Goal: Transaction & Acquisition: Purchase product/service

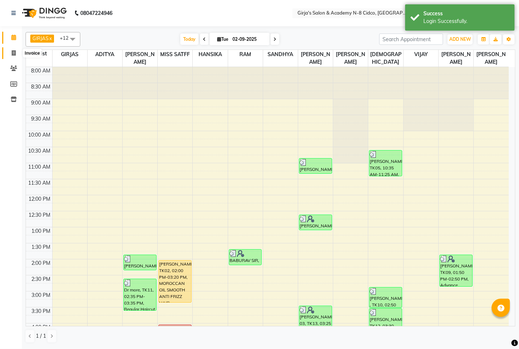
click at [12, 55] on icon at bounding box center [14, 52] width 4 height 5
select select "66"
select select "service"
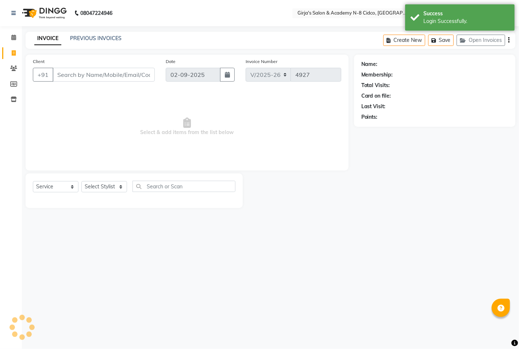
select select "66554"
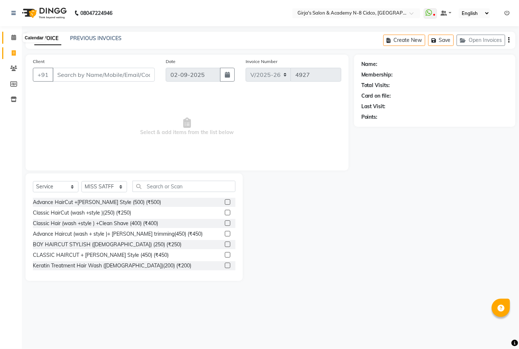
click at [11, 35] on icon at bounding box center [13, 37] width 5 height 5
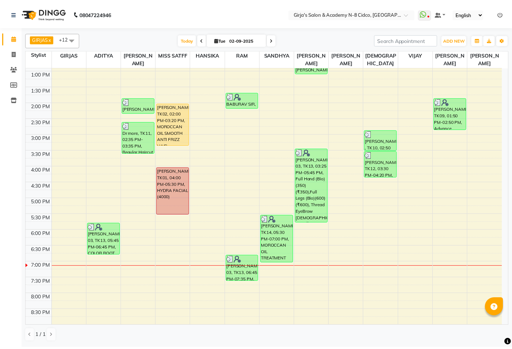
scroll to position [202, 0]
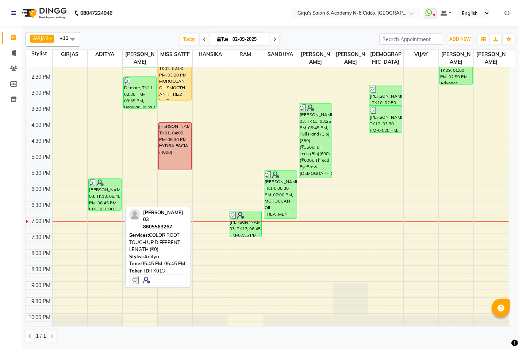
click at [104, 196] on div "[PERSON_NAME] 03, TK13, 05:45 PM-06:45 PM, COLOR ROOT TOUCH UP DIFFERENT LENGTH…" at bounding box center [105, 194] width 32 height 31
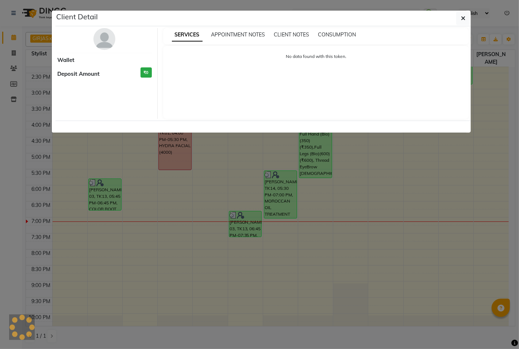
select select "3"
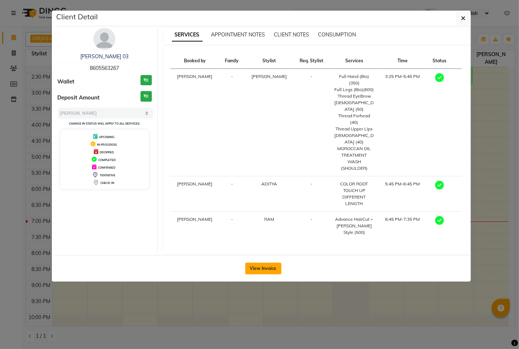
click at [261, 263] on button "View Invoice" at bounding box center [263, 269] width 36 height 12
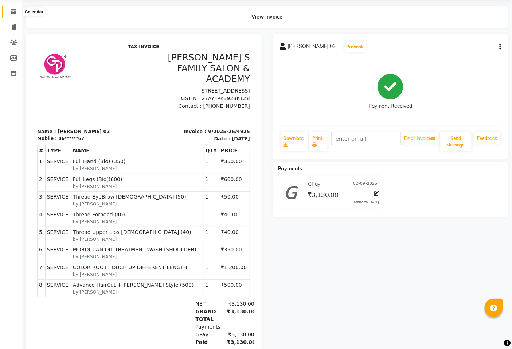
click at [12, 10] on icon at bounding box center [13, 11] width 5 height 5
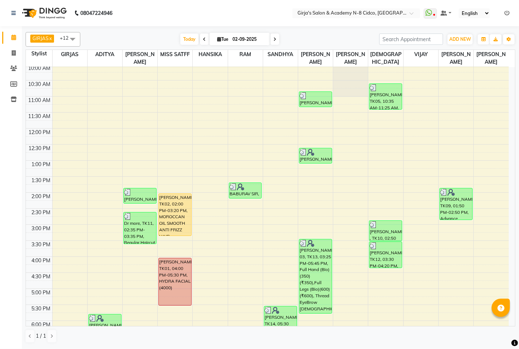
scroll to position [81, 0]
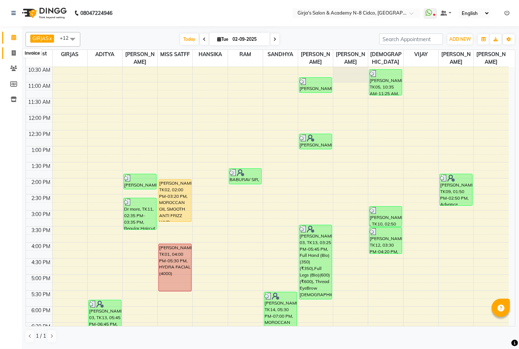
click at [10, 55] on span at bounding box center [13, 53] width 13 height 8
select select "service"
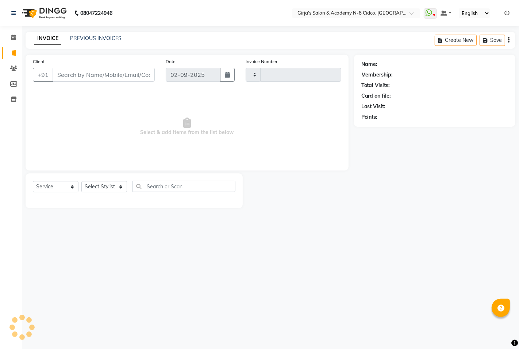
type input "4927"
select select "66"
select select "66554"
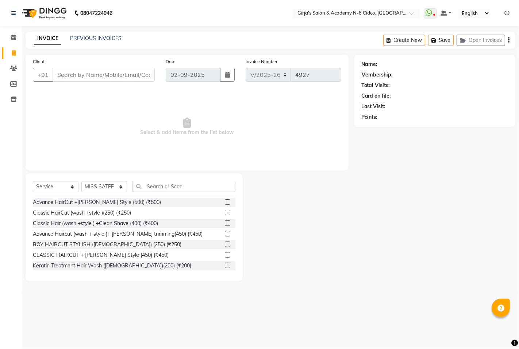
click at [128, 74] on input "Client" at bounding box center [104, 75] width 102 height 14
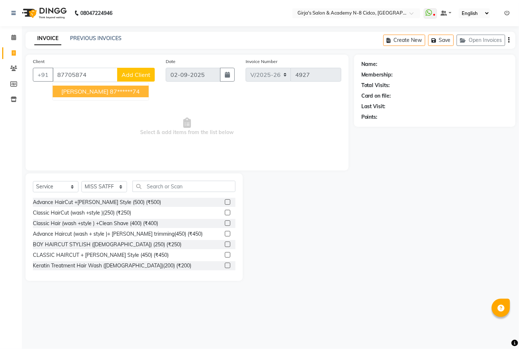
click at [117, 92] on ngb-highlight "87******74" at bounding box center [125, 91] width 30 height 7
type input "87******74"
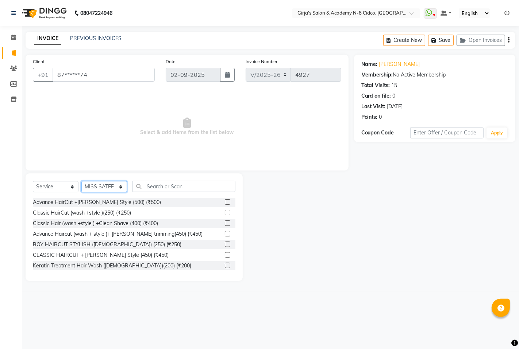
click at [102, 189] on select "Select Stylist ADITYA [PERSON_NAME] BEAUTY M GIRJAS [PERSON_NAME] MISS [PERSON_…" at bounding box center [104, 186] width 46 height 11
select select "27236"
click at [81, 182] on select "Select Stylist ADITYA [PERSON_NAME] BEAUTY M GIRJAS [PERSON_NAME] MISS [PERSON_…" at bounding box center [104, 186] width 46 height 11
click at [381, 64] on link "Diksha Pathak" at bounding box center [399, 65] width 41 height 8
click at [395, 63] on link "Diksha Pathak" at bounding box center [399, 65] width 41 height 8
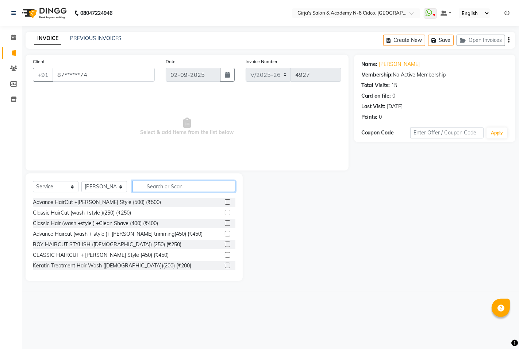
drag, startPoint x: 161, startPoint y: 184, endPoint x: 164, endPoint y: 182, distance: 3.9
click at [163, 184] on input "text" at bounding box center [183, 186] width 103 height 11
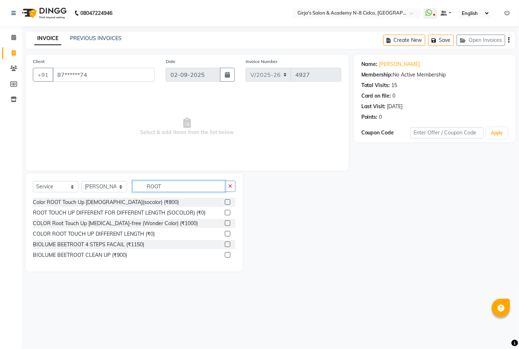
type input "ROOT"
click at [228, 212] on label at bounding box center [227, 212] width 5 height 5
click at [228, 212] on input "checkbox" at bounding box center [227, 213] width 5 height 5
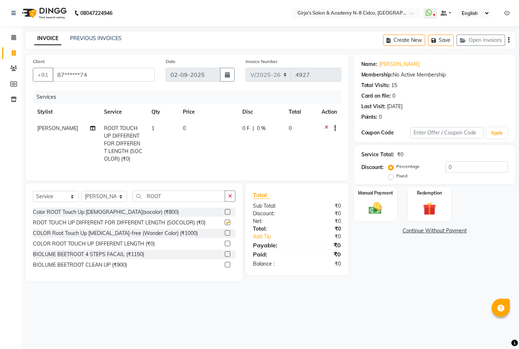
checkbox input "false"
click at [184, 129] on td "0" at bounding box center [208, 143] width 59 height 47
select select "27236"
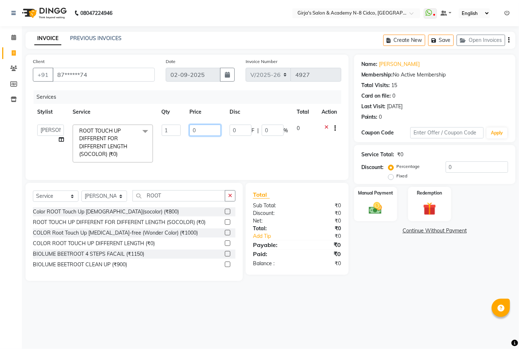
click at [212, 132] on input "0" at bounding box center [204, 130] width 31 height 11
type input "0"
type input "1100"
click at [375, 212] on img at bounding box center [375, 209] width 22 height 16
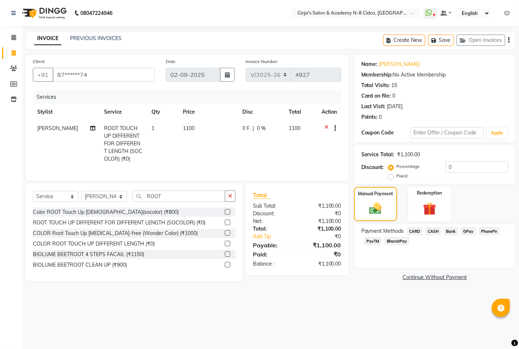
click at [433, 233] on span "CASH" at bounding box center [433, 231] width 16 height 8
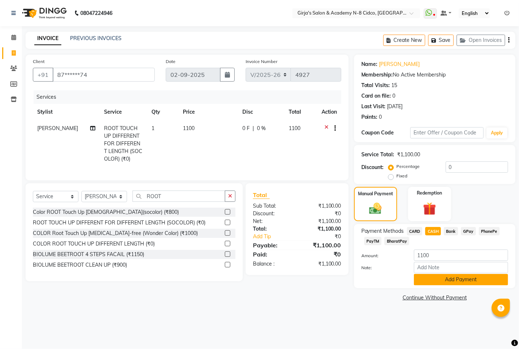
click at [432, 282] on button "Add Payment" at bounding box center [461, 279] width 94 height 11
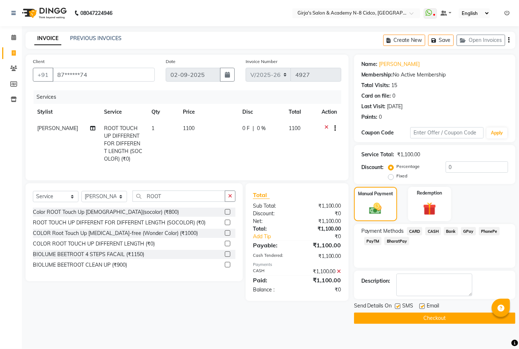
click at [422, 318] on button "Checkout" at bounding box center [434, 318] width 161 height 11
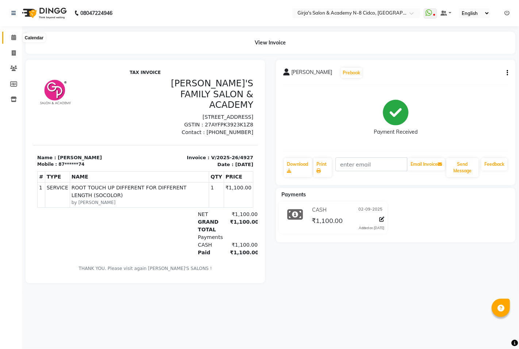
click at [15, 37] on icon at bounding box center [13, 37] width 5 height 5
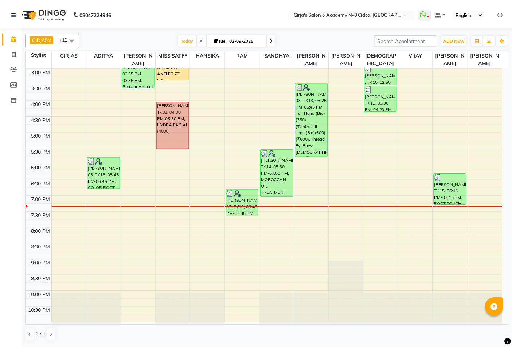
scroll to position [102, 0]
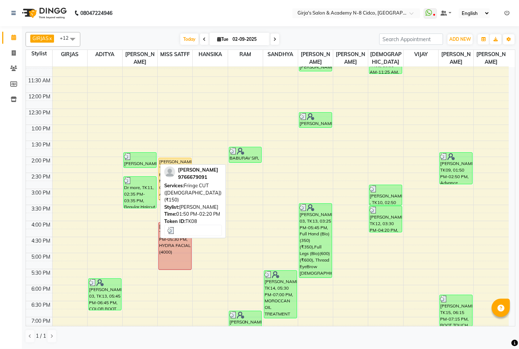
click at [140, 159] on div at bounding box center [140, 156] width 32 height 7
select select "3"
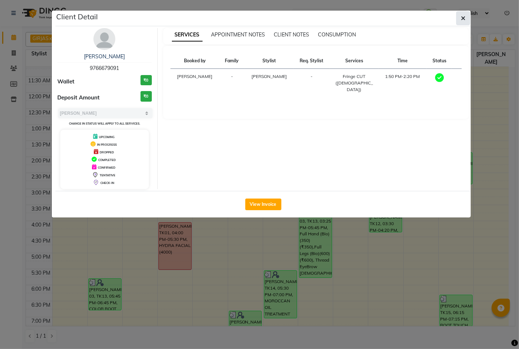
click at [465, 16] on icon "button" at bounding box center [463, 18] width 4 height 6
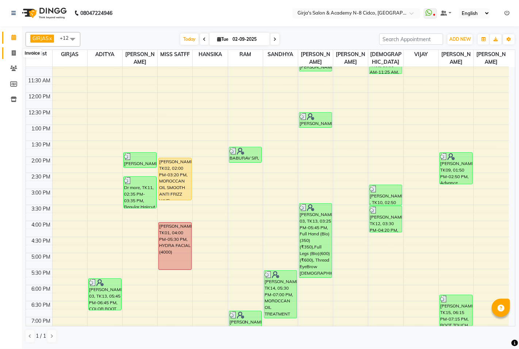
click at [17, 55] on span at bounding box center [13, 53] width 13 height 8
select select "66"
select select "service"
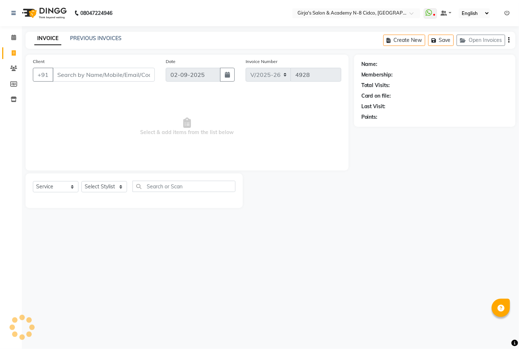
select select "66554"
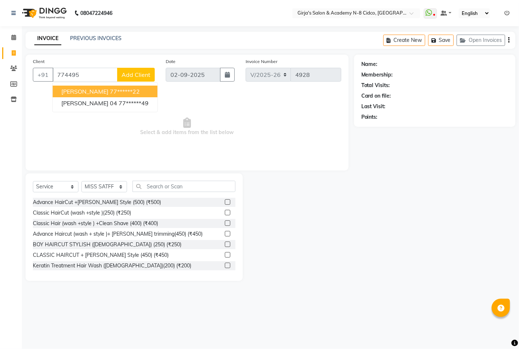
click at [123, 86] on button "Shrikant ankush 77******22" at bounding box center [105, 92] width 105 height 12
type input "77******22"
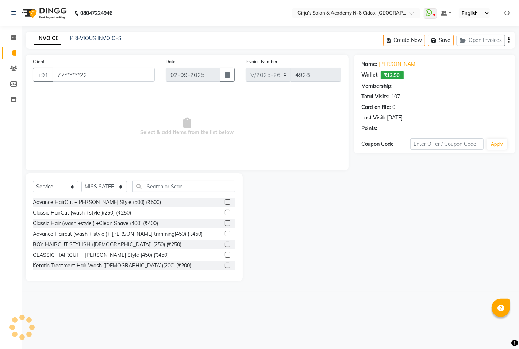
select select "1: Object"
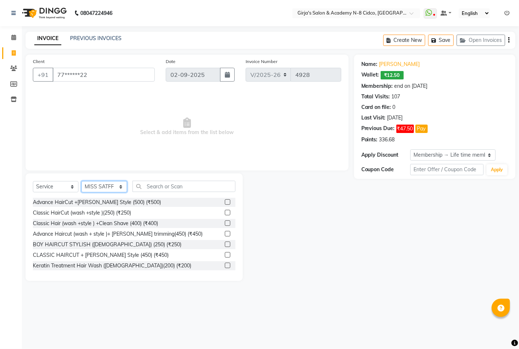
click at [112, 188] on select "Select Stylist ADITYA ANIKET BEAUTY M GIRJAS HANSIKA KOMAL MISS SATFF MONA PATY…" at bounding box center [104, 186] width 46 height 11
select select "34069"
click at [81, 182] on select "Select Stylist ADITYA ANIKET BEAUTY M GIRJAS HANSIKA KOMAL MISS SATFF MONA PATY…" at bounding box center [104, 186] width 46 height 11
click at [161, 189] on input "text" at bounding box center [183, 186] width 103 height 11
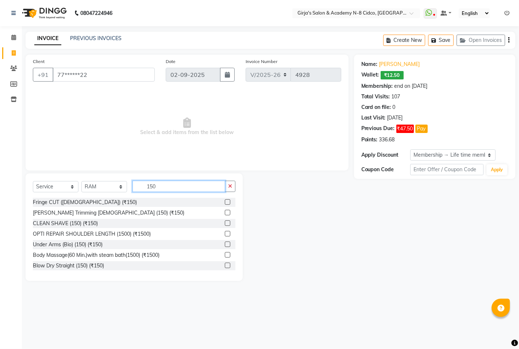
type input "150"
click at [225, 224] on label at bounding box center [227, 223] width 5 height 5
click at [225, 224] on input "checkbox" at bounding box center [227, 223] width 5 height 5
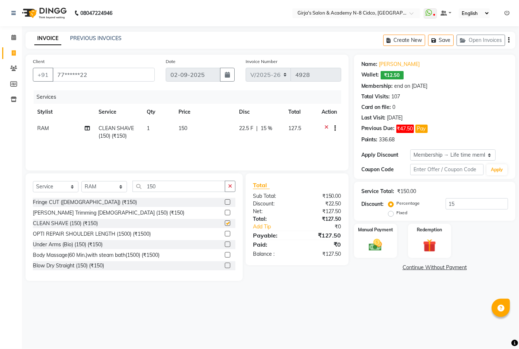
checkbox input "false"
click at [425, 243] on img at bounding box center [429, 245] width 22 height 17
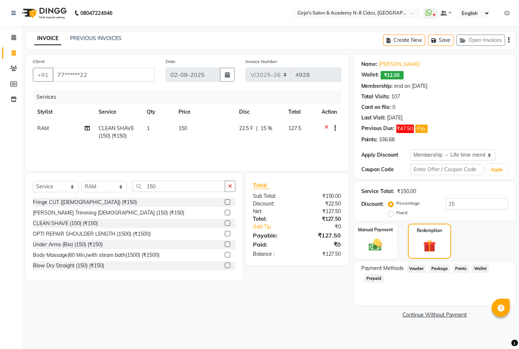
click at [456, 267] on span "Points" at bounding box center [461, 269] width 16 height 8
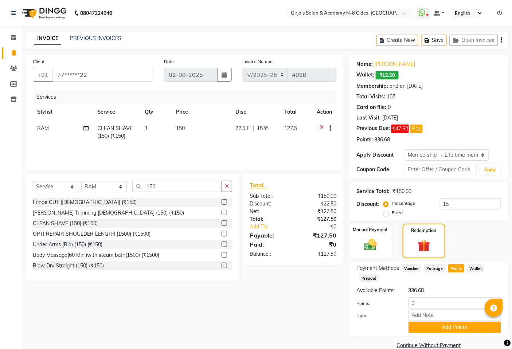
drag, startPoint x: 461, startPoint y: 270, endPoint x: 426, endPoint y: 279, distance: 35.7
click at [455, 272] on span "Points" at bounding box center [457, 268] width 16 height 8
click at [425, 299] on input "0" at bounding box center [455, 303] width 93 height 11
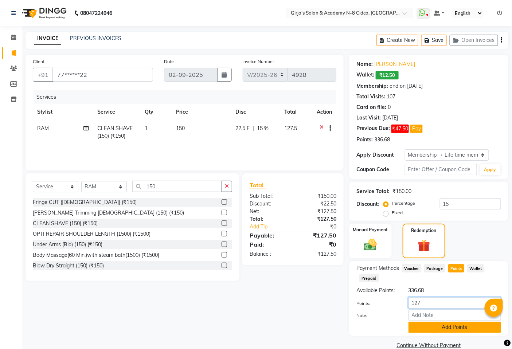
type input "127"
click at [448, 326] on button "Add Points" at bounding box center [455, 327] width 93 height 11
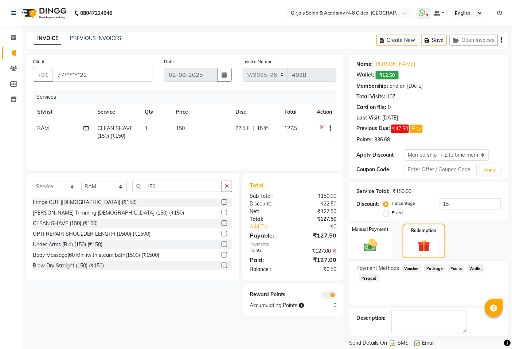
click at [373, 244] on img at bounding box center [371, 244] width 22 height 15
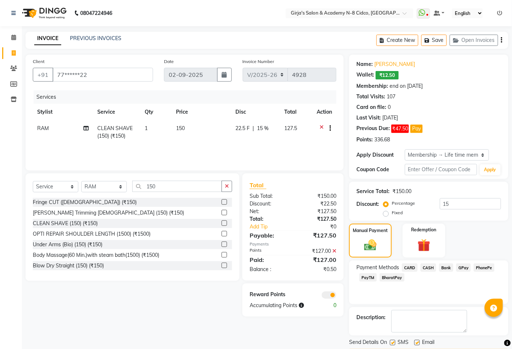
scroll to position [22, 0]
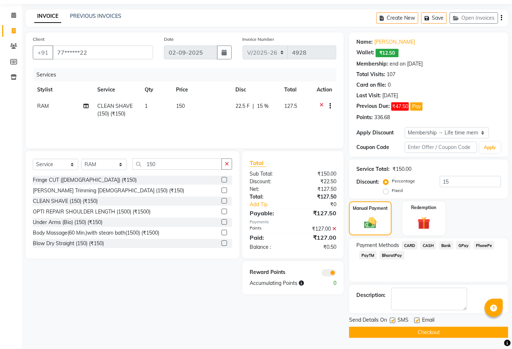
click at [449, 336] on button "Checkout" at bounding box center [428, 332] width 159 height 11
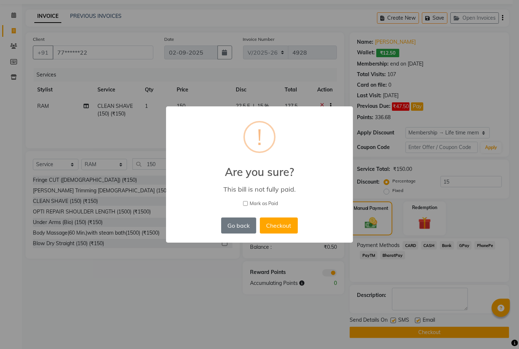
click at [292, 224] on button "Checkout" at bounding box center [279, 226] width 38 height 16
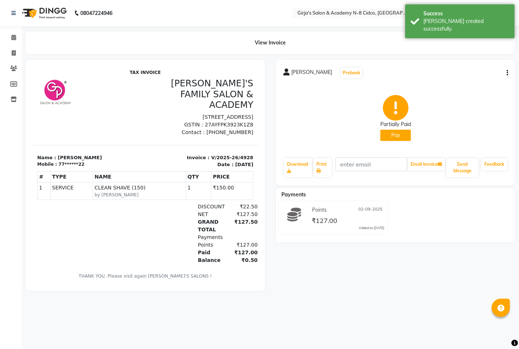
click at [406, 138] on button "Pay" at bounding box center [395, 135] width 31 height 11
select select "1"
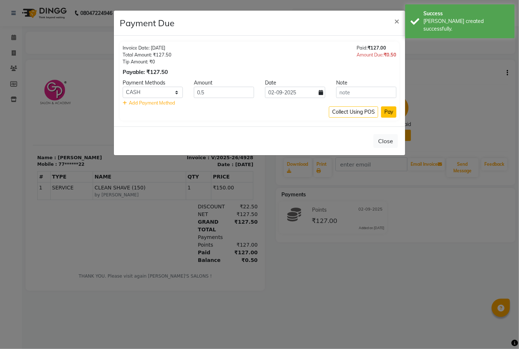
click at [387, 112] on button "Pay" at bounding box center [388, 111] width 15 height 11
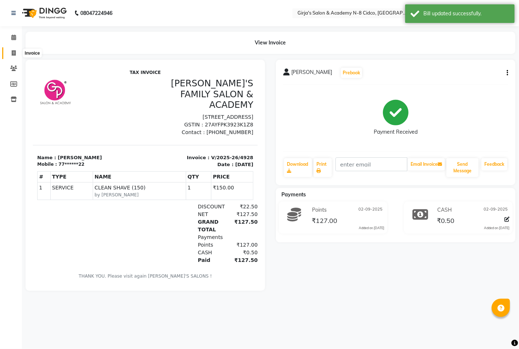
click at [13, 53] on icon at bounding box center [14, 52] width 4 height 5
select select "service"
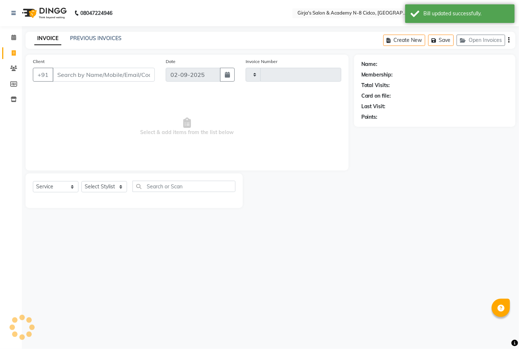
type input "4929"
select select "66"
click at [75, 40] on div "INVOICE PREVIOUS INVOICES" at bounding box center [74, 39] width 96 height 8
click at [81, 40] on link "PREVIOUS INVOICES" at bounding box center [95, 38] width 51 height 7
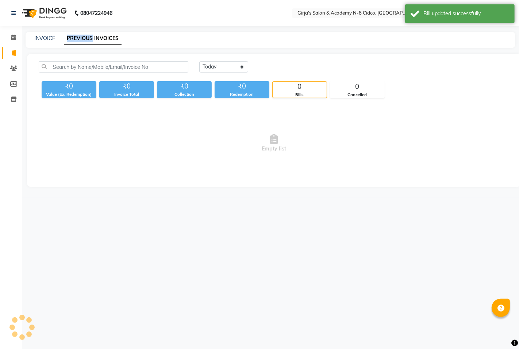
click at [81, 41] on link "PREVIOUS INVOICES" at bounding box center [93, 38] width 58 height 13
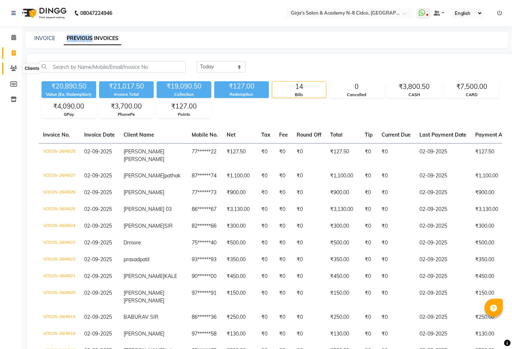
click at [16, 70] on icon at bounding box center [13, 68] width 7 height 5
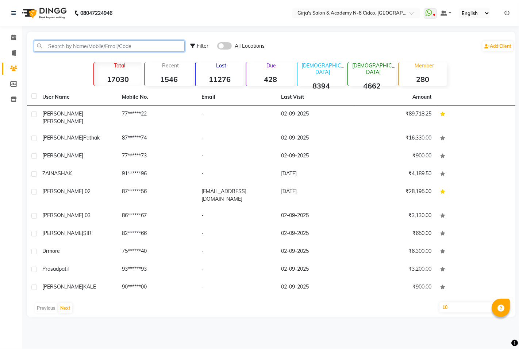
click at [74, 48] on input "text" at bounding box center [109, 45] width 151 height 11
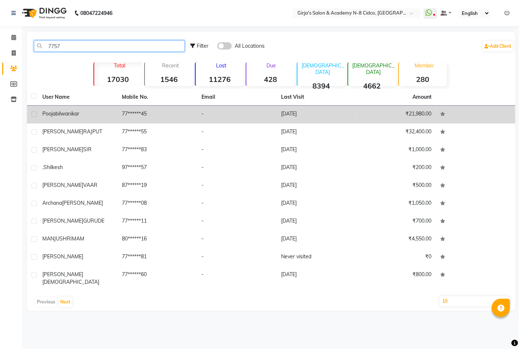
type input "7757"
click at [68, 112] on span "bilwanikar" at bounding box center [67, 114] width 24 height 7
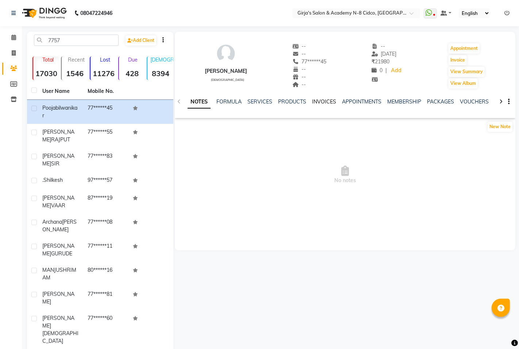
click at [319, 101] on link "INVOICES" at bounding box center [324, 101] width 24 height 7
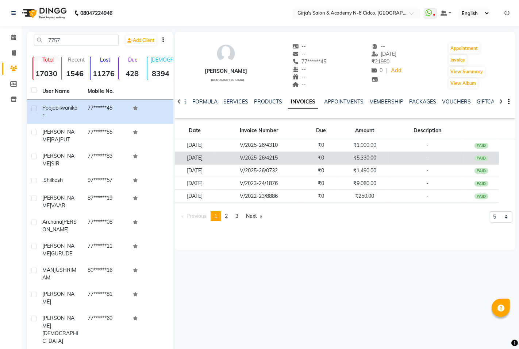
click at [214, 161] on td "09-08-2025" at bounding box center [194, 158] width 39 height 13
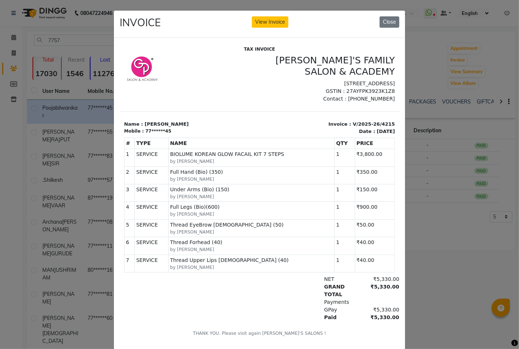
scroll to position [2, 0]
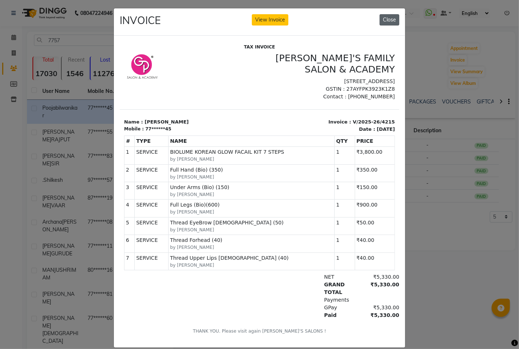
click at [387, 20] on button "Close" at bounding box center [389, 19] width 20 height 11
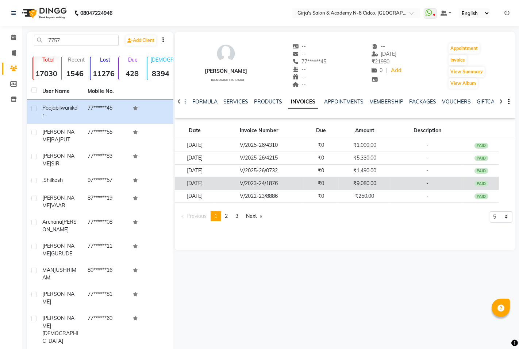
click at [214, 185] on td "12-06-2023" at bounding box center [194, 183] width 39 height 13
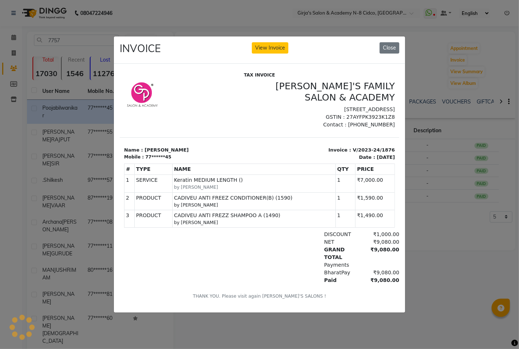
scroll to position [0, 0]
click at [396, 48] on button "Close" at bounding box center [389, 47] width 20 height 11
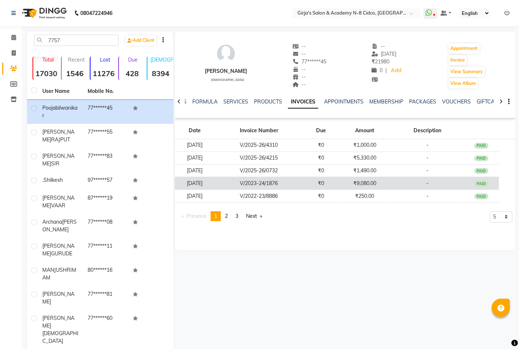
click at [190, 183] on td "12-06-2023" at bounding box center [194, 183] width 39 height 13
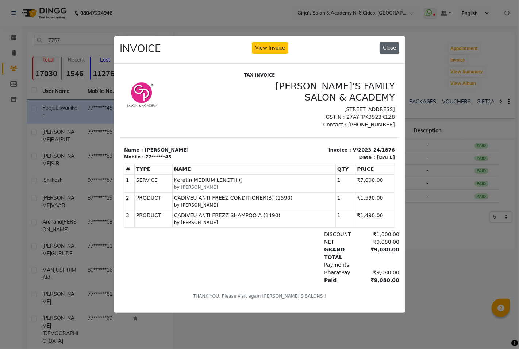
click at [395, 45] on button "Close" at bounding box center [389, 47] width 20 height 11
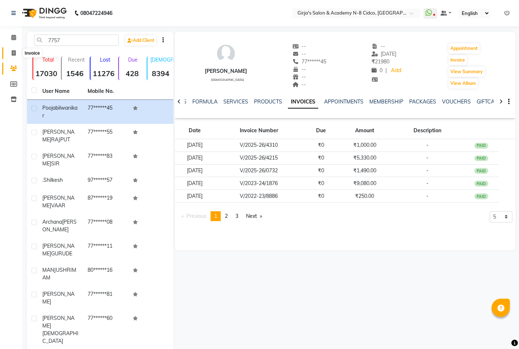
click at [13, 55] on icon at bounding box center [14, 52] width 4 height 5
select select "66"
select select "service"
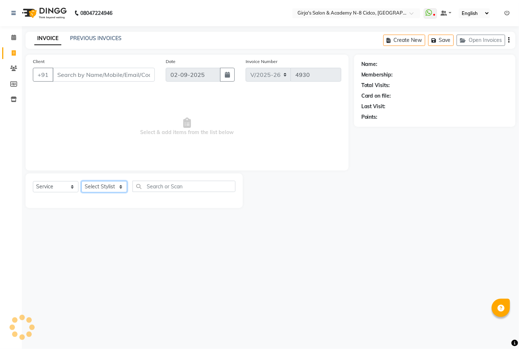
click at [105, 184] on select "Select Stylist" at bounding box center [104, 186] width 46 height 11
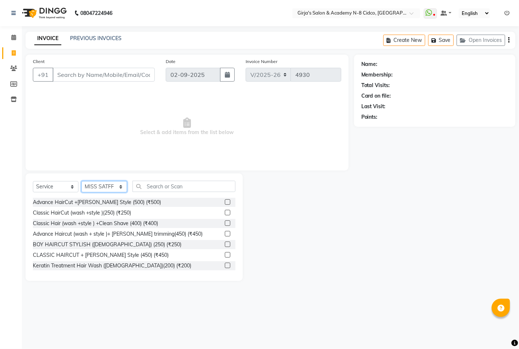
select select "42871"
click at [81, 182] on select "Select Stylist ADITYA ANIKET BEAUTY M GIRJAS HANSIKA KOMAL MISS SATFF MONA PATY…" at bounding box center [104, 186] width 46 height 11
click at [189, 181] on input "text" at bounding box center [183, 186] width 103 height 11
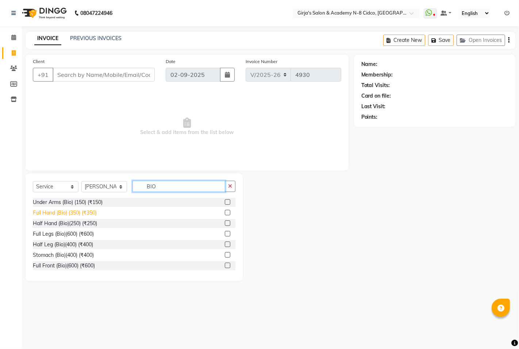
type input "BIO"
click at [54, 214] on div "Full Hand (Bio) (350) (₹350)" at bounding box center [65, 213] width 64 height 8
checkbox input "false"
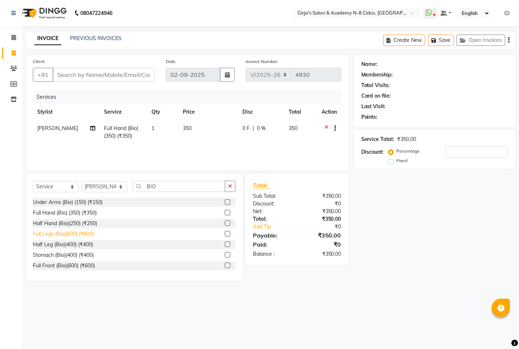
click at [59, 236] on div "Full Legs (Bio)(600) (₹600)" at bounding box center [63, 234] width 61 height 8
checkbox input "false"
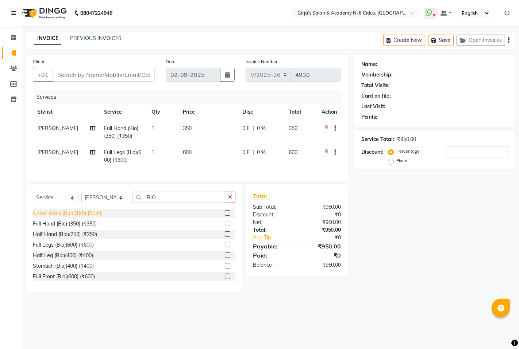
click at [79, 217] on div "Under Arms (Bio) (150) (₹150)" at bounding box center [68, 214] width 70 height 8
checkbox input "false"
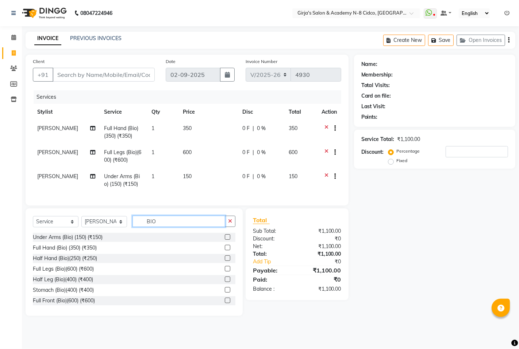
click at [193, 225] on input "BIO" at bounding box center [178, 221] width 93 height 11
click at [194, 225] on input "BIO" at bounding box center [178, 221] width 93 height 11
click at [161, 225] on input "BIO" at bounding box center [178, 221] width 93 height 11
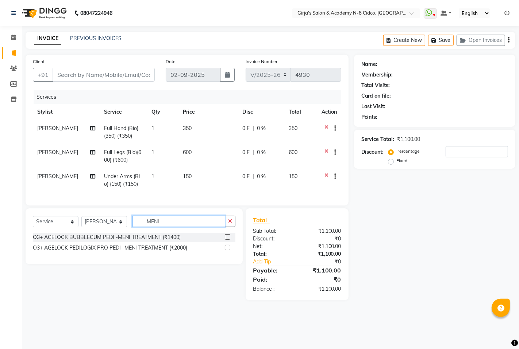
click at [154, 227] on input "MENI" at bounding box center [178, 221] width 93 height 11
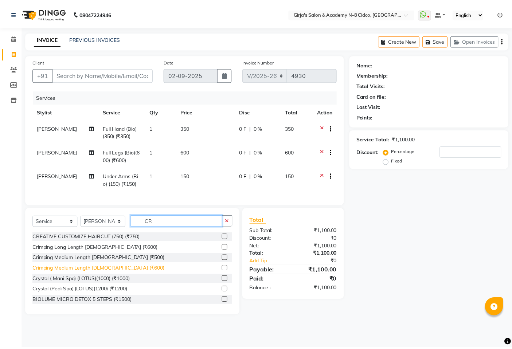
scroll to position [1, 0]
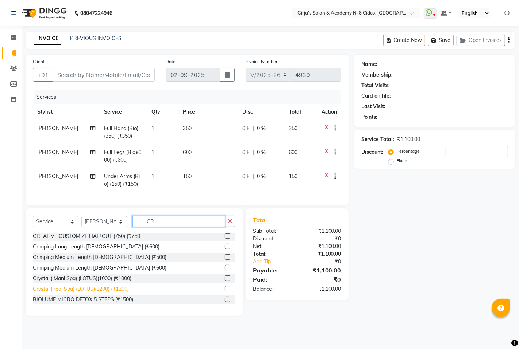
type input "CR"
click at [100, 293] on div "Crystal (Pedi Spa) (LOTUS)(1200) (₹1200)" at bounding box center [81, 290] width 96 height 8
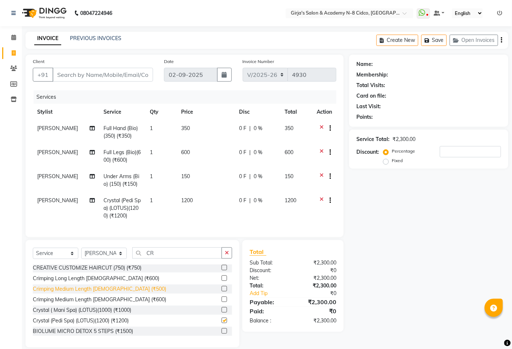
checkbox input "false"
click at [93, 314] on div "Crystal ( Mani Spa) (LOTUS)(1000) (₹1000)" at bounding box center [82, 311] width 98 height 8
checkbox input "false"
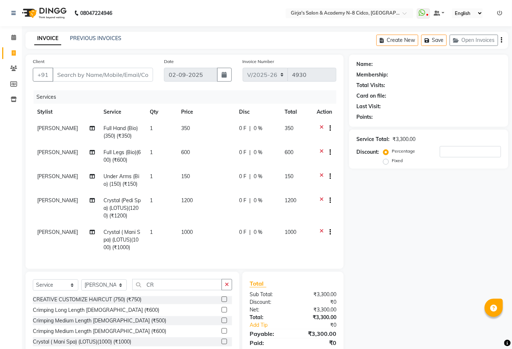
scroll to position [47, 0]
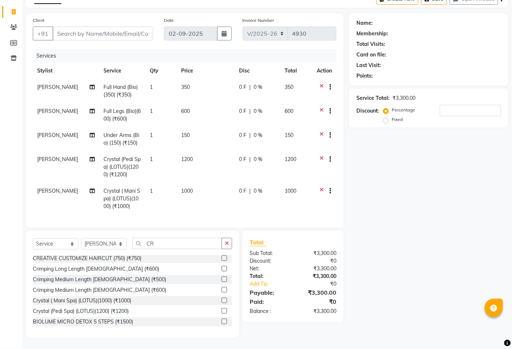
drag, startPoint x: 42, startPoint y: 155, endPoint x: 58, endPoint y: 157, distance: 16.1
click at [44, 156] on span "[PERSON_NAME]" at bounding box center [57, 159] width 41 height 7
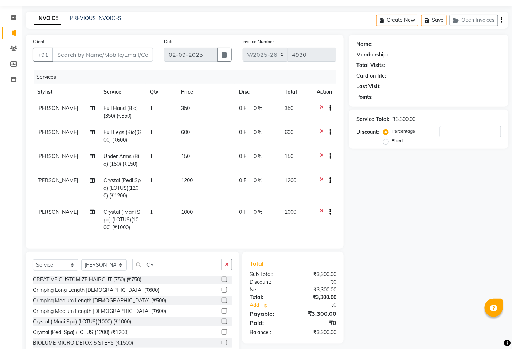
select select "42871"
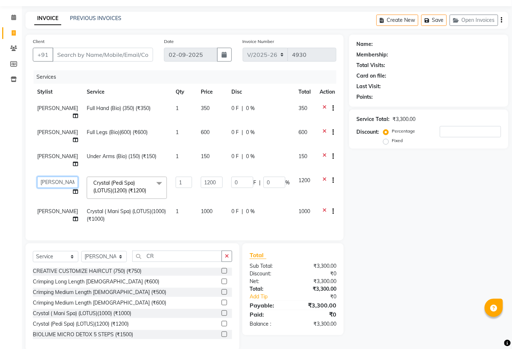
click at [53, 177] on select "ADITYA ANIKET BEAUTY M GIRJAS HANSIKA KOMAL MISS SATFF MONA PATYARK RAM SAHIL S…" at bounding box center [57, 182] width 41 height 11
drag, startPoint x: 210, startPoint y: 207, endPoint x: 214, endPoint y: 209, distance: 3.9
click at [213, 209] on div "Services Stylist Service Qty Price Disc Total Action SAROJ Full Hand (Bio) (350…" at bounding box center [185, 151] width 304 height 163
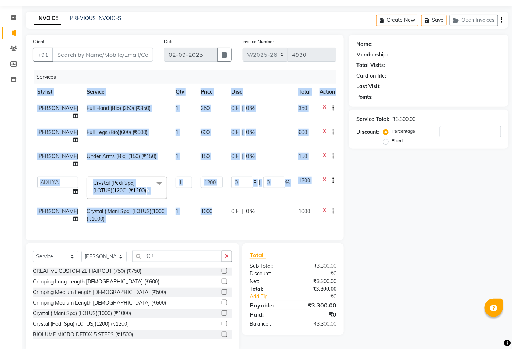
click at [229, 210] on div "Services Stylist Service Qty Price Disc Total Action SAROJ Full Hand (Bio) (350…" at bounding box center [185, 151] width 304 height 163
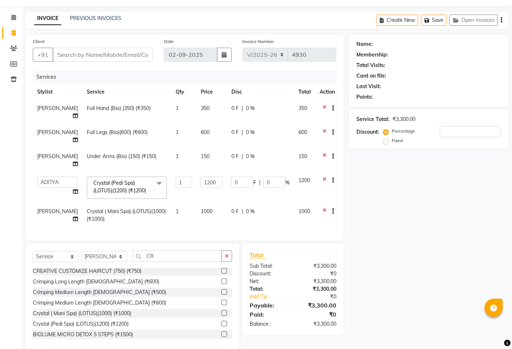
click at [437, 196] on div "Name: Membership: Total Visits: Card on file: Last Visit: Points: Service Total…" at bounding box center [431, 193] width 165 height 317
click at [358, 202] on div "Name: Membership: Total Visits: Card on file: Last Visit: Points: Service Total…" at bounding box center [431, 193] width 165 height 317
click at [189, 251] on input "CR" at bounding box center [177, 256] width 90 height 11
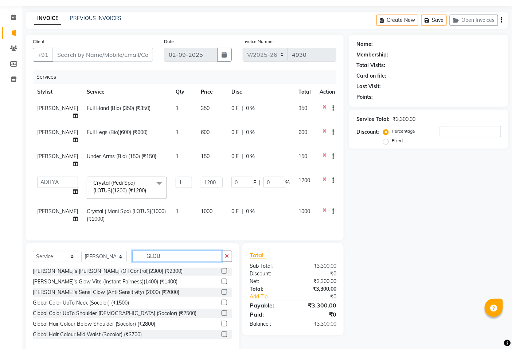
scroll to position [0, 0]
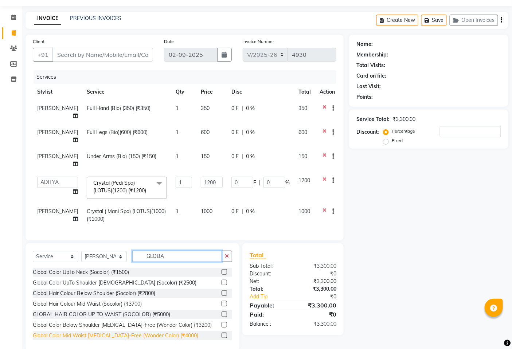
type input "GLOBA"
click at [167, 332] on div "Global Color Mid Waist [MEDICAL_DATA]-Free (Wonder Color) (₹4000)" at bounding box center [116, 336] width 166 height 8
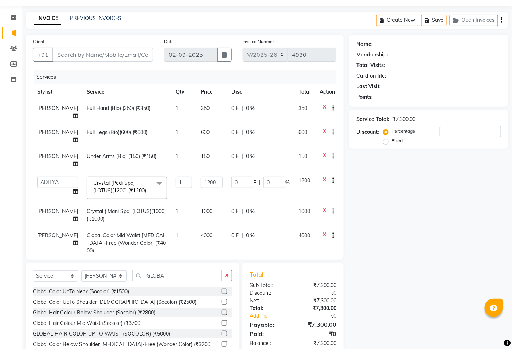
checkbox input "false"
click at [206, 228] on td "4000" at bounding box center [212, 244] width 31 height 32
select select "42871"
click at [206, 228] on td "4000" at bounding box center [212, 247] width 31 height 39
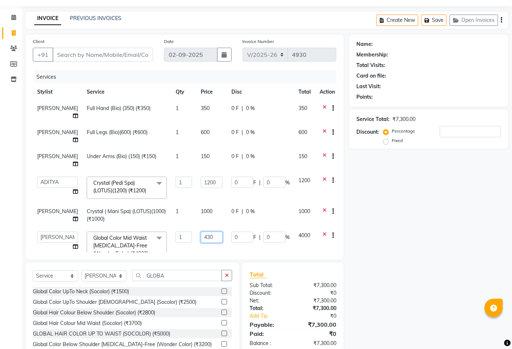
type input "4300"
click at [249, 241] on div "Client +91 Date 02-09-2025 Invoice Number V/2025 V/2025-26 4930 Services Stylis…" at bounding box center [185, 147] width 318 height 225
click at [45, 232] on span "[PERSON_NAME]" at bounding box center [57, 235] width 41 height 7
select select "42871"
click at [44, 232] on select "ADITYA ANIKET BEAUTY M GIRJAS HANSIKA KOMAL MISS SATFF MONA PATYARK RAM SAHIL S…" at bounding box center [57, 237] width 41 height 11
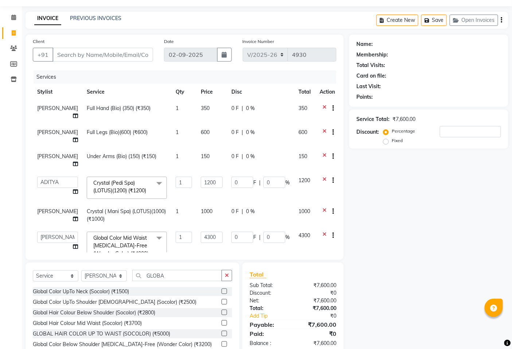
select select "27236"
click at [53, 228] on td "ADITYA ANIKET BEAUTY M GIRJAS HANSIKA KOMAL MISS SATFF MONA PATYARK RAM SAHIL S…" at bounding box center [58, 247] width 50 height 39
click at [73, 244] on icon at bounding box center [75, 246] width 5 height 5
select select "27236"
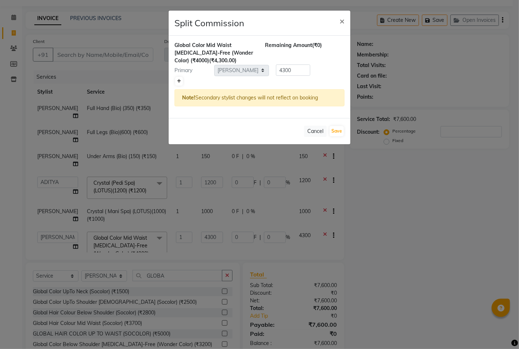
click at [178, 79] on icon at bounding box center [179, 81] width 4 height 4
type input "2150"
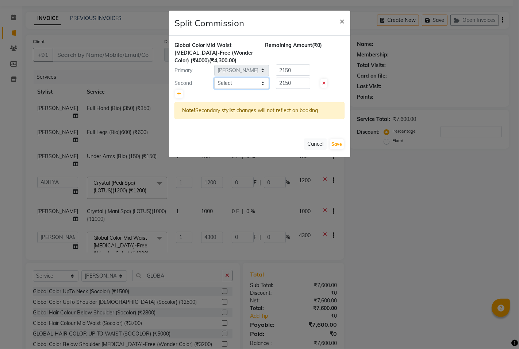
drag, startPoint x: 223, startPoint y: 81, endPoint x: 221, endPoint y: 86, distance: 5.0
click at [223, 81] on select "Select ADITYA ANIKET BEAUTY M GIRJAS HANSIKA KOMAL MISS SATFF MONA PATYARK RAM …" at bounding box center [241, 83] width 55 height 11
select select "40690"
click at [214, 78] on select "Select ADITYA ANIKET BEAUTY M GIRJAS HANSIKA KOMAL MISS SATFF MONA PATYARK RAM …" at bounding box center [241, 83] width 55 height 11
click at [336, 147] on button "Save" at bounding box center [336, 144] width 14 height 10
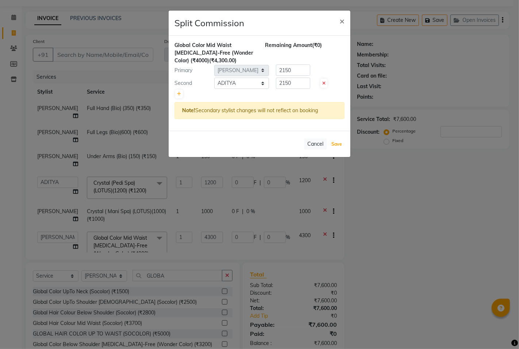
select select "Select"
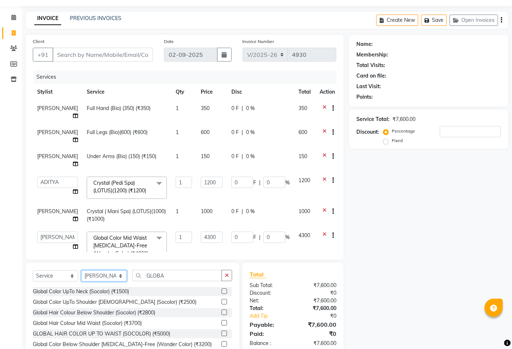
click at [102, 278] on select "Select Stylist ADITYA ANIKET BEAUTY M GIRJAS HANSIKA KOMAL MISS SATFF MONA PATY…" at bounding box center [104, 276] width 46 height 11
click at [102, 276] on select "Select Stylist ADITYA ANIKET BEAUTY M GIRJAS HANSIKA KOMAL MISS SATFF MONA PATY…" at bounding box center [104, 276] width 46 height 11
click at [178, 272] on input "GLOBA" at bounding box center [177, 275] width 90 height 11
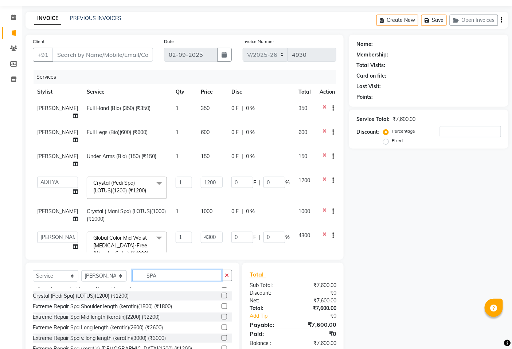
scroll to position [33, 0]
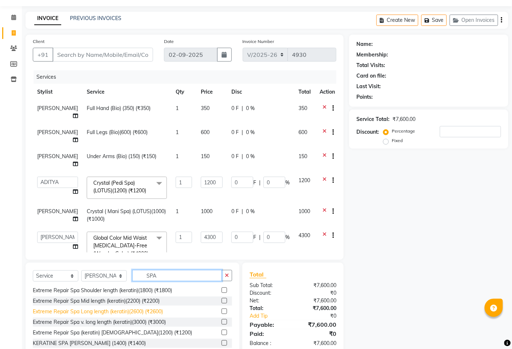
type input "SPA"
click at [161, 312] on div "Extreme Repair Spa Long length (keratin)(2600) (₹2600)" at bounding box center [98, 312] width 130 height 8
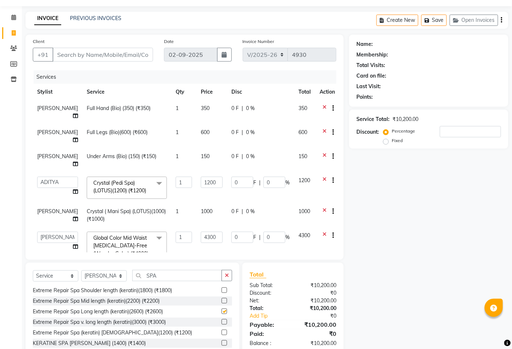
checkbox input "false"
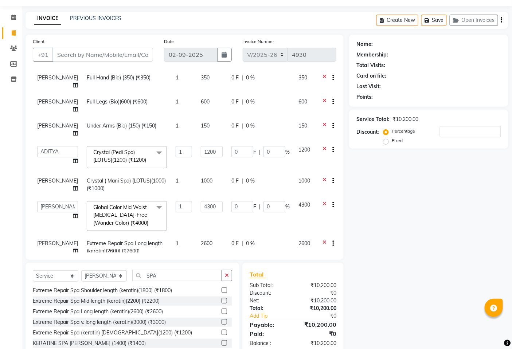
click at [205, 236] on td "2600" at bounding box center [212, 248] width 31 height 24
select select "42871"
click at [205, 240] on input "2600" at bounding box center [212, 245] width 22 height 11
type input "3"
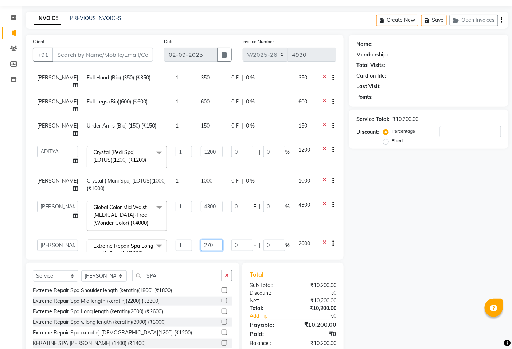
type input "2700"
click at [232, 241] on div "Services Stylist Service Qty Price Disc Total Action SAROJ Full Hand (Bio) (350…" at bounding box center [185, 161] width 304 height 182
click at [73, 249] on icon at bounding box center [75, 251] width 5 height 5
select select "42871"
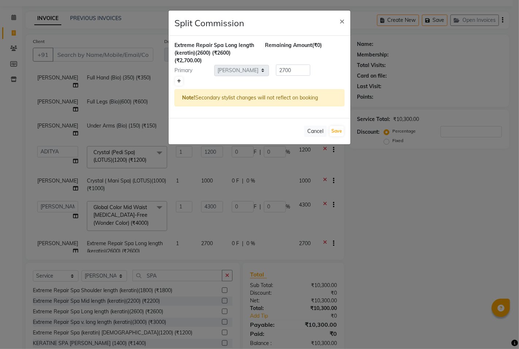
click at [177, 81] on icon at bounding box center [179, 81] width 4 height 4
type input "1350"
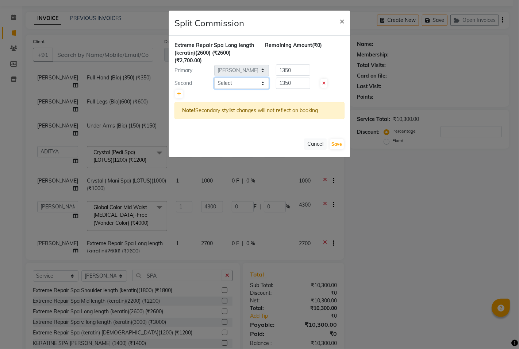
click at [226, 82] on select "Select ADITYA ANIKET BEAUTY M GIRJAS HANSIKA KOMAL MISS SATFF MONA PATYARK RAM …" at bounding box center [241, 83] width 55 height 11
click at [240, 87] on select "Select ADITYA ANIKET BEAUTY M GIRJAS HANSIKA KOMAL MISS SATFF MONA PATYARK RAM …" at bounding box center [241, 83] width 55 height 11
select select "40690"
click at [214, 78] on select "Select ADITYA ANIKET BEAUTY M GIRJAS HANSIKA KOMAL MISS SATFF MONA PATYARK RAM …" at bounding box center [241, 83] width 55 height 11
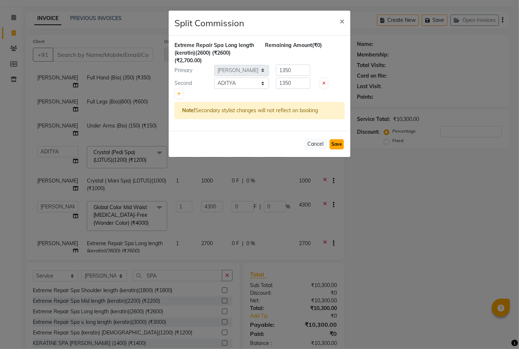
click at [329, 145] on button "Save" at bounding box center [336, 144] width 14 height 10
select select "Select"
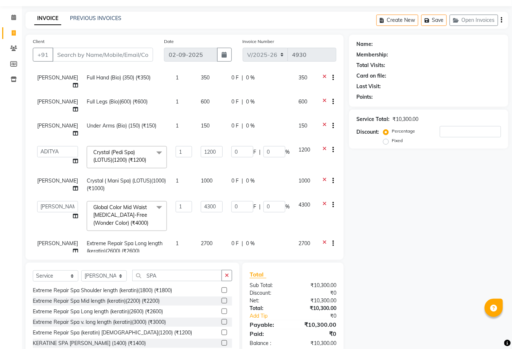
click at [61, 236] on td "[PERSON_NAME]" at bounding box center [58, 248] width 50 height 24
select select "42871"
click at [73, 252] on icon at bounding box center [75, 254] width 5 height 5
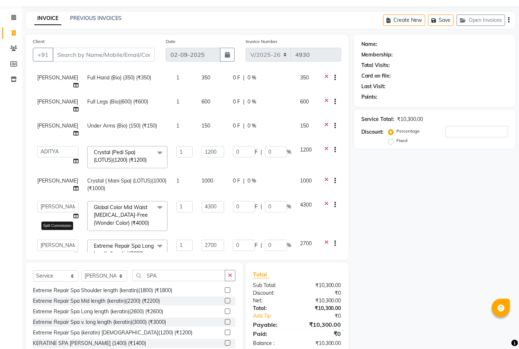
select select "42871"
select select "40690"
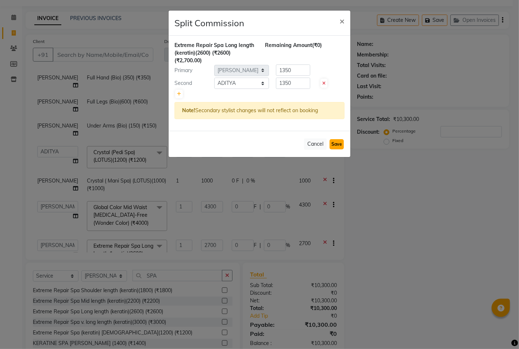
click at [332, 143] on button "Save" at bounding box center [336, 144] width 14 height 10
select select "Select"
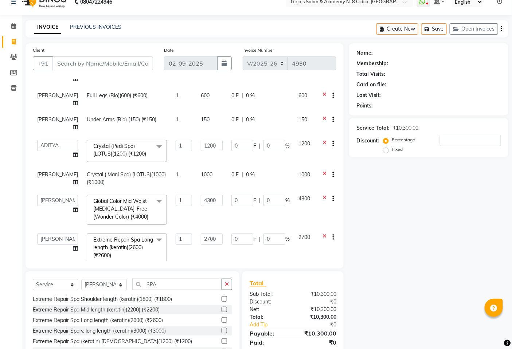
scroll to position [0, 0]
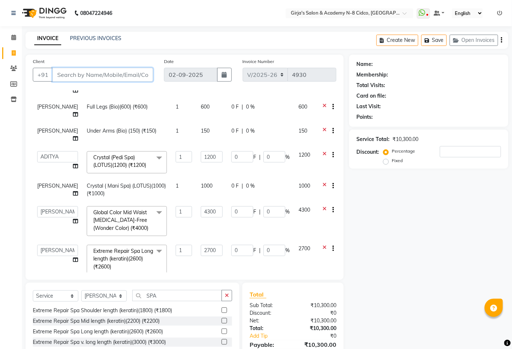
click at [111, 70] on input "Client" at bounding box center [103, 75] width 101 height 14
type input "8"
type input "0"
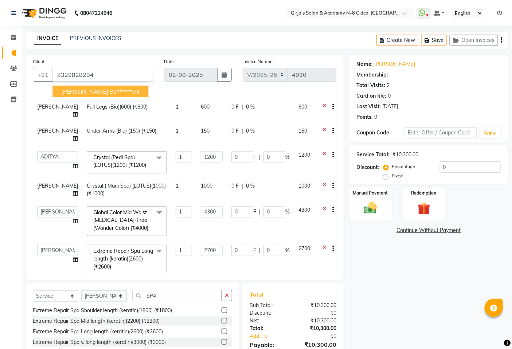
click at [82, 96] on button "priti palkar 83******94" at bounding box center [101, 92] width 96 height 12
type input "83******94"
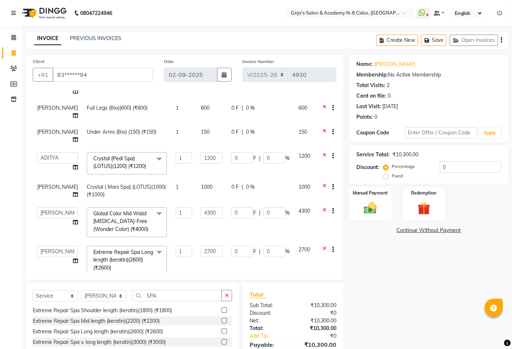
scroll to position [46, 0]
click at [201, 183] on span "1000" at bounding box center [207, 186] width 12 height 7
select select "42871"
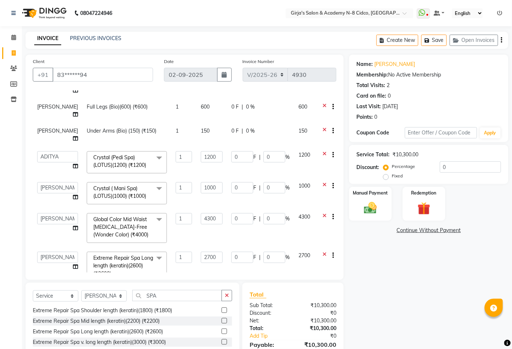
click at [212, 178] on td "1000" at bounding box center [212, 193] width 31 height 31
click at [211, 182] on input "1000" at bounding box center [212, 187] width 22 height 11
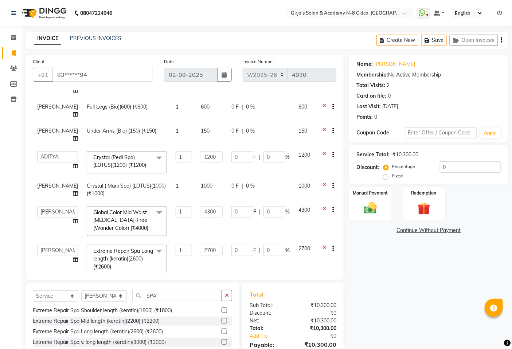
click at [204, 147] on td "1200" at bounding box center [212, 162] width 31 height 31
click at [203, 151] on input "1200" at bounding box center [212, 156] width 22 height 11
type input "1400"
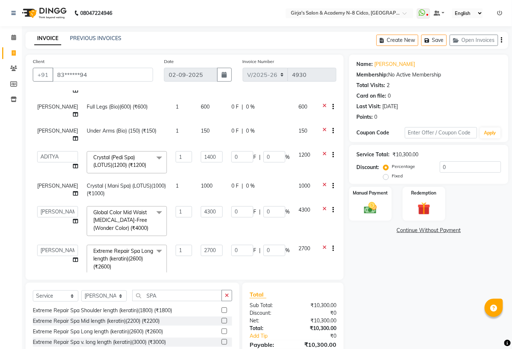
click at [210, 178] on td "1000" at bounding box center [212, 190] width 31 height 24
select select "42871"
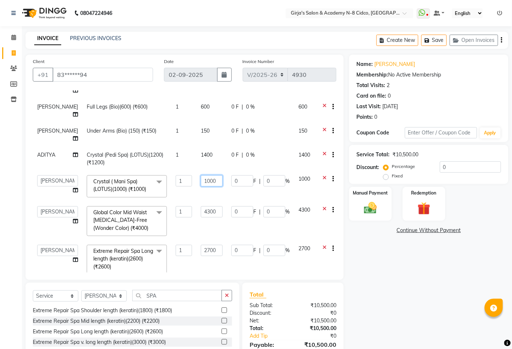
click at [205, 175] on input "1000" at bounding box center [212, 180] width 22 height 11
type input "1200"
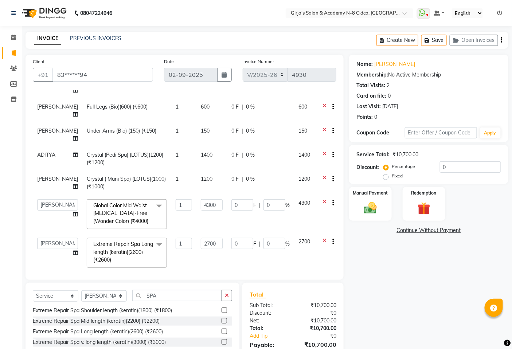
scroll to position [39, 0]
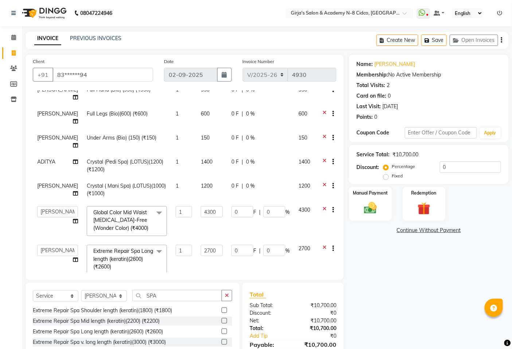
click at [251, 245] on div "0 F | 0 %" at bounding box center [261, 250] width 58 height 11
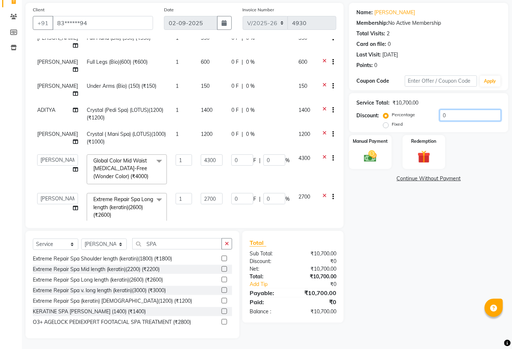
click at [458, 113] on input "0" at bounding box center [470, 115] width 61 height 11
type input "5"
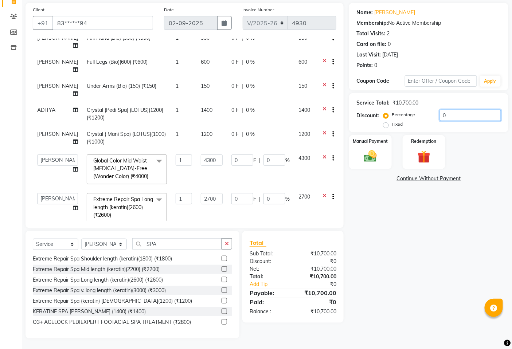
type input "215"
type input "5"
type input "135"
type input "5"
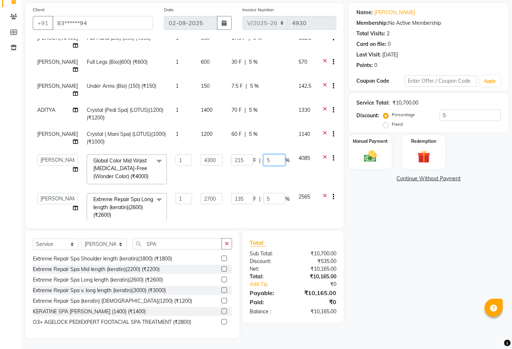
click at [267, 155] on input "5" at bounding box center [275, 160] width 22 height 11
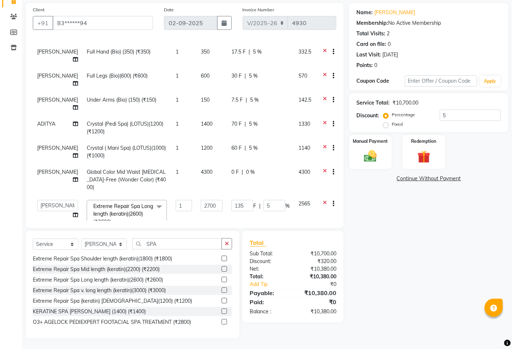
click at [227, 164] on td "0 F | 0 %" at bounding box center [260, 180] width 67 height 32
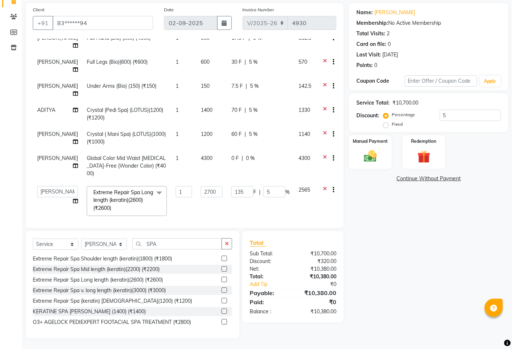
select select "27236"
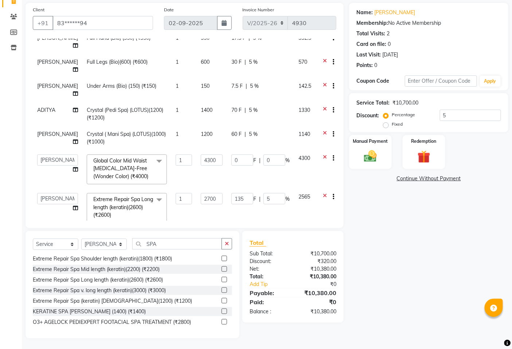
click at [242, 126] on td "60 F | 5 %" at bounding box center [260, 138] width 67 height 24
select select "42871"
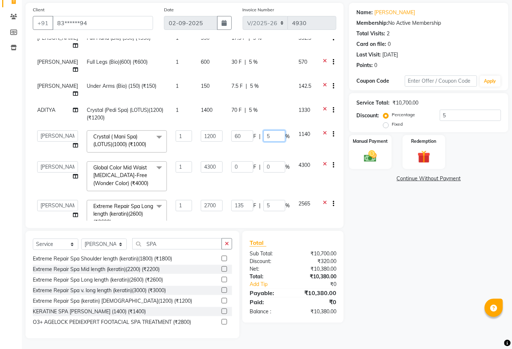
click at [264, 131] on input "5" at bounding box center [275, 136] width 22 height 11
click at [237, 162] on input "0" at bounding box center [243, 167] width 22 height 11
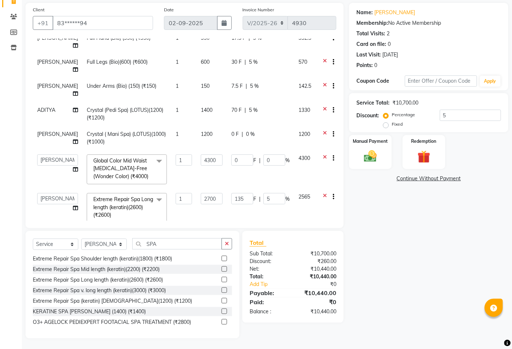
click at [256, 97] on tbody "SAROJ Full Hand (Bio) (350) (₹350) 1 350 17.5 F | 5 % 332.5 SAROJ Full Legs (Bi…" at bounding box center [186, 129] width 307 height 198
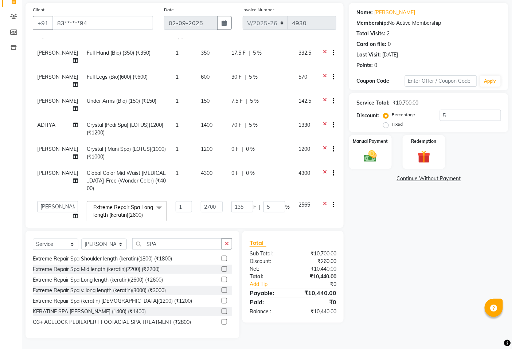
click at [249, 121] on span "5 %" at bounding box center [253, 125] width 9 height 8
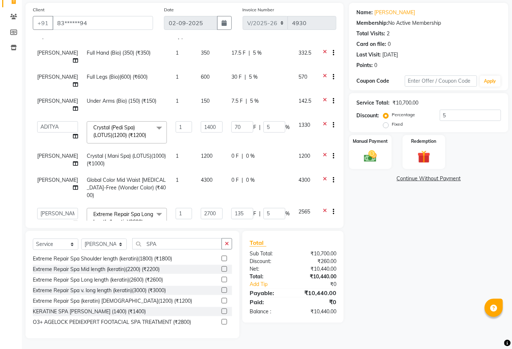
scroll to position [31, 0]
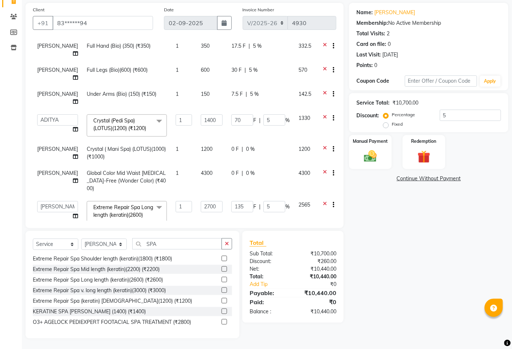
click at [250, 115] on div "70 F | 5 %" at bounding box center [261, 120] width 58 height 11
click at [264, 115] on input "5" at bounding box center [275, 120] width 22 height 11
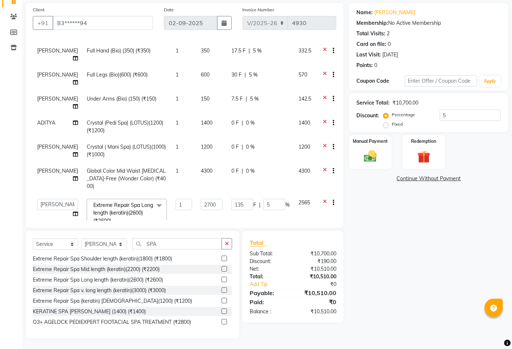
click at [269, 139] on td "0 F | 0 %" at bounding box center [260, 151] width 67 height 24
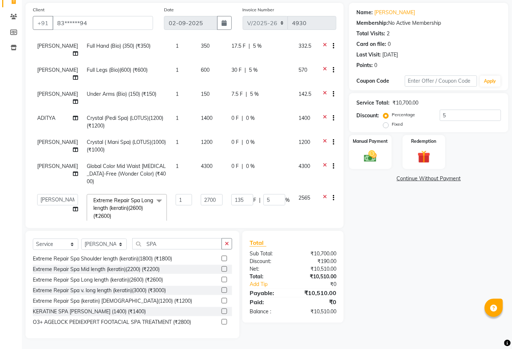
select select "42871"
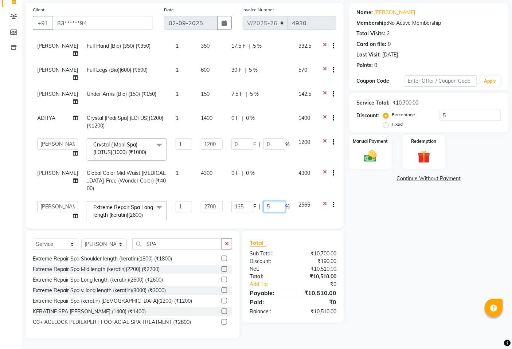
click at [264, 201] on input "5" at bounding box center [275, 206] width 22 height 11
click at [276, 272] on div "Net:" at bounding box center [268, 270] width 49 height 8
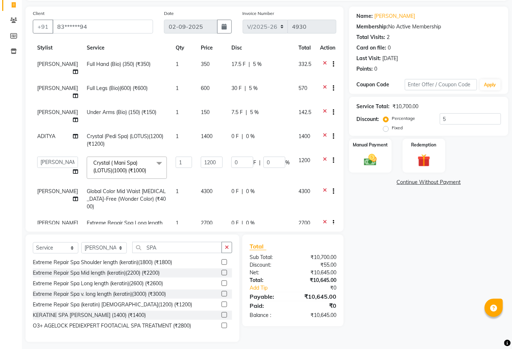
scroll to position [52, 0]
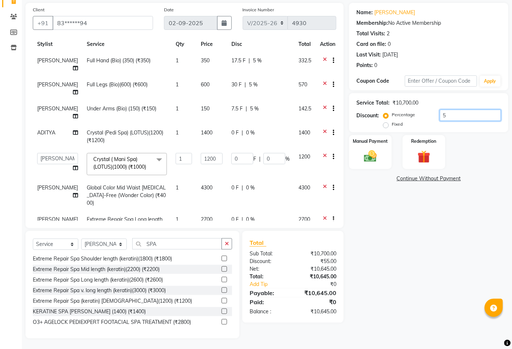
click at [447, 119] on input "5" at bounding box center [470, 115] width 61 height 11
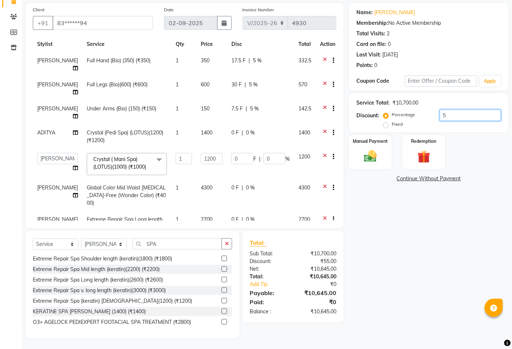
click at [447, 119] on input "5" at bounding box center [470, 115] width 61 height 11
click at [305, 319] on div "Total Sub Total: ₹10,700.00 Discount: ₹0 Net: ₹10,700.00 Total: ₹10,700.00 Add …" at bounding box center [293, 277] width 101 height 92
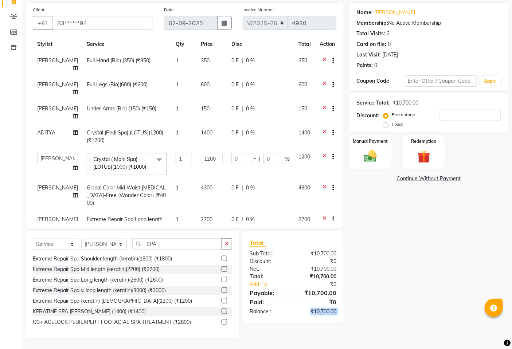
click at [305, 319] on div "Total Sub Total: ₹10,700.00 Discount: ₹0 Net: ₹10,700.00 Total: ₹10,700.00 Add …" at bounding box center [293, 277] width 101 height 92
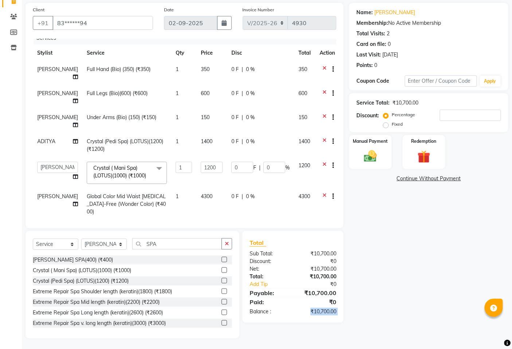
scroll to position [0, 0]
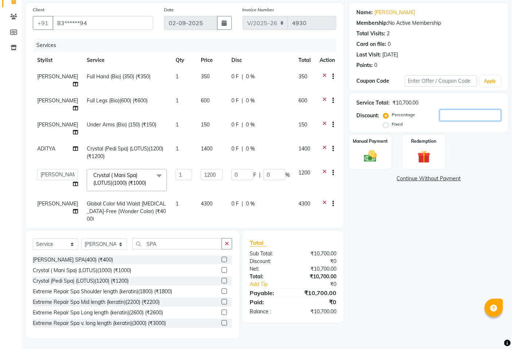
click at [466, 120] on input "number" at bounding box center [470, 115] width 61 height 11
type input "5"
type input "60"
type input "5"
click at [465, 120] on input "5" at bounding box center [470, 115] width 61 height 11
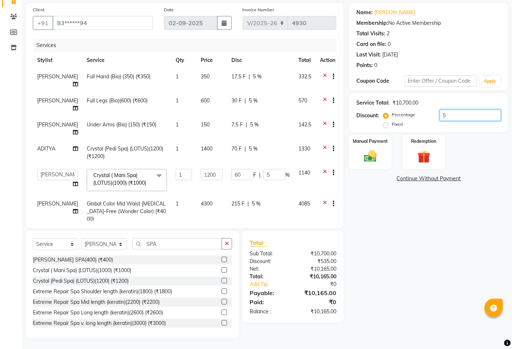
click at [465, 120] on input "5" at bounding box center [470, 115] width 61 height 11
click at [464, 120] on input "5" at bounding box center [470, 115] width 61 height 11
type input "0"
type input "3"
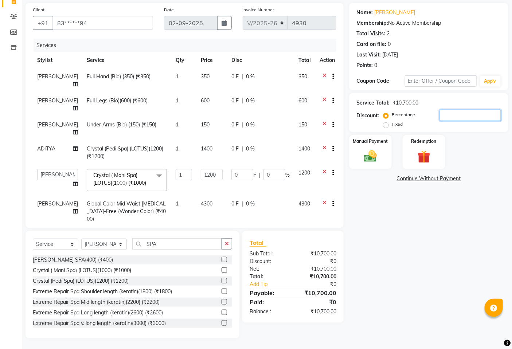
type input "36"
type input "3"
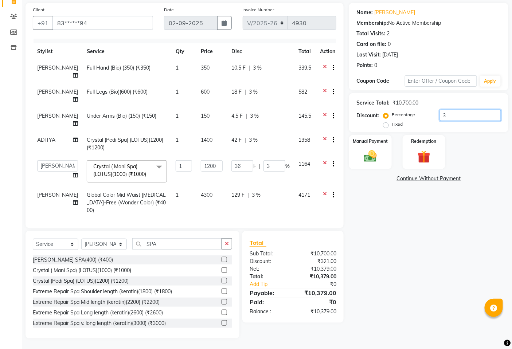
scroll to position [16, 0]
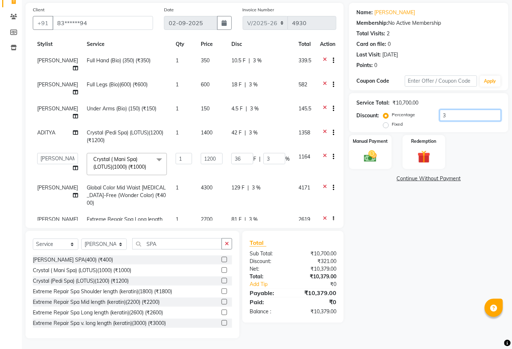
type input "3"
click at [306, 312] on div "₹10,379.00" at bounding box center [317, 312] width 49 height 8
click at [461, 116] on input "3" at bounding box center [470, 115] width 61 height 11
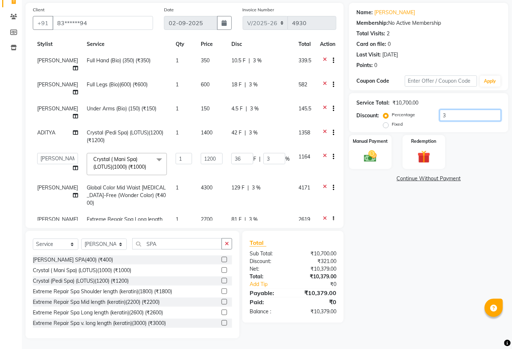
click at [461, 116] on input "3" at bounding box center [470, 115] width 61 height 11
click at [392, 125] on label "Fixed" at bounding box center [397, 124] width 11 height 7
click at [385, 125] on input "Fixed" at bounding box center [387, 124] width 5 height 5
radio input "true"
type input "0.34"
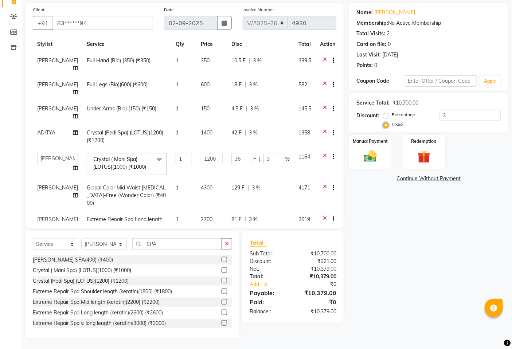
type input "0.03"
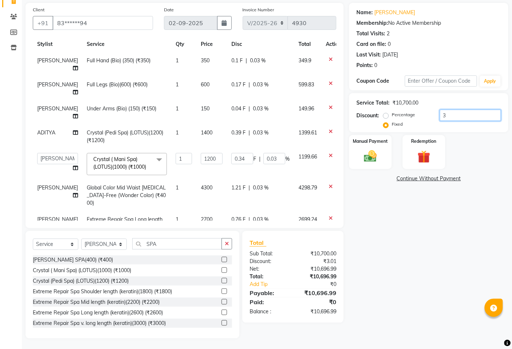
click at [454, 120] on input "3" at bounding box center [470, 115] width 61 height 11
click at [453, 119] on input "3" at bounding box center [470, 115] width 61 height 11
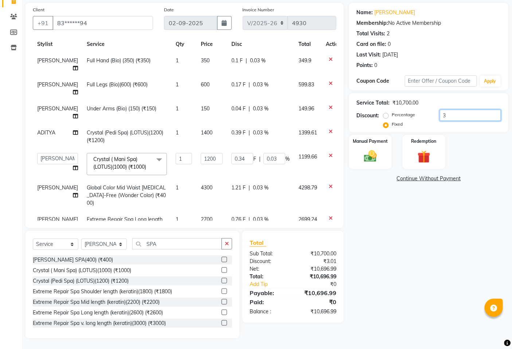
click at [453, 119] on input "3" at bounding box center [470, 115] width 61 height 11
type input "2"
type input "0.22"
type input "0.02"
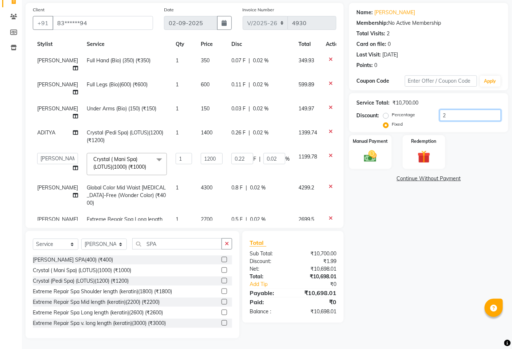
type input "20"
type input "2.24"
type input "0.19"
type input "200"
type input "22.43"
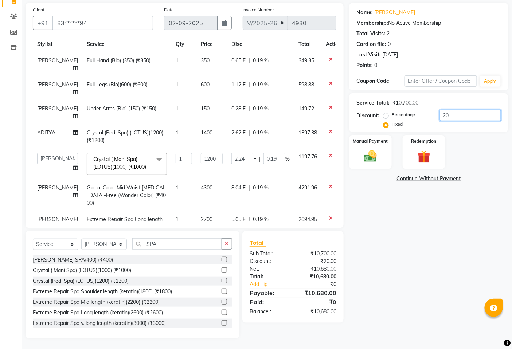
type input "1.87"
click at [463, 112] on input "200" at bounding box center [470, 115] width 61 height 11
click at [467, 117] on input "200" at bounding box center [470, 115] width 61 height 11
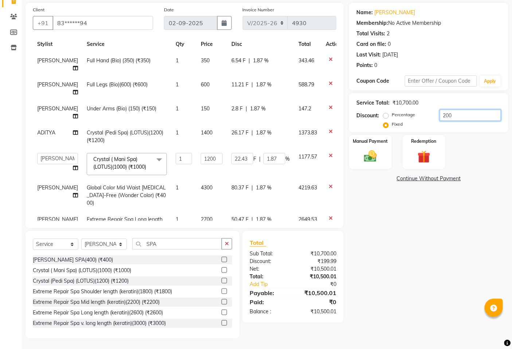
click at [467, 117] on input "200" at bounding box center [470, 115] width 61 height 11
type input "0"
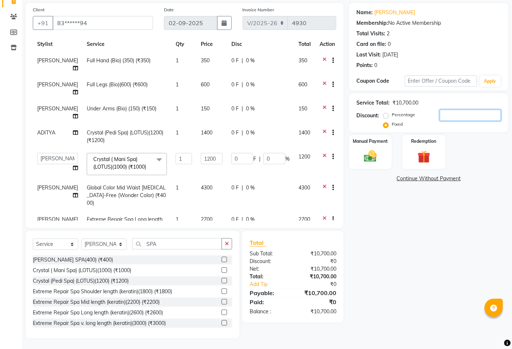
type input "3"
type input "0.34"
type input "0.03"
type input "35"
type input "3.93"
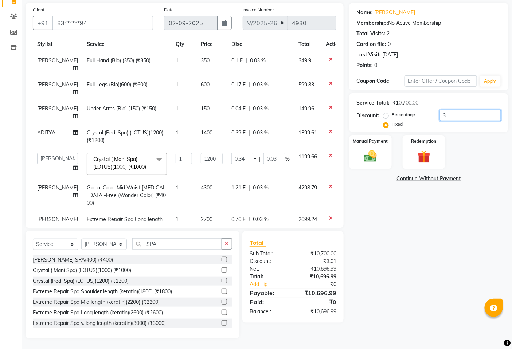
type input "0.33"
type input "350"
type input "39.25"
type input "3.27"
click at [392, 124] on label "Fixed" at bounding box center [397, 124] width 11 height 7
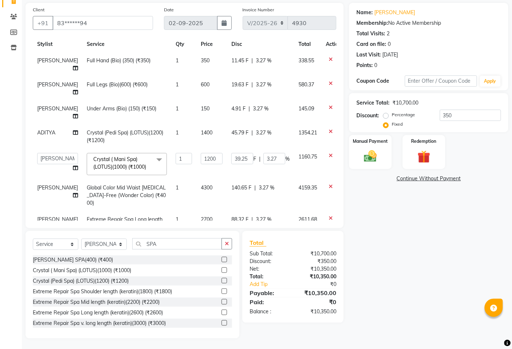
click at [387, 124] on input "Fixed" at bounding box center [387, 124] width 5 height 5
click at [392, 124] on label "Fixed" at bounding box center [397, 124] width 11 height 7
click at [388, 124] on input "Fixed" at bounding box center [387, 124] width 5 height 5
drag, startPoint x: 309, startPoint y: 318, endPoint x: 305, endPoint y: 315, distance: 5.0
click at [309, 317] on div "Total Sub Total: ₹10,700.00 Discount: ₹350.00 Net: ₹10,350.00 Total: ₹10,350.00…" at bounding box center [293, 277] width 101 height 92
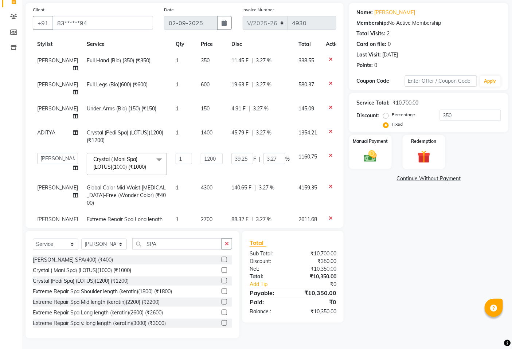
drag, startPoint x: 305, startPoint y: 315, endPoint x: 348, endPoint y: 235, distance: 90.7
click at [306, 313] on div "₹10,350.00" at bounding box center [317, 312] width 49 height 8
click at [486, 111] on input "350" at bounding box center [470, 115] width 61 height 11
click at [487, 110] on input "350" at bounding box center [470, 115] width 61 height 11
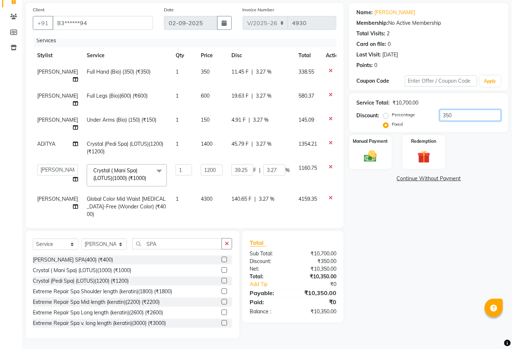
scroll to position [0, 0]
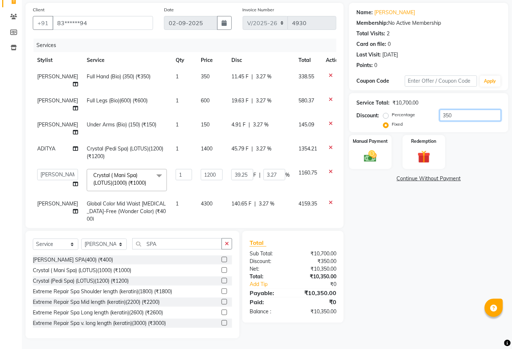
click at [460, 113] on input "350" at bounding box center [470, 115] width 61 height 11
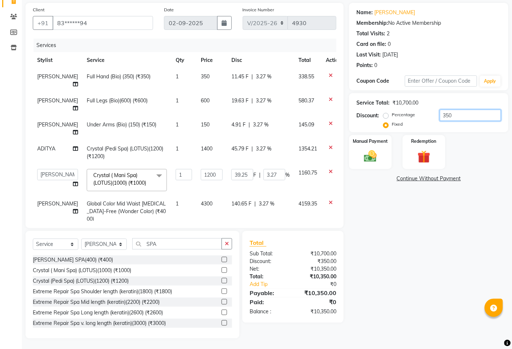
click at [460, 113] on input "350" at bounding box center [470, 115] width 61 height 11
click at [417, 230] on div "Name: Priti Palkar Membership: No Active Membership Total Visits: 2 Card on fil…" at bounding box center [431, 171] width 165 height 336
click at [460, 116] on input "350" at bounding box center [470, 115] width 61 height 11
click at [458, 116] on input "350" at bounding box center [470, 115] width 61 height 11
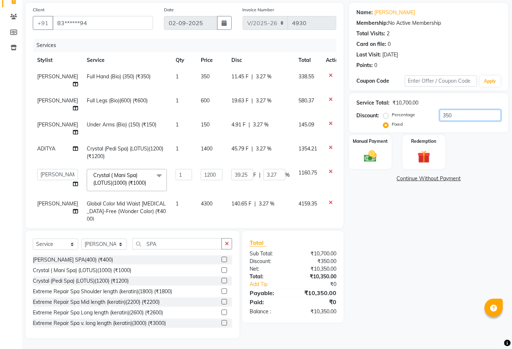
click at [457, 116] on input "350" at bounding box center [470, 115] width 61 height 11
click at [457, 115] on input "350" at bounding box center [470, 115] width 61 height 11
type input "7"
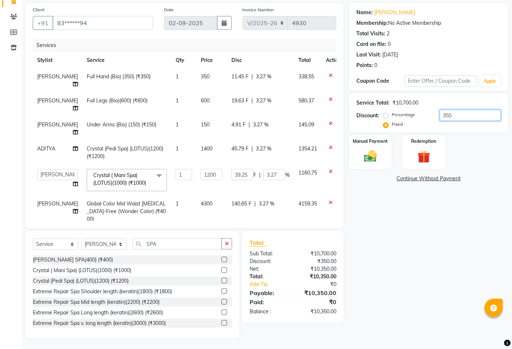
type input "0.79"
type input "0.07"
type input "70"
type input "7.85"
type input "0.65"
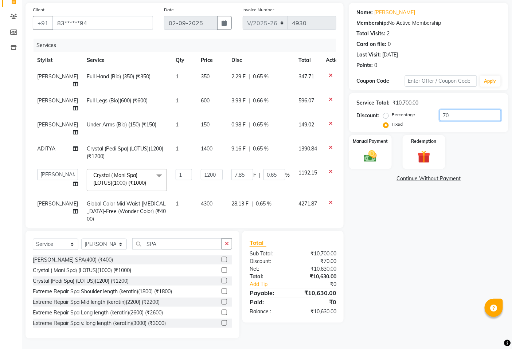
type input "700"
type input "78.5"
type input "6.54"
click at [460, 112] on input "700" at bounding box center [470, 115] width 61 height 11
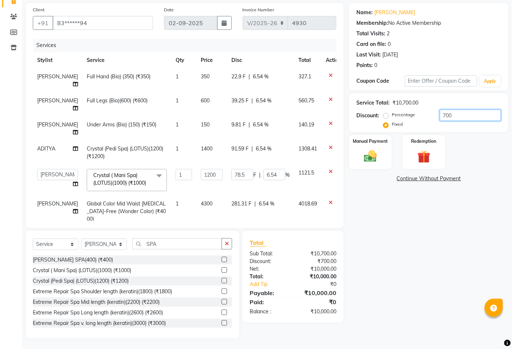
click at [460, 112] on input "700" at bounding box center [470, 115] width 61 height 11
type input "3"
type input "0.34"
type input "0.03"
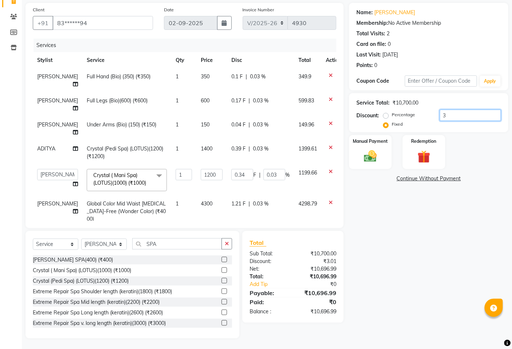
type input "35"
type input "3.93"
type input "0.33"
type input "350"
type input "39.25"
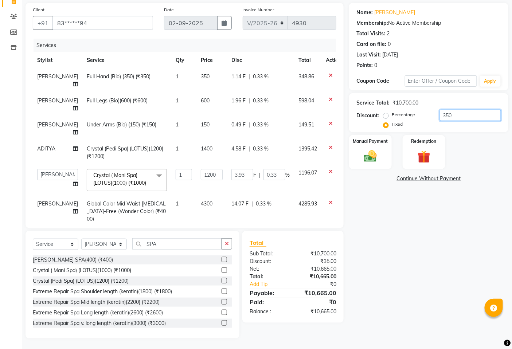
type input "3.27"
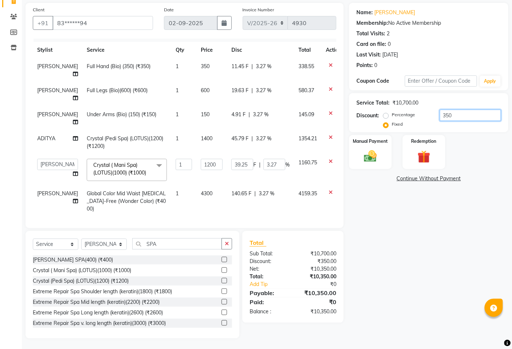
scroll to position [16, 0]
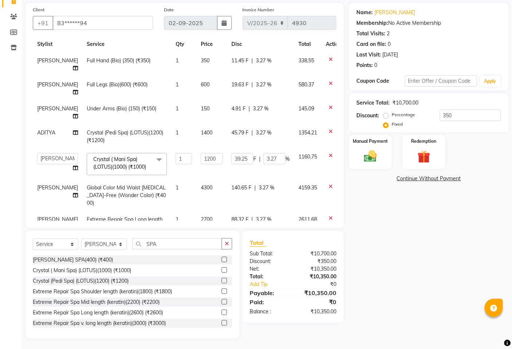
drag, startPoint x: 425, startPoint y: 259, endPoint x: 410, endPoint y: 266, distance: 16.6
click at [426, 259] on div "Name: Priti Palkar Membership: No Active Membership Total Visits: 2 Card on fil…" at bounding box center [431, 171] width 165 height 336
click at [304, 322] on div "Total Sub Total: ₹10,700.00 Discount: ₹350.00 Net: ₹10,350.00 Total: ₹10,350.00…" at bounding box center [293, 277] width 101 height 92
click at [302, 321] on div "Total Sub Total: ₹10,700.00 Discount: ₹350.00 Net: ₹10,350.00 Total: ₹10,350.00…" at bounding box center [293, 277] width 101 height 92
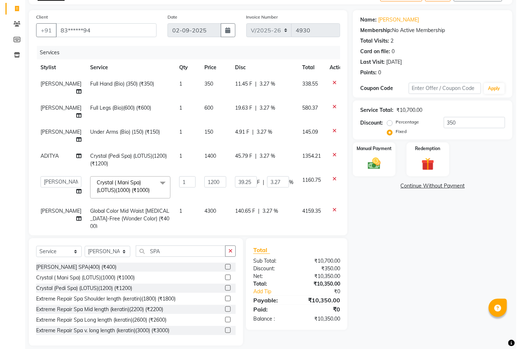
scroll to position [0, 0]
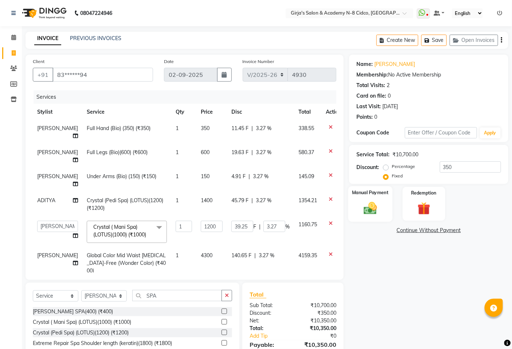
click at [368, 207] on img at bounding box center [371, 208] width 22 height 15
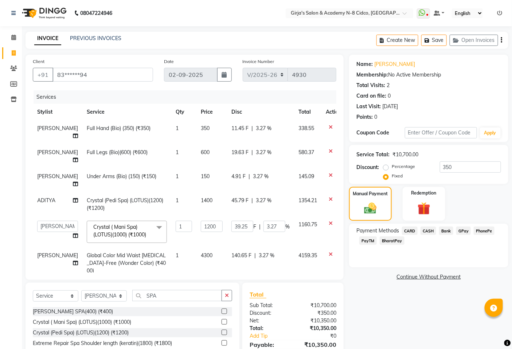
click at [461, 231] on span "GPay" at bounding box center [464, 231] width 15 height 8
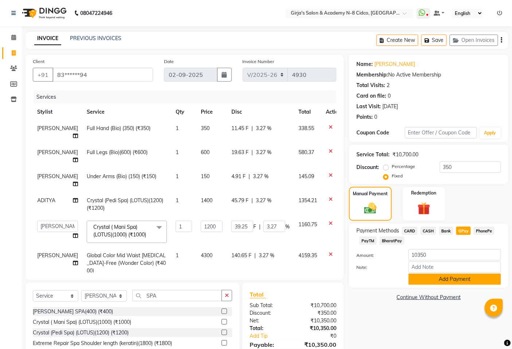
click at [456, 279] on button "Add Payment" at bounding box center [455, 279] width 93 height 11
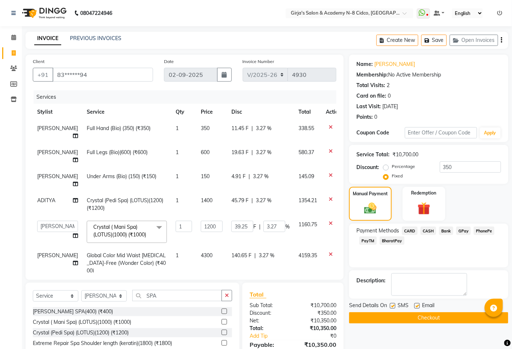
click at [451, 320] on button "Checkout" at bounding box center [428, 318] width 159 height 11
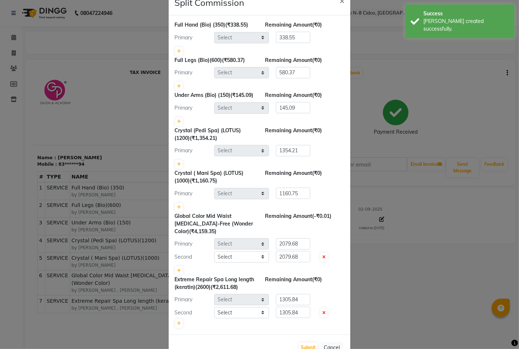
select select "42871"
select select "40690"
select select "42871"
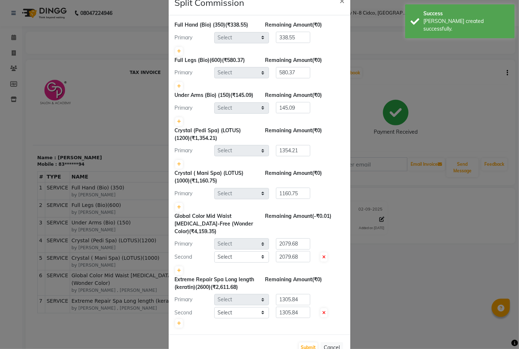
select select "27236"
select select "40690"
select select "42871"
select select "40690"
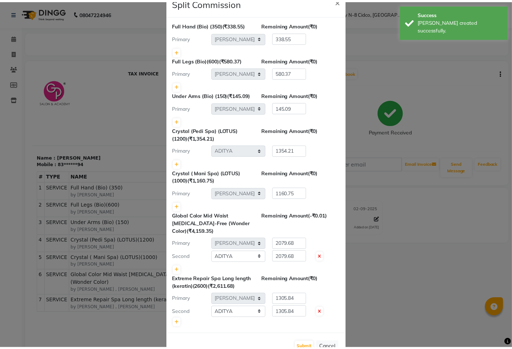
scroll to position [49, 0]
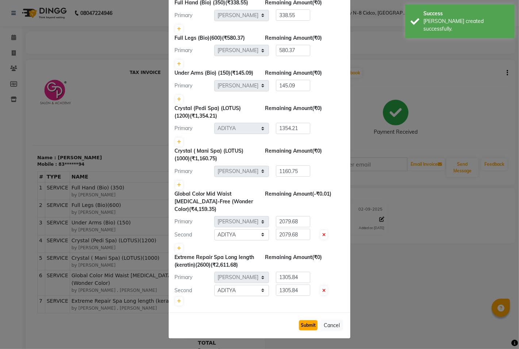
click at [304, 329] on button "Submit" at bounding box center [308, 326] width 19 height 10
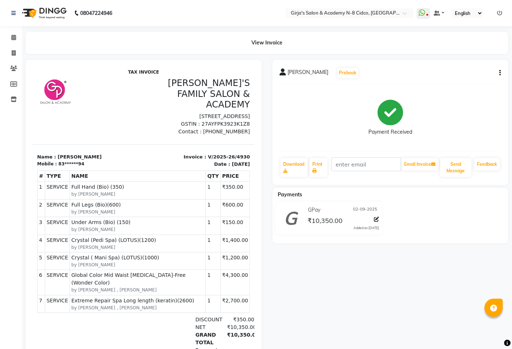
scroll to position [0, 0]
click at [9, 51] on span at bounding box center [13, 53] width 13 height 8
select select "service"
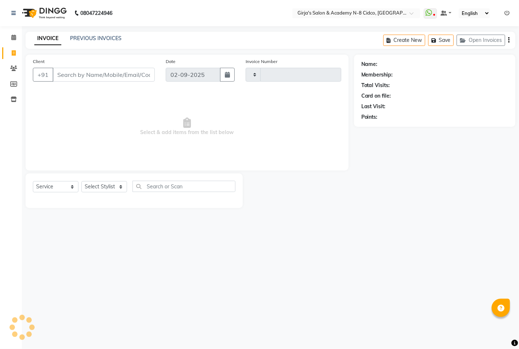
type input "4931"
select select "66"
click at [114, 77] on input "Client" at bounding box center [104, 75] width 102 height 14
type input "77"
select select "66554"
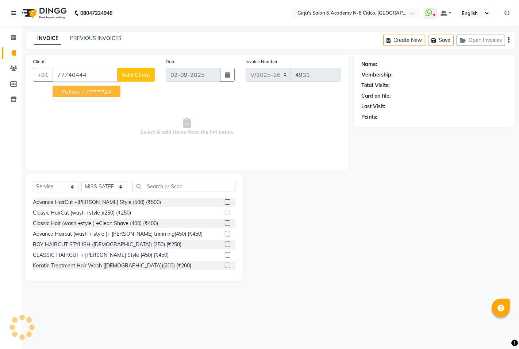
click at [95, 92] on ngb-highlight "77******24" at bounding box center [96, 91] width 30 height 7
type input "77******24"
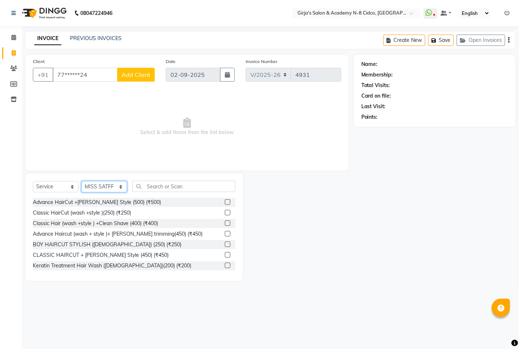
click at [107, 188] on select "Select Stylist ADITYA ANIKET BEAUTY M GIRJAS HANSIKA KOMAL MISS SATFF MONA PATY…" at bounding box center [104, 186] width 46 height 11
select select "65230"
click at [81, 182] on select "Select Stylist ADITYA ANIKET BEAUTY M GIRJAS HANSIKA KOMAL MISS SATFF MONA PATY…" at bounding box center [104, 186] width 46 height 11
click at [177, 185] on input "text" at bounding box center [183, 186] width 103 height 11
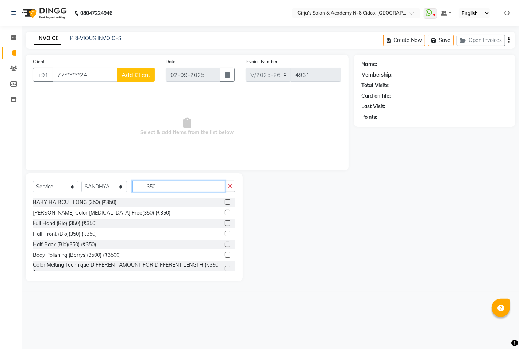
type input "350"
click at [225, 222] on label at bounding box center [227, 223] width 5 height 5
click at [225, 222] on input "checkbox" at bounding box center [227, 223] width 5 height 5
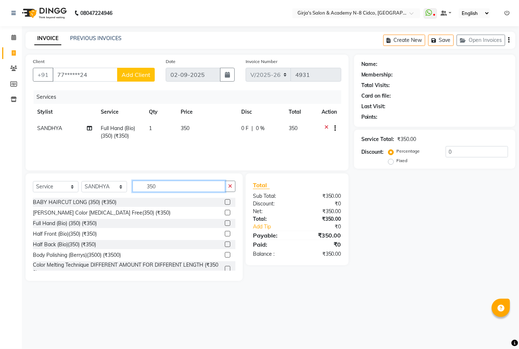
checkbox input "false"
click at [157, 190] on input "350" at bounding box center [178, 186] width 93 height 11
type input "1"
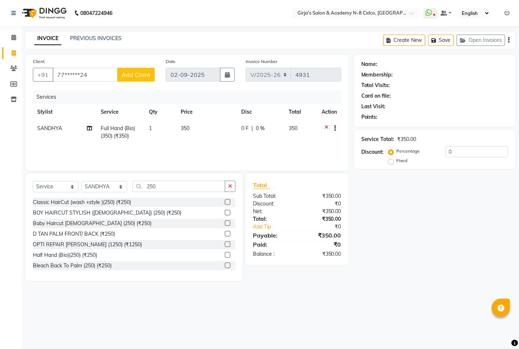
click at [198, 177] on div "Select Service Product Membership Package Voucher Prepaid Gift Card Select Styl…" at bounding box center [134, 228] width 217 height 108
click at [207, 188] on input "250" at bounding box center [178, 186] width 93 height 11
type input "2"
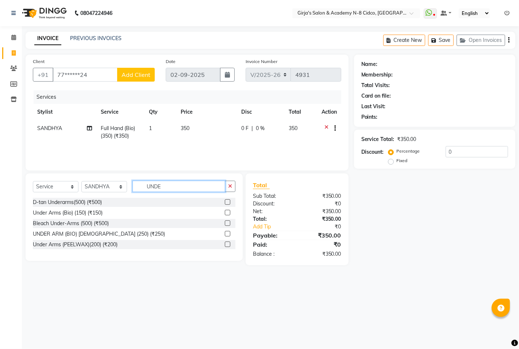
type input "UNDE"
click at [230, 244] on label at bounding box center [227, 244] width 5 height 5
click at [229, 244] on input "checkbox" at bounding box center [227, 245] width 5 height 5
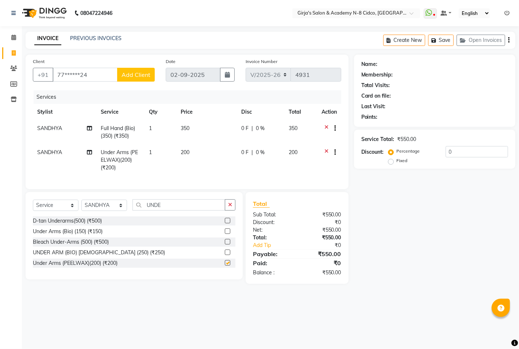
checkbox input "false"
click at [195, 150] on td "200" at bounding box center [206, 160] width 61 height 32
select select "65230"
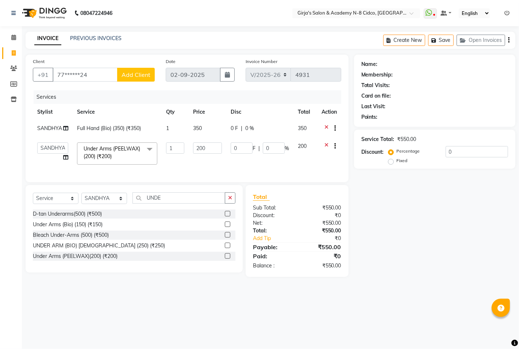
click at [195, 150] on input "200" at bounding box center [207, 148] width 29 height 11
type input "250"
click at [198, 135] on td "350" at bounding box center [208, 129] width 38 height 18
select select "65230"
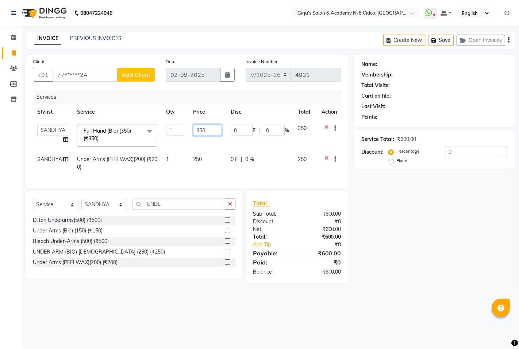
click at [202, 132] on input "350" at bounding box center [207, 130] width 29 height 11
type input "450"
click at [317, 309] on div "08047224946 Select Location × Girja's Salon & Academy N-8 Cidco, Aurangabad Wha…" at bounding box center [259, 174] width 519 height 349
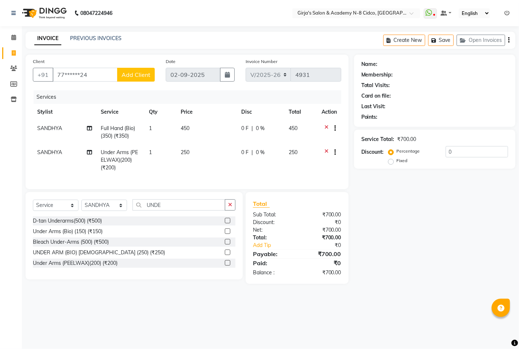
click at [182, 217] on div "Select Service Product Membership Package Voucher Prepaid Gift Card Select Styl…" at bounding box center [134, 207] width 202 height 17
click at [181, 211] on input "UNDE" at bounding box center [178, 204] width 93 height 11
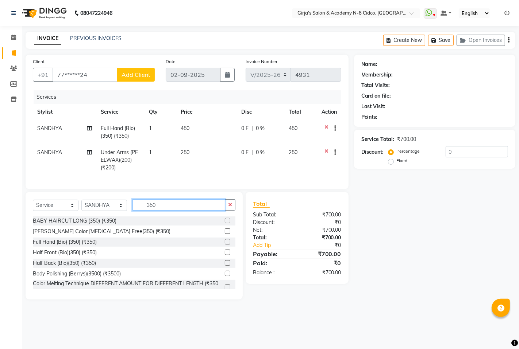
click at [180, 210] on input "350" at bounding box center [178, 204] width 93 height 11
type input "3"
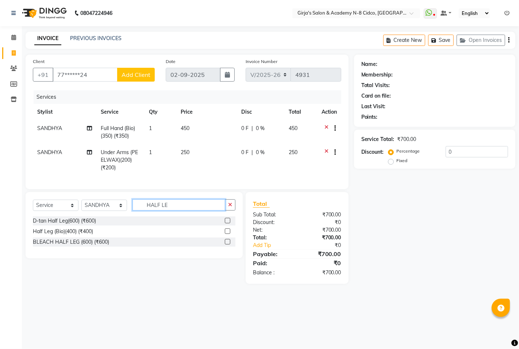
type input "HALF LE"
click at [225, 234] on label at bounding box center [227, 231] width 5 height 5
click at [225, 234] on input "checkbox" at bounding box center [227, 231] width 5 height 5
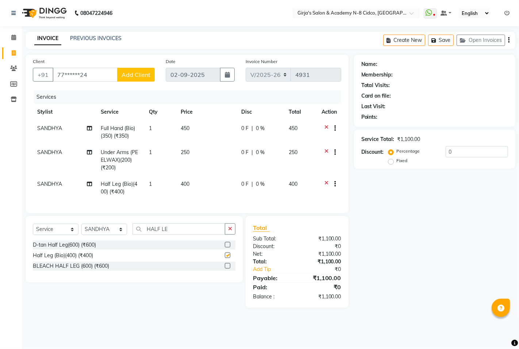
checkbox input "false"
click at [201, 182] on td "400" at bounding box center [206, 188] width 61 height 24
select select "65230"
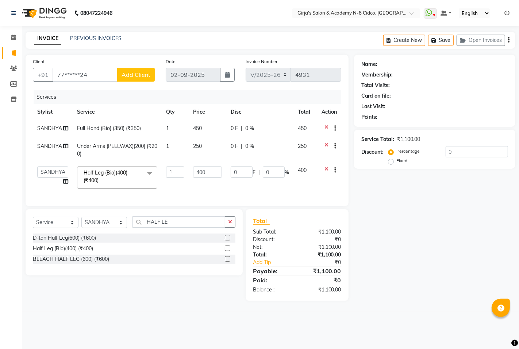
click at [198, 182] on td "400" at bounding box center [208, 177] width 38 height 31
click at [209, 174] on input "400" at bounding box center [207, 172] width 29 height 11
type input "4"
type input "550"
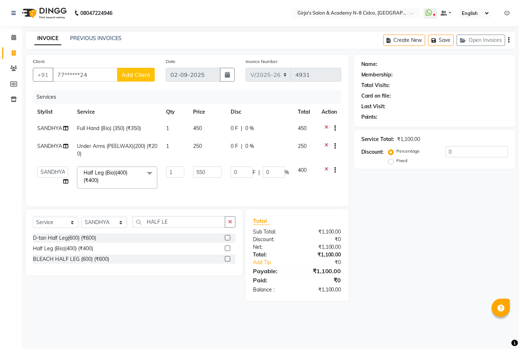
drag, startPoint x: 296, startPoint y: 289, endPoint x: 301, endPoint y: 293, distance: 5.7
click at [297, 285] on div "Paid: ₹0" at bounding box center [296, 280] width 99 height 9
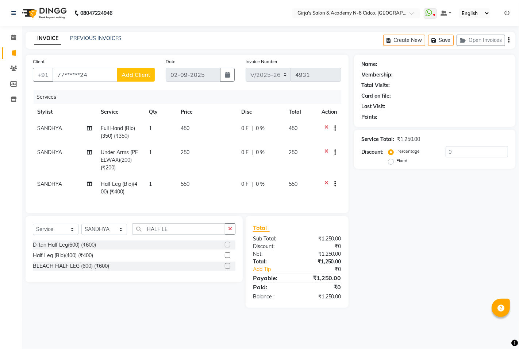
click at [306, 301] on div "₹1,250.00" at bounding box center [322, 297] width 50 height 8
click at [304, 301] on div "₹1,250.00" at bounding box center [322, 297] width 50 height 8
drag, startPoint x: 168, startPoint y: 232, endPoint x: 188, endPoint y: 236, distance: 20.3
click at [188, 235] on input "HALF LE" at bounding box center [178, 229] width 93 height 11
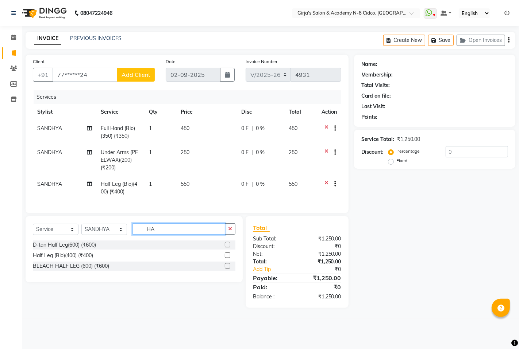
type input "H"
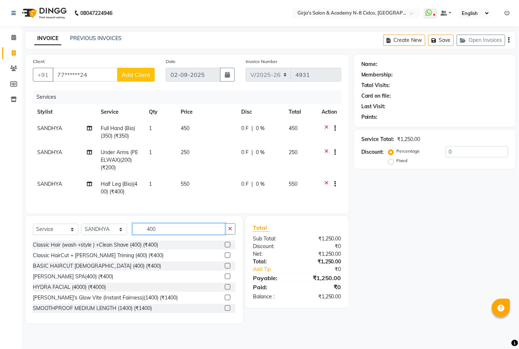
type input "400"
click at [225, 269] on label at bounding box center [227, 265] width 5 height 5
click at [225, 269] on input "checkbox" at bounding box center [227, 266] width 5 height 5
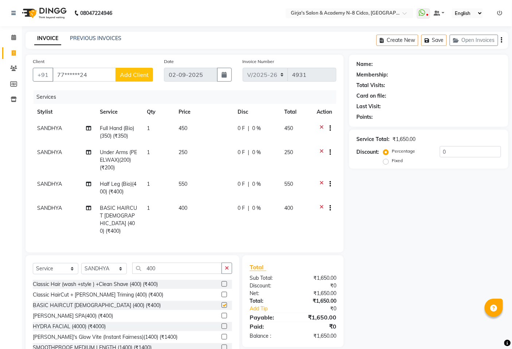
checkbox input "false"
click at [52, 208] on span "SANDHYA" at bounding box center [49, 208] width 25 height 7
select select "65230"
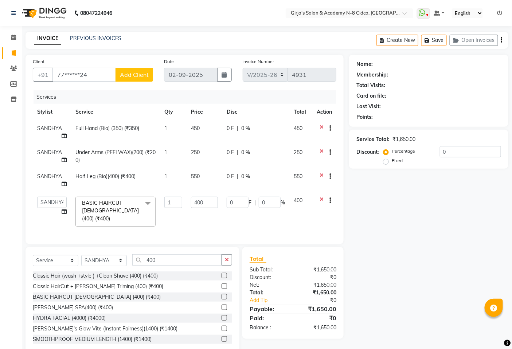
click at [52, 208] on td "ADITYA ANIKET BEAUTY M GIRJAS HANSIKA KOMAL MISS SATFF MONA PATYARK RAM SAHIL S…" at bounding box center [52, 212] width 38 height 39
drag, startPoint x: 51, startPoint y: 202, endPoint x: 54, endPoint y: 216, distance: 14.5
click at [51, 202] on select "ADITYA ANIKET BEAUTY M GIRJAS HANSIKA KOMAL MISS SATFF MONA PATYARK RAM SAHIL S…" at bounding box center [52, 202] width 30 height 11
select select "66195"
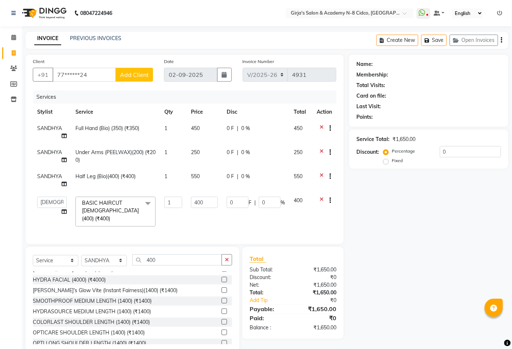
scroll to position [81, 0]
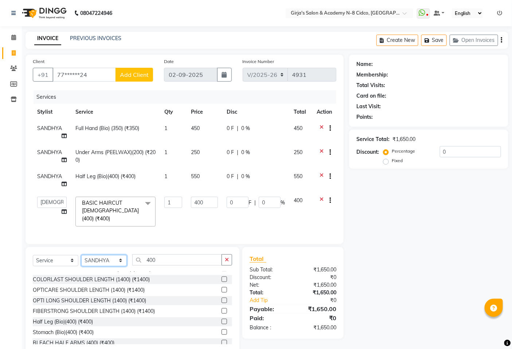
click at [116, 260] on select "Select Stylist ADITYA ANIKET BEAUTY M GIRJAS HANSIKA KOMAL MISS SATFF MONA PATY…" at bounding box center [104, 260] width 46 height 11
select select "66195"
click at [81, 255] on select "Select Stylist ADITYA ANIKET BEAUTY M GIRJAS HANSIKA KOMAL MISS SATFF MONA PATY…" at bounding box center [104, 260] width 46 height 11
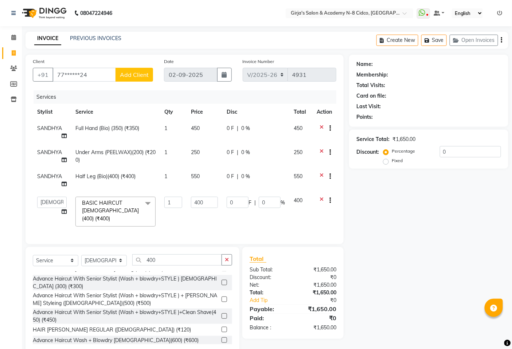
click at [187, 268] on div "Select Service Product Membership Package Voucher Prepaid Gift Card Select Styl…" at bounding box center [132, 263] width 199 height 17
click at [183, 257] on input "400" at bounding box center [177, 260] width 90 height 11
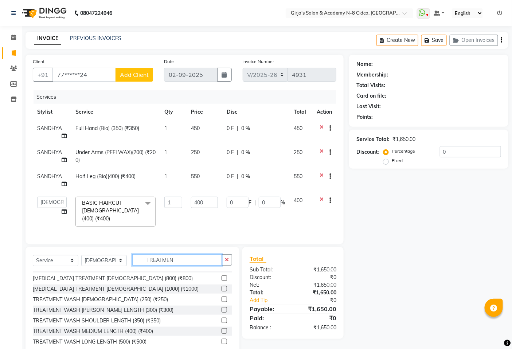
scroll to position [146, 0]
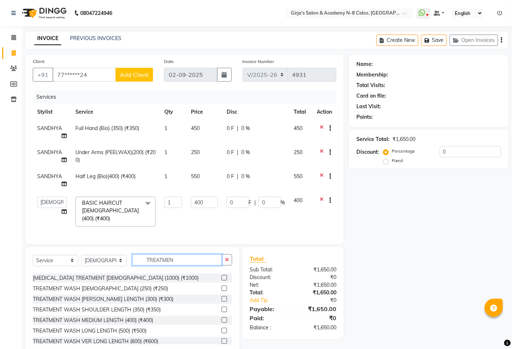
type input "TREATMEN"
click at [222, 328] on label at bounding box center [224, 330] width 5 height 5
click at [222, 329] on input "checkbox" at bounding box center [224, 331] width 5 height 5
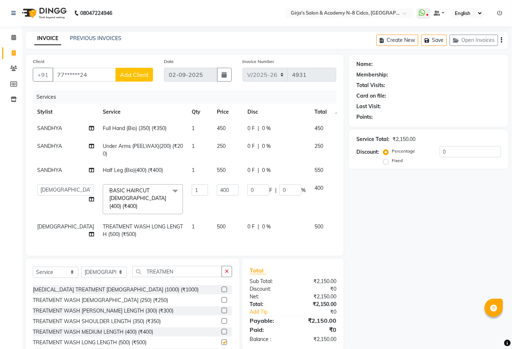
checkbox input "false"
click at [339, 194] on icon at bounding box center [341, 189] width 4 height 9
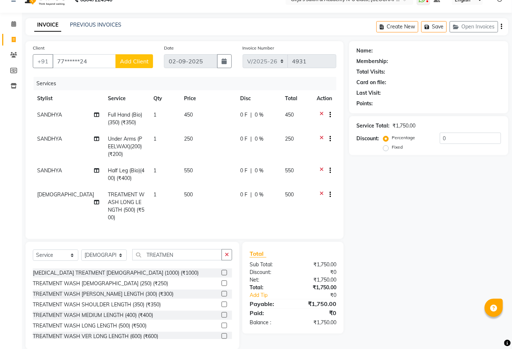
scroll to position [0, 0]
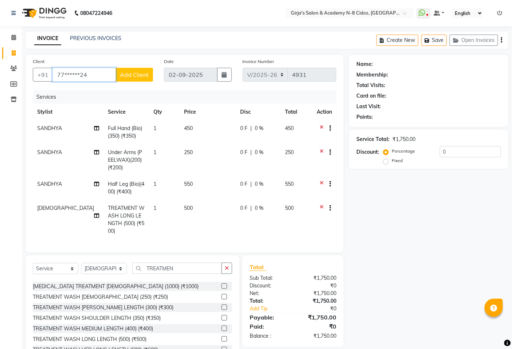
click at [96, 74] on input "77******24" at bounding box center [84, 75] width 63 height 14
click at [95, 74] on input "77******24" at bounding box center [84, 75] width 63 height 14
drag, startPoint x: 369, startPoint y: 282, endPoint x: 405, endPoint y: 268, distance: 39.0
click at [370, 282] on div "Name: Membership: Total Visits: Card on file: Last Visit: Points: Service Total…" at bounding box center [431, 209] width 165 height 309
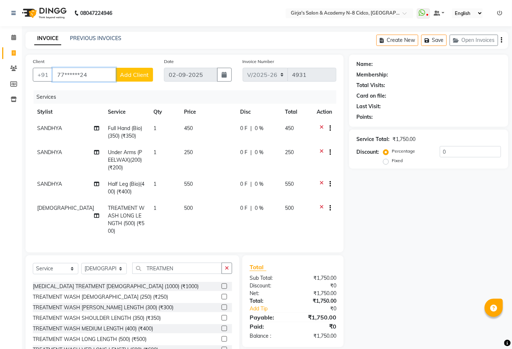
click at [110, 76] on input "77******24" at bounding box center [84, 75] width 63 height 14
click at [108, 75] on input "77******24" at bounding box center [84, 75] width 63 height 14
type input "7"
click at [106, 75] on input "Client" at bounding box center [103, 75] width 101 height 14
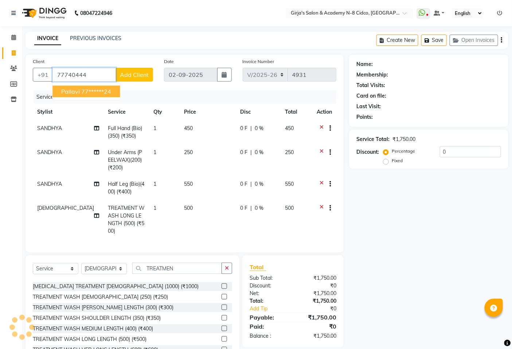
click at [104, 94] on ngb-highlight "77******24" at bounding box center [96, 91] width 30 height 7
type input "77******24"
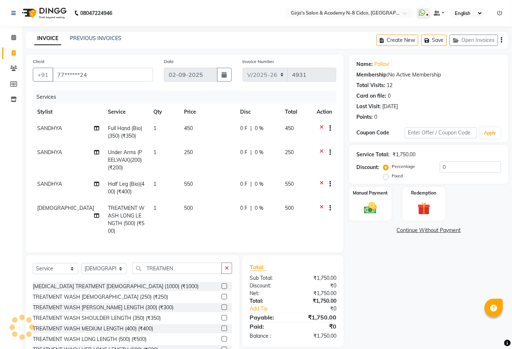
scroll to position [31, 0]
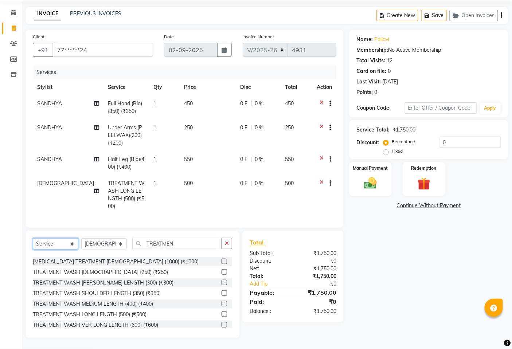
drag, startPoint x: 61, startPoint y: 248, endPoint x: 66, endPoint y: 245, distance: 6.1
click at [61, 247] on select "Select Service Product Membership Package Voucher Prepaid Gift Card" at bounding box center [56, 244] width 46 height 11
click at [107, 240] on select "Select Stylist ADITYA ANIKET BEAUTY M GIRJAS HANSIKA KOMAL MISS SATFF MONA PATY…" at bounding box center [104, 244] width 46 height 11
click at [108, 240] on select "Select Stylist ADITYA ANIKET BEAUTY M GIRJAS HANSIKA KOMAL MISS SATFF MONA PATY…" at bounding box center [104, 244] width 46 height 11
click at [107, 236] on div "Select Service Product Membership Package Voucher Prepaid Gift Card Select Styl…" at bounding box center [133, 285] width 214 height 108
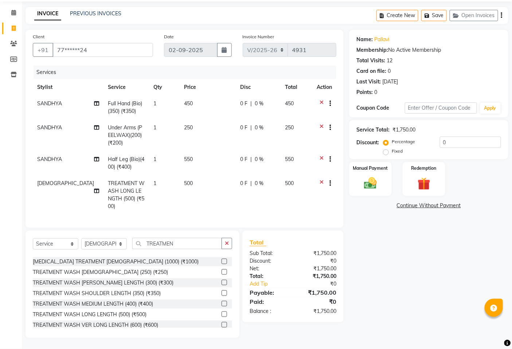
click at [115, 248] on div "Select Service Product Membership Package Voucher Prepaid Gift Card Select Styl…" at bounding box center [132, 246] width 199 height 17
click at [115, 246] on select "Select Stylist ADITYA ANIKET BEAUTY M GIRJAS HANSIKA KOMAL MISS SATFF MONA PATY…" at bounding box center [104, 244] width 46 height 11
click at [115, 245] on select "Select Stylist ADITYA ANIKET BEAUTY M GIRJAS HANSIKA KOMAL MISS SATFF MONA PATY…" at bounding box center [104, 244] width 46 height 11
drag, startPoint x: 116, startPoint y: 247, endPoint x: 116, endPoint y: 239, distance: 8.0
click at [116, 246] on select "Select Stylist ADITYA ANIKET BEAUTY M GIRJAS HANSIKA KOMAL MISS SATFF MONA PATY…" at bounding box center [104, 244] width 46 height 11
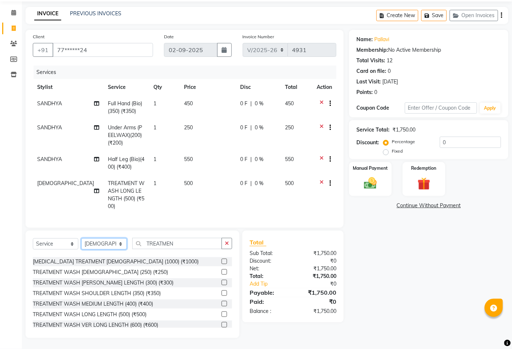
select select "65230"
click at [81, 239] on select "Select Stylist ADITYA ANIKET BEAUTY M GIRJAS HANSIKA KOMAL MISS SATFF MONA PATY…" at bounding box center [104, 244] width 46 height 11
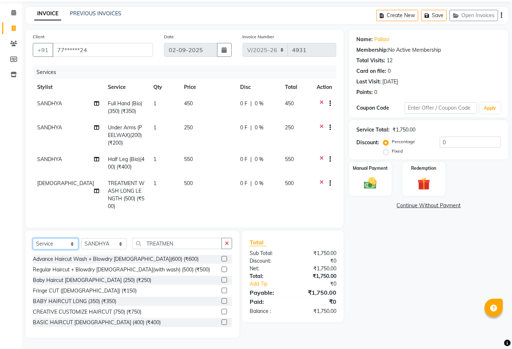
click at [44, 243] on select "Select Service Product Membership Package Voucher Prepaid Gift Card" at bounding box center [56, 244] width 46 height 11
select select "product"
click at [33, 239] on select "Select Service Product Membership Package Voucher Prepaid Gift Card" at bounding box center [56, 244] width 46 height 11
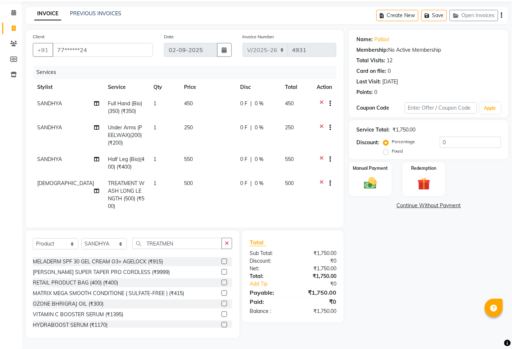
click at [179, 236] on div "Select Service Product Membership Package Voucher Prepaid Gift Card Select Styl…" at bounding box center [133, 285] width 214 height 108
click at [177, 241] on input "TREATMEN" at bounding box center [177, 243] width 90 height 11
click at [179, 241] on input "TREATMEN" at bounding box center [177, 243] width 90 height 11
type input "T"
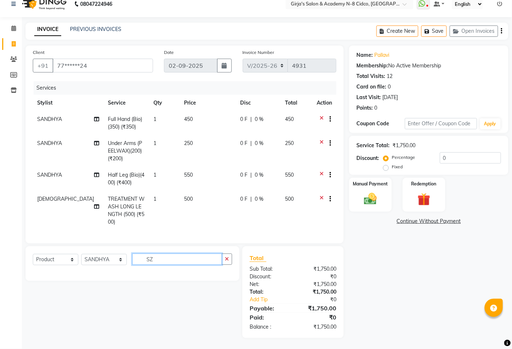
scroll to position [0, 0]
type input "S"
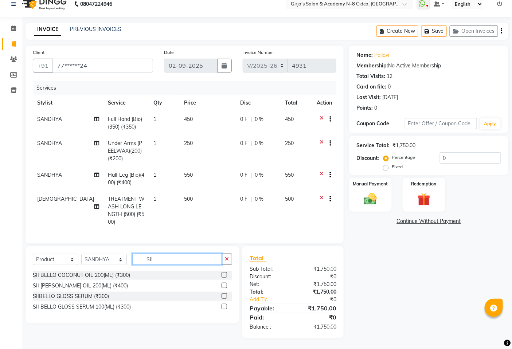
scroll to position [15, 0]
type input "SII"
click at [222, 286] on label at bounding box center [224, 285] width 5 height 5
click at [222, 286] on input "checkbox" at bounding box center [224, 286] width 5 height 5
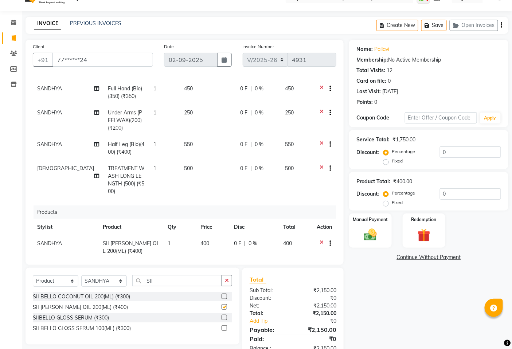
checkbox input "false"
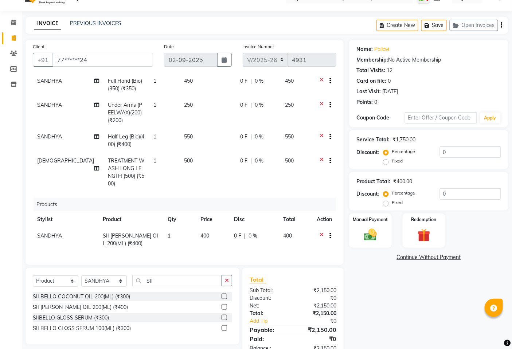
scroll to position [36, 0]
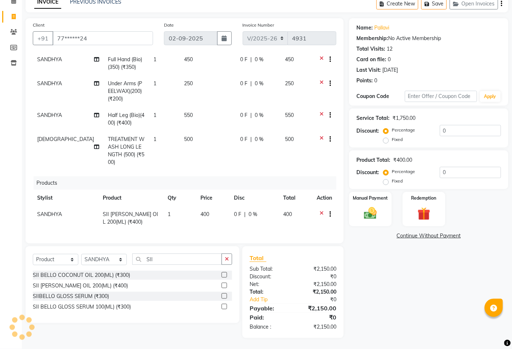
click at [298, 319] on div "₹0" at bounding box center [317, 317] width 49 height 9
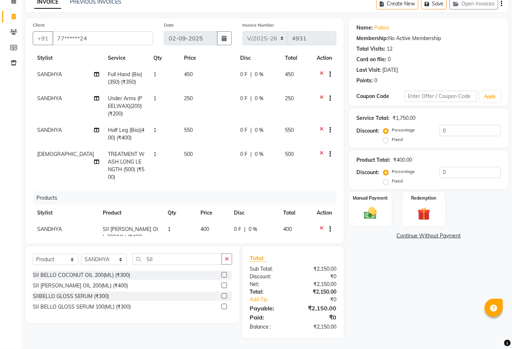
scroll to position [0, 0]
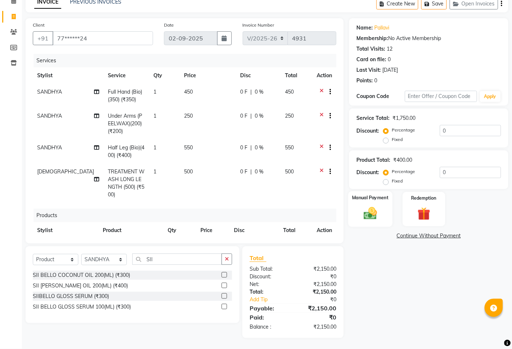
drag, startPoint x: 392, startPoint y: 217, endPoint x: 376, endPoint y: 216, distance: 16.8
click at [391, 217] on div "Manual Payment Redemption" at bounding box center [429, 209] width 170 height 34
click at [376, 216] on img at bounding box center [371, 213] width 22 height 15
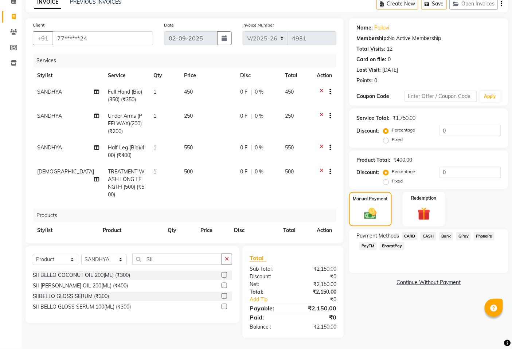
click at [467, 236] on span "GPay" at bounding box center [464, 236] width 15 height 8
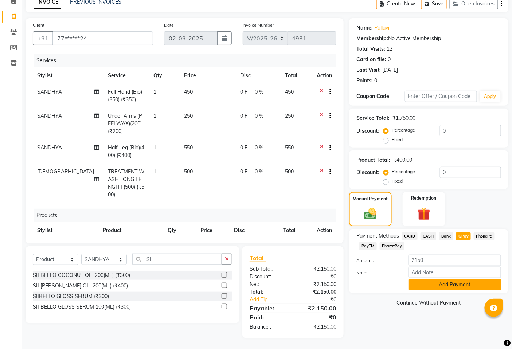
click at [462, 284] on button "Add Payment" at bounding box center [455, 284] width 93 height 11
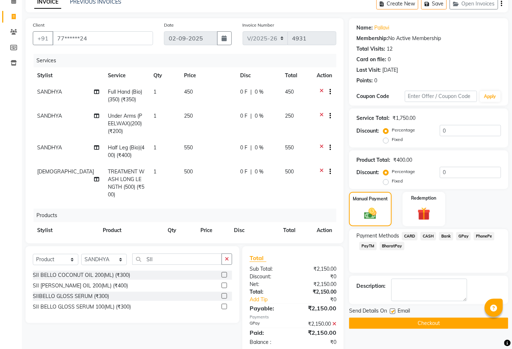
click at [465, 321] on button "Checkout" at bounding box center [428, 323] width 159 height 11
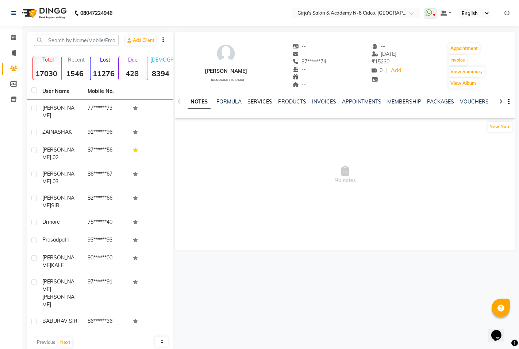
click at [263, 104] on link "SERVICES" at bounding box center [259, 101] width 25 height 7
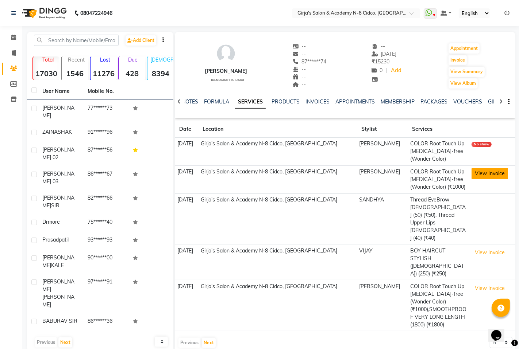
click at [482, 169] on button "View Invoice" at bounding box center [489, 173] width 36 height 11
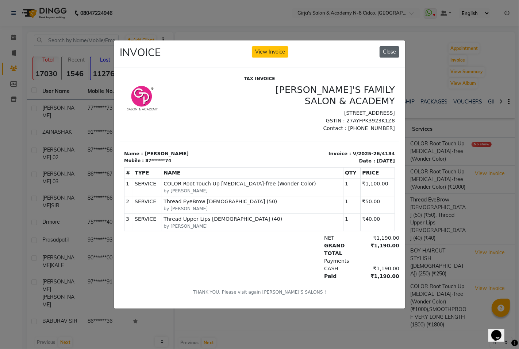
click at [393, 51] on button "Close" at bounding box center [389, 51] width 20 height 11
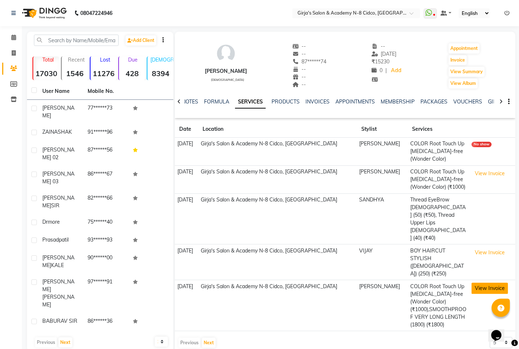
click at [485, 283] on button "View Invoice" at bounding box center [489, 288] width 36 height 11
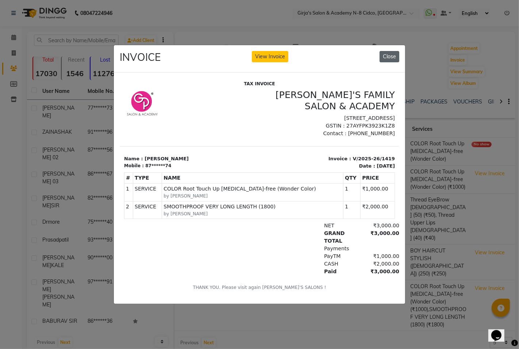
click at [396, 51] on button "Close" at bounding box center [389, 56] width 20 height 11
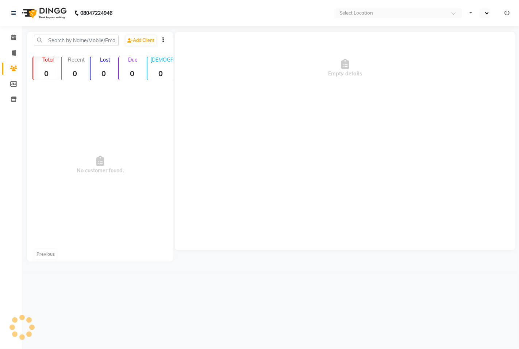
select select "en"
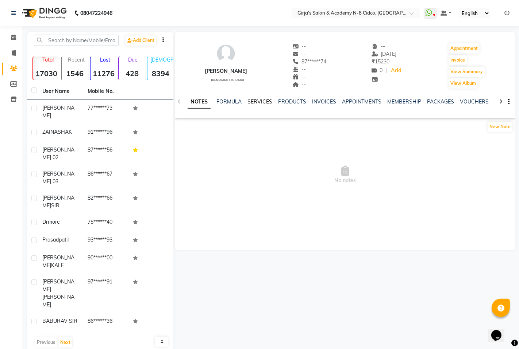
click at [261, 103] on link "SERVICES" at bounding box center [259, 101] width 25 height 7
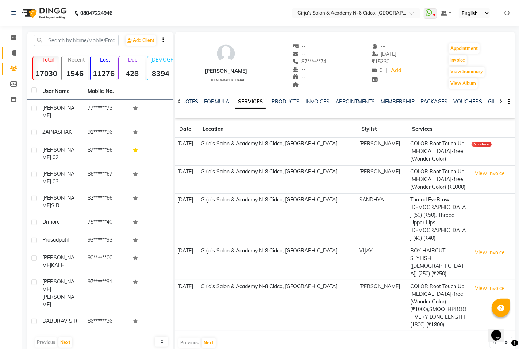
click at [6, 56] on link "Invoice" at bounding box center [11, 53] width 18 height 12
click at [8, 56] on span at bounding box center [13, 53] width 13 height 8
select select "service"
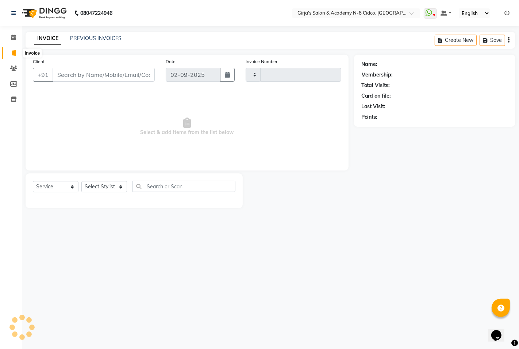
type input "4929"
select select "66"
select select "66554"
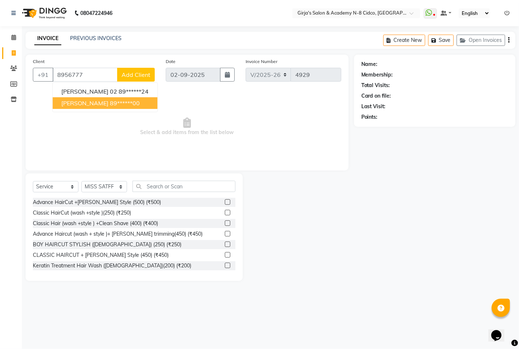
click at [110, 105] on ngb-highlight "89******00" at bounding box center [125, 103] width 30 height 7
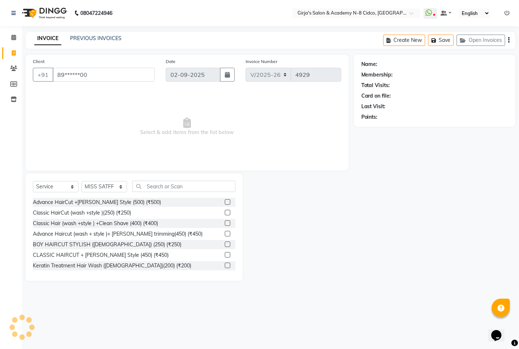
type input "89******00"
select select "1: Object"
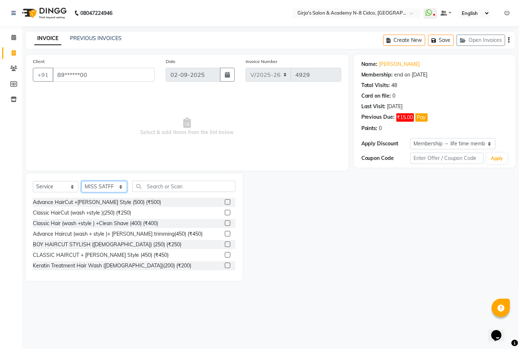
click at [111, 186] on select "Select Stylist ADITYA ANIKET BEAUTY M GIRJAS HANSIKA KOMAL MISS SATFF MONA PATY…" at bounding box center [104, 186] width 46 height 11
select select "28785"
click at [81, 182] on select "Select Stylist ADITYA ANIKET BEAUTY M GIRJAS HANSIKA KOMAL MISS SATFF MONA PATY…" at bounding box center [104, 186] width 46 height 11
click at [173, 181] on input "text" at bounding box center [183, 186] width 103 height 11
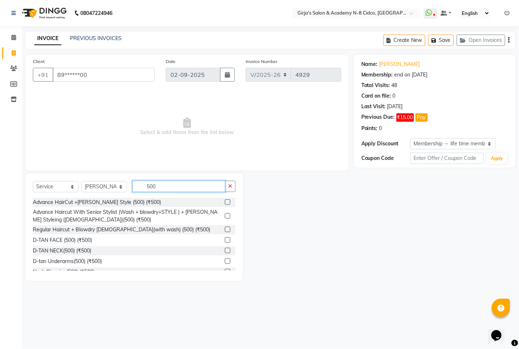
type input "500"
click at [225, 229] on div at bounding box center [230, 229] width 11 height 9
click at [225, 229] on label at bounding box center [227, 229] width 5 height 5
click at [225, 229] on input "checkbox" at bounding box center [227, 230] width 5 height 5
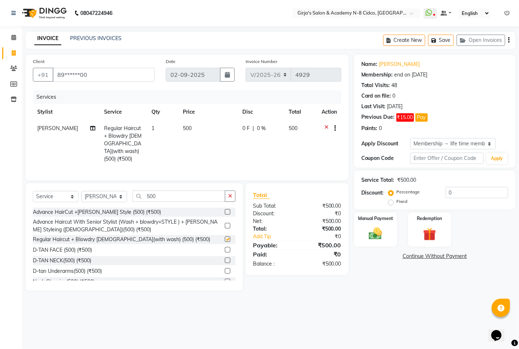
checkbox input "false"
click at [478, 142] on select "Select Membership → life time membarship (amrut mohotsav)" at bounding box center [453, 143] width 86 height 11
click at [410, 138] on select "Select Membership → life time membarship (amrut mohotsav)" at bounding box center [453, 143] width 86 height 11
click at [371, 230] on img at bounding box center [375, 234] width 22 height 16
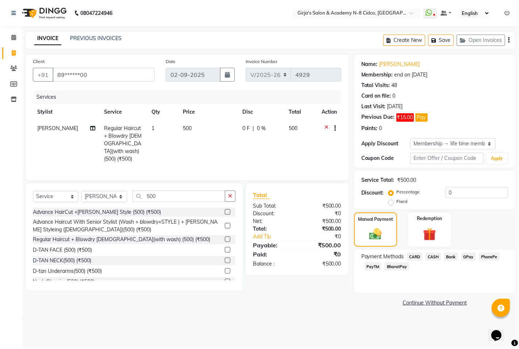
click at [438, 256] on span "CASH" at bounding box center [433, 257] width 16 height 8
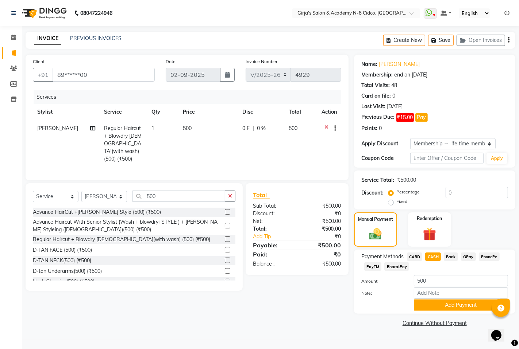
click at [471, 260] on span "GPay" at bounding box center [468, 257] width 15 height 8
click at [462, 306] on button "Add Payment" at bounding box center [461, 305] width 94 height 11
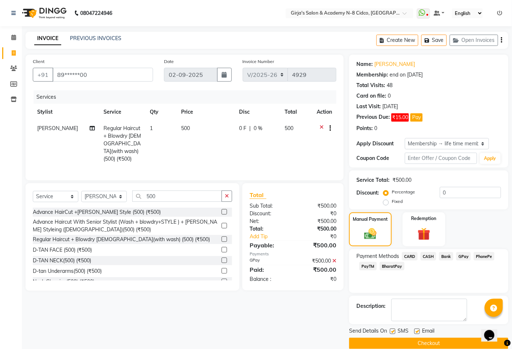
click at [404, 344] on button "Checkout" at bounding box center [428, 343] width 159 height 11
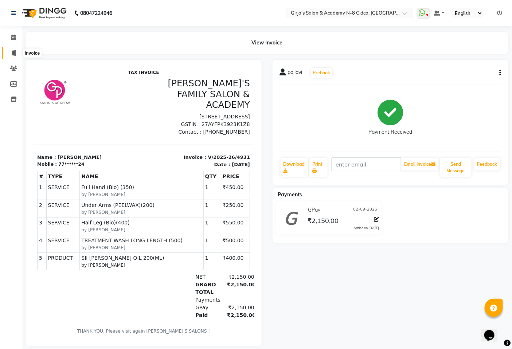
click at [12, 55] on icon at bounding box center [14, 52] width 4 height 5
select select "service"
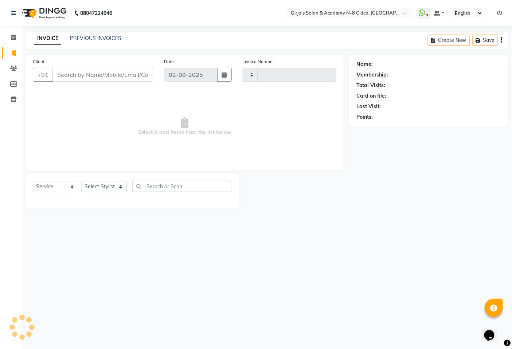
type input "4932"
select select "66"
click at [100, 72] on input "Client" at bounding box center [104, 75] width 102 height 14
select select "66554"
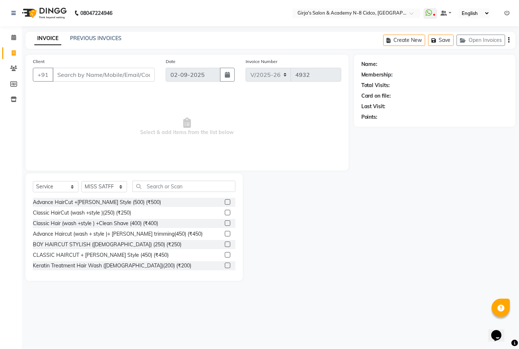
click at [127, 68] on input "Client" at bounding box center [104, 75] width 102 height 14
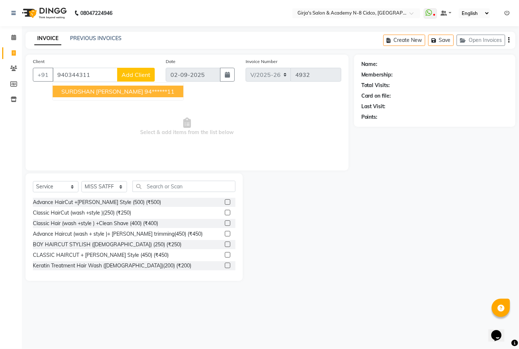
click at [144, 90] on ngb-highlight "94******11" at bounding box center [159, 91] width 30 height 7
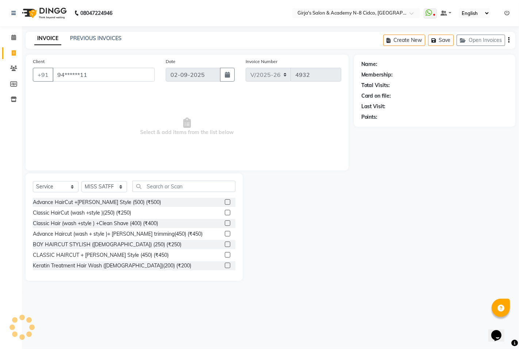
type input "94******11"
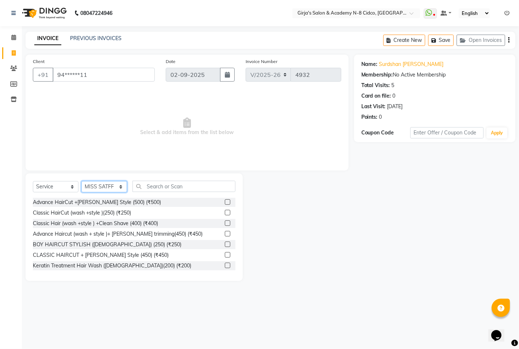
click at [106, 187] on select "Select Stylist ADITYA [PERSON_NAME] BEAUTY M GIRJAS [PERSON_NAME] MISS [PERSON_…" at bounding box center [104, 186] width 46 height 11
select select "66195"
click at [81, 182] on select "Select Stylist ADITYA ANIKET BEAUTY M GIRJAS HANSIKA KOMAL MISS SATFF MONA PATY…" at bounding box center [104, 186] width 46 height 11
click at [119, 185] on select "Select Stylist ADITYA ANIKET BEAUTY M GIRJAS HANSIKA KOMAL MISS SATFF MONA PATY…" at bounding box center [104, 186] width 46 height 11
click at [183, 183] on input "text" at bounding box center [183, 186] width 103 height 11
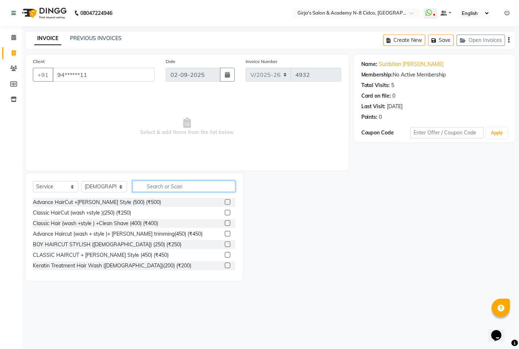
click at [185, 185] on input "text" at bounding box center [183, 186] width 103 height 11
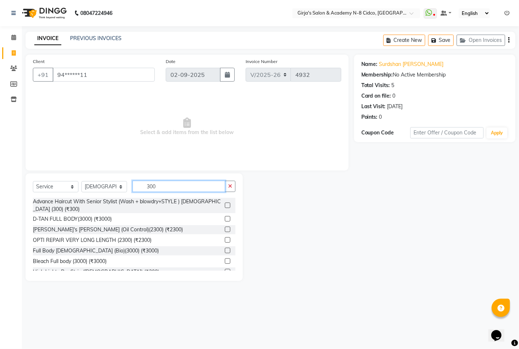
type input "300"
click at [216, 205] on div "Advance Haircut With Senior Stylist (Wash + blowdry+STYLE ) [DEMOGRAPHIC_DATA] …" at bounding box center [134, 205] width 202 height 15
click at [225, 205] on label at bounding box center [227, 205] width 5 height 5
click at [225, 205] on input "checkbox" at bounding box center [227, 206] width 5 height 5
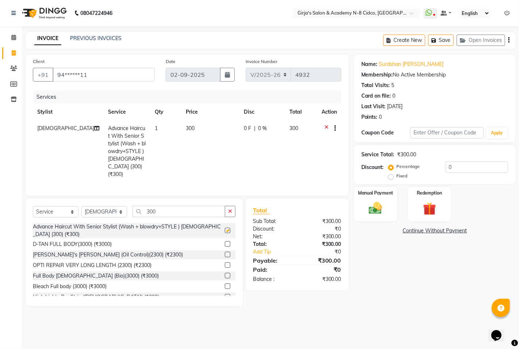
checkbox input "false"
click at [290, 266] on div "Paid:" at bounding box center [272, 270] width 50 height 9
click at [373, 208] on img at bounding box center [375, 209] width 22 height 16
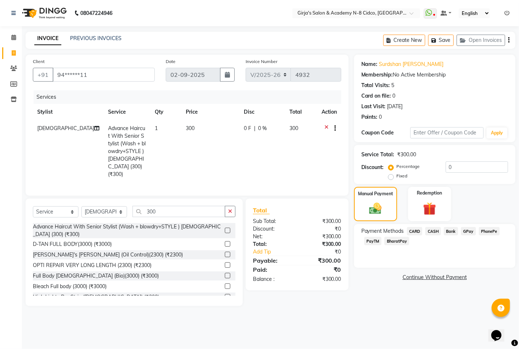
click at [468, 231] on span "GPay" at bounding box center [468, 231] width 15 height 8
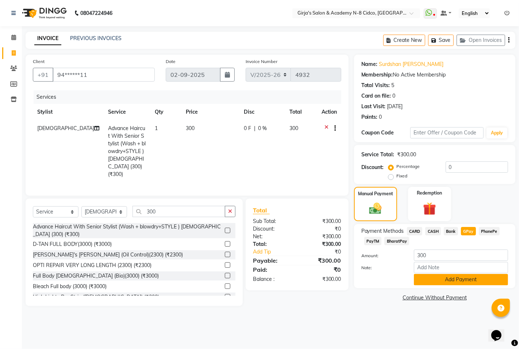
click at [438, 281] on button "Add Payment" at bounding box center [461, 279] width 94 height 11
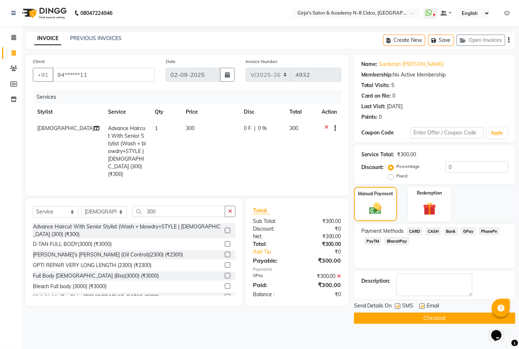
click at [442, 317] on button "Checkout" at bounding box center [434, 318] width 161 height 11
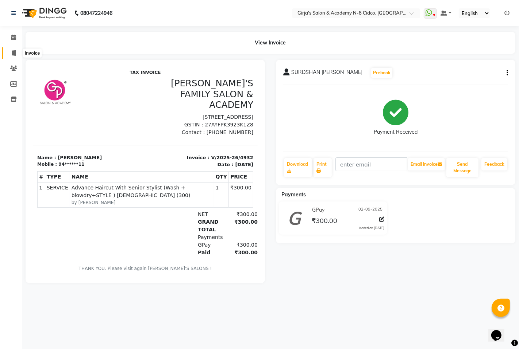
click at [15, 52] on icon at bounding box center [14, 52] width 4 height 5
select select "66"
select select "service"
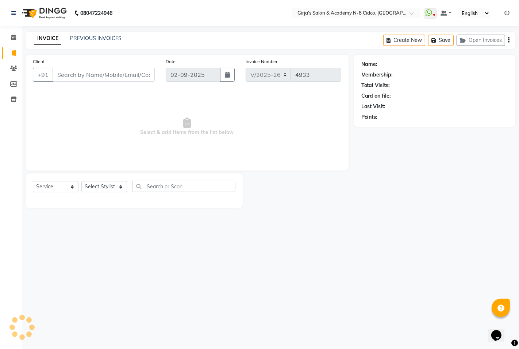
select select "66554"
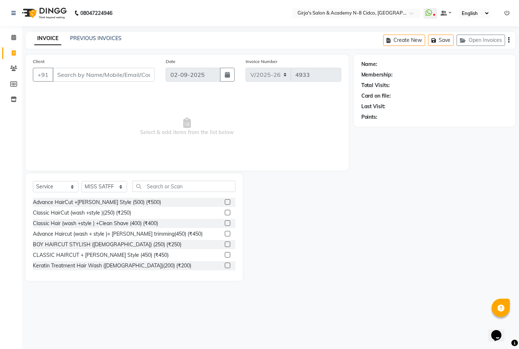
click at [68, 77] on input "Client" at bounding box center [104, 75] width 102 height 14
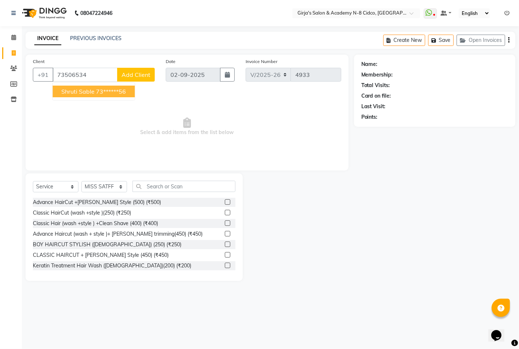
click at [93, 87] on button "Shruti sable 73******56" at bounding box center [94, 92] width 82 height 12
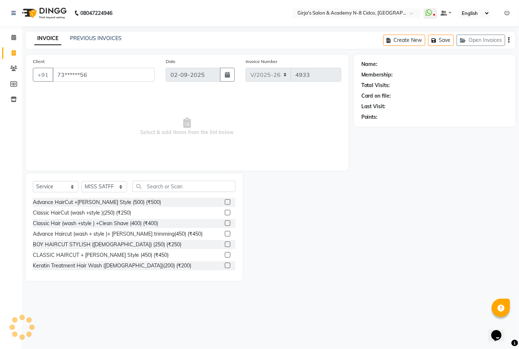
type input "73******56"
select select "1: Object"
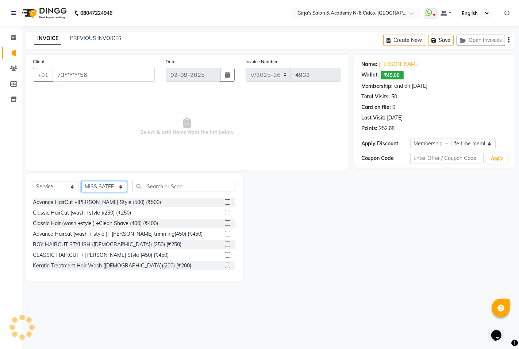
click at [99, 189] on select "Select Stylist ADITYA ANIKET BEAUTY M GIRJAS HANSIKA KOMAL MISS SATFF MONA PATY…" at bounding box center [104, 186] width 46 height 11
select select "40690"
click at [81, 182] on select "Select Stylist ADITYA ANIKET BEAUTY M GIRJAS HANSIKA KOMAL MISS SATFF MONA PATY…" at bounding box center [104, 186] width 46 height 11
click at [179, 184] on input "text" at bounding box center [183, 186] width 103 height 11
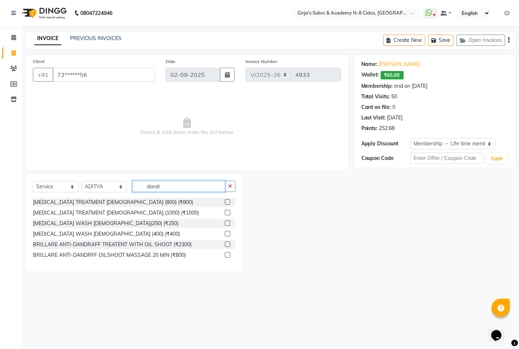
type input "dandr"
click at [227, 235] on label at bounding box center [227, 233] width 5 height 5
click at [227, 235] on input "checkbox" at bounding box center [227, 234] width 5 height 5
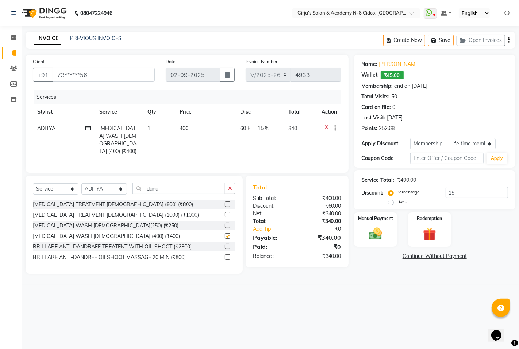
checkbox input "false"
click at [193, 129] on td "400" at bounding box center [205, 139] width 61 height 39
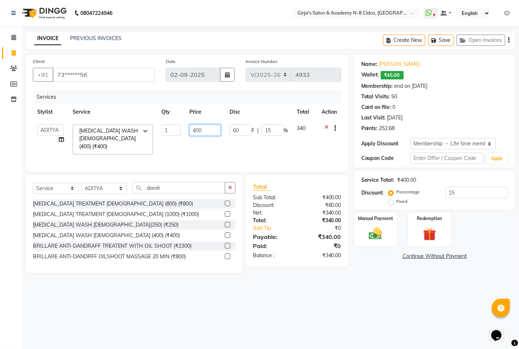
click at [193, 129] on input "400" at bounding box center [204, 130] width 31 height 11
type input "450"
click at [301, 253] on div "Total Sub Total: ₹400.00 Discount: ₹60.00 Net: ₹340.00 Total: ₹340.00 Add Tip ₹…" at bounding box center [297, 220] width 88 height 77
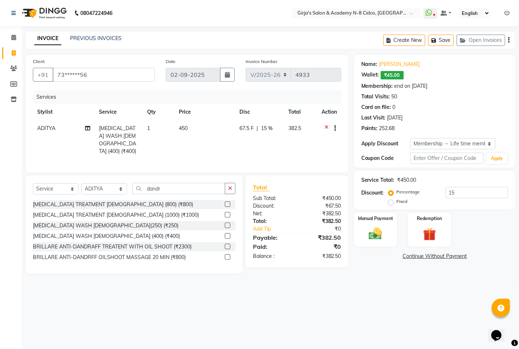
click at [307, 257] on div "₹382.50" at bounding box center [322, 257] width 50 height 8
click at [307, 259] on div "Total Sub Total: ₹450.00 Discount: ₹67.50 Net: ₹382.50 Total: ₹382.50 Add Tip ₹…" at bounding box center [296, 222] width 103 height 92
click at [306, 259] on div "Total Sub Total: ₹450.00 Discount: ₹67.50 Net: ₹382.50 Total: ₹382.50 Add Tip ₹…" at bounding box center [296, 222] width 103 height 92
click at [305, 259] on div "Total Sub Total: ₹450.00 Discount: ₹67.50 Net: ₹382.50 Total: ₹382.50 Add Tip ₹…" at bounding box center [296, 222] width 103 height 92
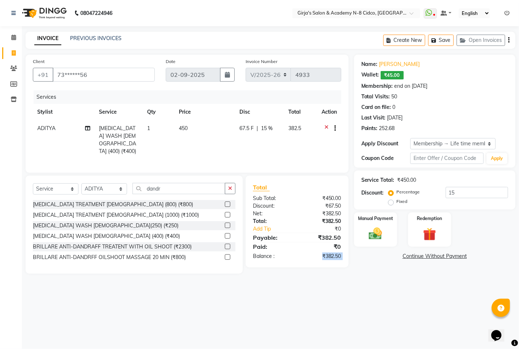
click at [305, 259] on div "Total Sub Total: ₹450.00 Discount: ₹67.50 Net: ₹382.50 Total: ₹382.50 Add Tip ₹…" at bounding box center [296, 222] width 103 height 92
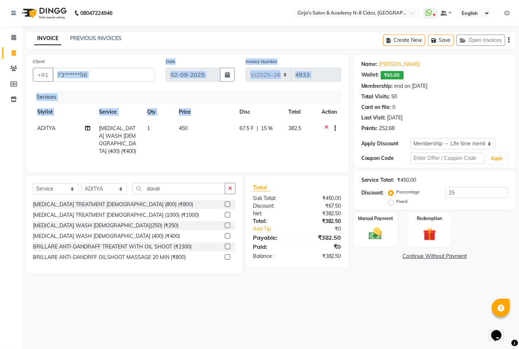
drag, startPoint x: 226, startPoint y: 110, endPoint x: 275, endPoint y: 139, distance: 56.6
click at [246, 118] on div "Client +91 73******56 Date 02-09-2025 Invoice Number V/2025 V/2025-26 4933 Serv…" at bounding box center [187, 114] width 323 height 118
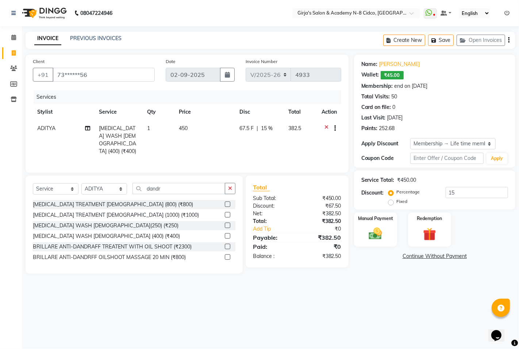
click at [213, 151] on div "Services Stylist Service Qty Price Disc Total Action ADITYA DANDRUFF WASH FEMAL…" at bounding box center [187, 127] width 308 height 75
click at [179, 137] on td "450" at bounding box center [204, 139] width 60 height 39
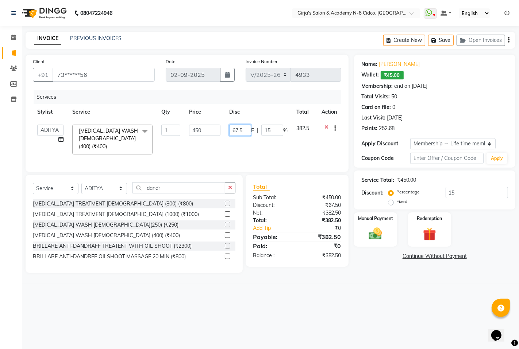
drag, startPoint x: 237, startPoint y: 128, endPoint x: 259, endPoint y: 130, distance: 21.6
click at [239, 128] on input "67.5" at bounding box center [240, 130] width 22 height 11
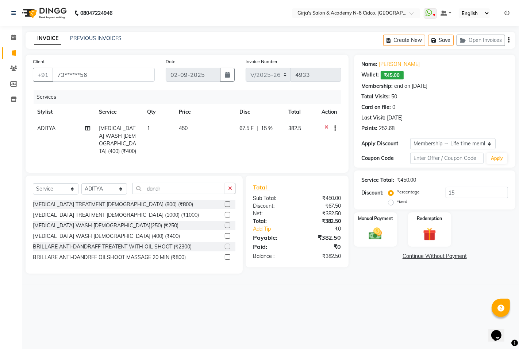
click at [267, 132] on td "67.5 F | 15 %" at bounding box center [259, 139] width 49 height 39
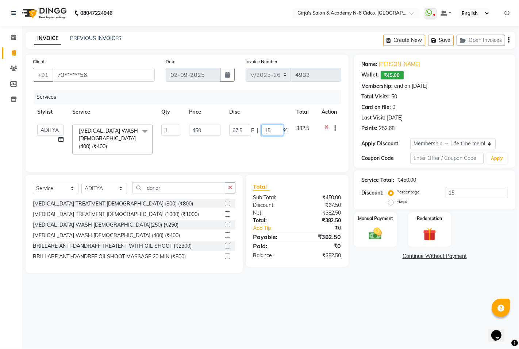
click at [267, 132] on input "15" at bounding box center [272, 130] width 22 height 11
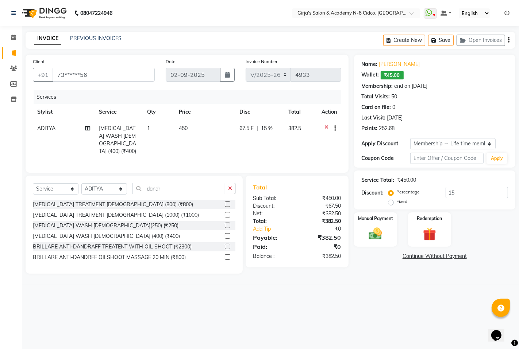
click at [208, 132] on td "450" at bounding box center [204, 139] width 60 height 39
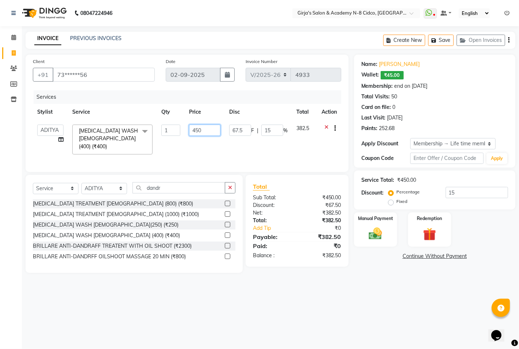
click at [208, 132] on input "450" at bounding box center [204, 130] width 31 height 11
click at [209, 132] on input "450" at bounding box center [204, 130] width 31 height 11
click at [207, 129] on input "450" at bounding box center [204, 130] width 31 height 11
type input "4"
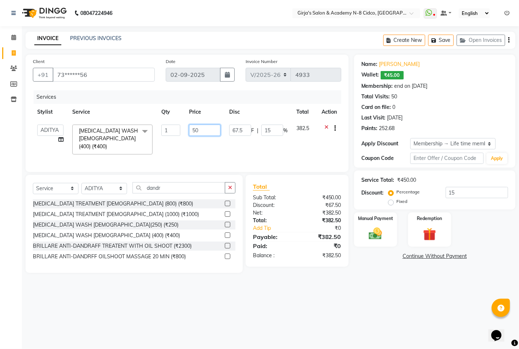
type input "500"
drag, startPoint x: 286, startPoint y: 232, endPoint x: 291, endPoint y: 233, distance: 4.5
click at [287, 233] on div "Payable:" at bounding box center [272, 237] width 50 height 9
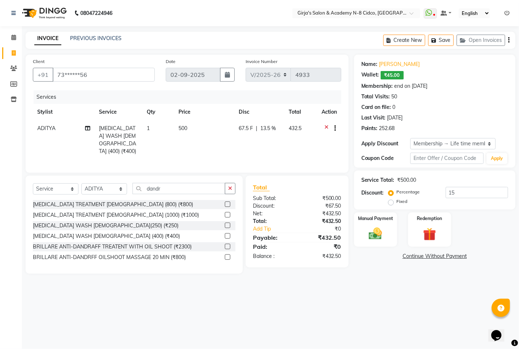
click at [318, 255] on div "₹432.50" at bounding box center [322, 257] width 50 height 8
click at [315, 261] on div "Total Sub Total: ₹500.00 Discount: ₹67.50 Net: ₹432.50 Total: ₹432.50 Add Tip ₹…" at bounding box center [296, 222] width 103 height 92
click at [315, 255] on div "₹432.50" at bounding box center [322, 257] width 50 height 8
click at [315, 254] on div "₹432.50" at bounding box center [322, 257] width 50 height 8
click at [315, 255] on div "₹432.50" at bounding box center [322, 257] width 50 height 8
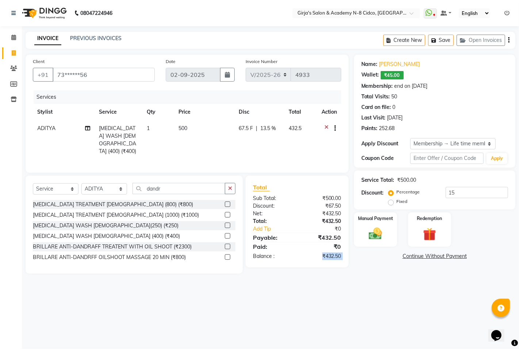
click at [314, 255] on div "₹432.50" at bounding box center [322, 257] width 50 height 8
click at [321, 262] on div "Total Sub Total: ₹500.00 Discount: ₹67.50 Net: ₹432.50 Total: ₹432.50 Add Tip ₹…" at bounding box center [296, 222] width 103 height 92
click at [395, 232] on div "Manual Payment" at bounding box center [375, 230] width 45 height 36
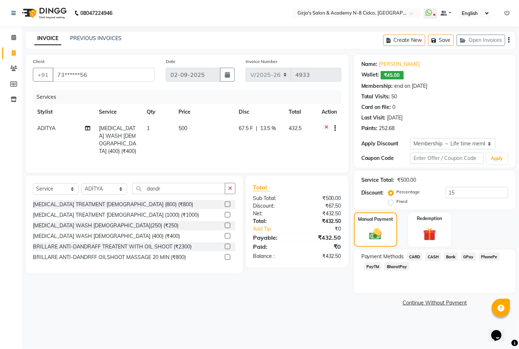
click at [473, 259] on span "GPay" at bounding box center [468, 257] width 15 height 8
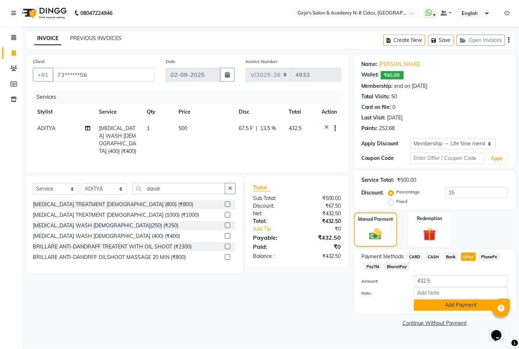
click at [450, 307] on button "Add Payment" at bounding box center [461, 305] width 94 height 11
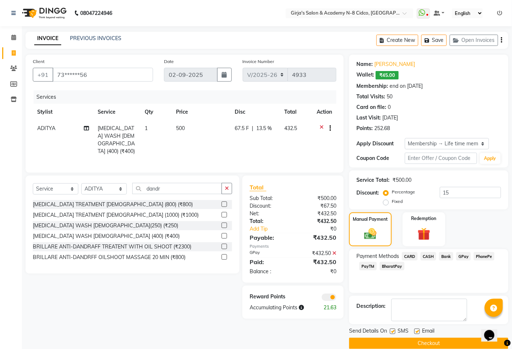
click at [453, 342] on button "Checkout" at bounding box center [428, 343] width 159 height 11
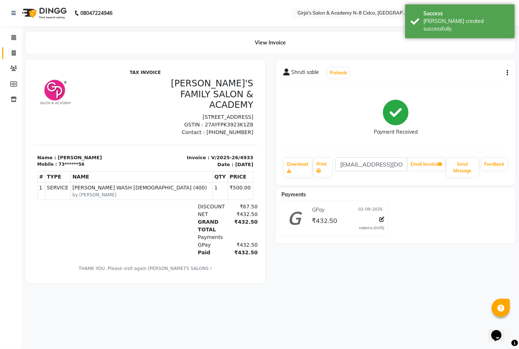
click at [5, 57] on link "Invoice" at bounding box center [11, 53] width 18 height 12
select select "66"
select select "service"
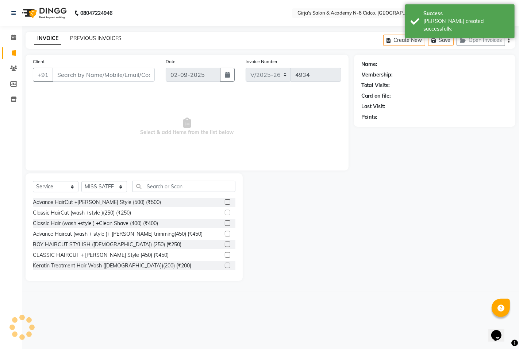
click at [106, 41] on link "PREVIOUS INVOICES" at bounding box center [95, 38] width 51 height 7
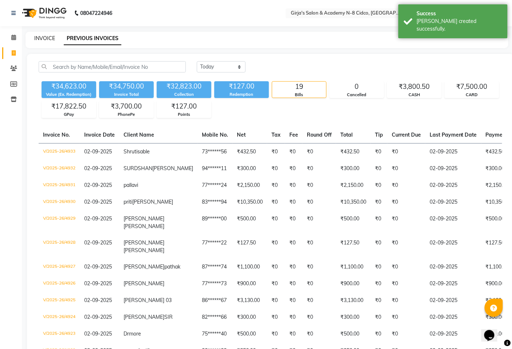
click at [50, 40] on link "INVOICE" at bounding box center [44, 38] width 21 height 7
select select "service"
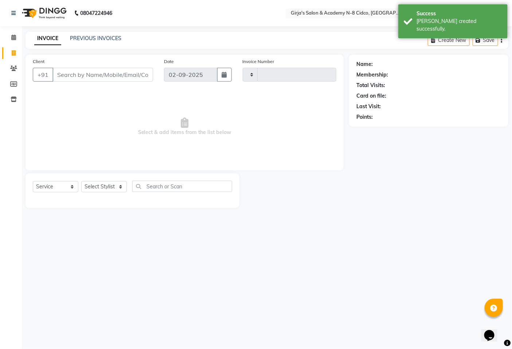
type input "4934"
select select "66"
click at [89, 42] on div "PREVIOUS INVOICES" at bounding box center [95, 39] width 51 height 8
select select "66554"
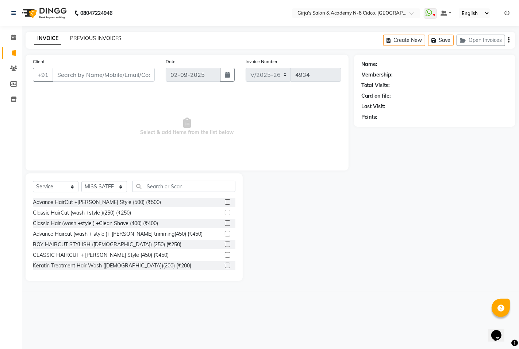
click at [92, 39] on link "PREVIOUS INVOICES" at bounding box center [95, 38] width 51 height 7
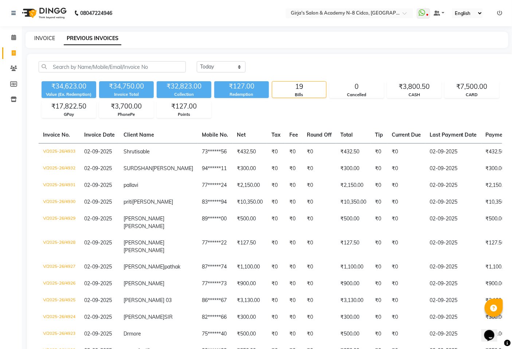
click at [50, 41] on link "INVOICE" at bounding box center [44, 38] width 21 height 7
select select "service"
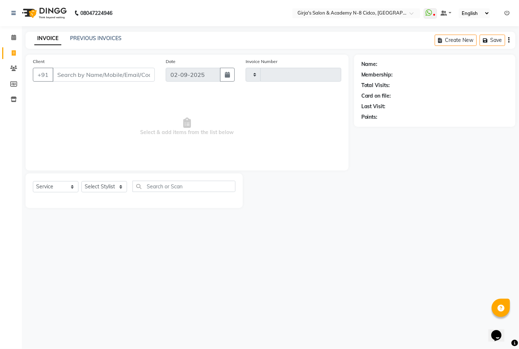
type input "4934"
select select "66"
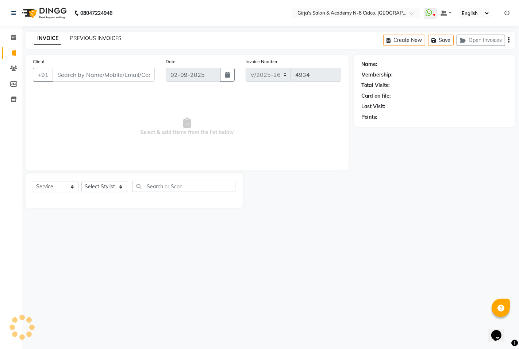
click at [103, 40] on link "PREVIOUS INVOICES" at bounding box center [95, 38] width 51 height 7
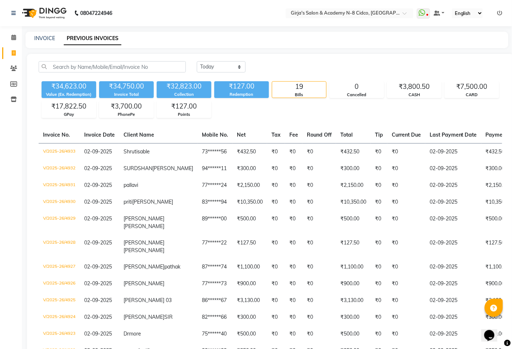
drag, startPoint x: 25, startPoint y: 38, endPoint x: 33, endPoint y: 38, distance: 8.4
click at [31, 38] on main "INVOICE PREVIOUS INVOICES Today Yesterday Custom Range ₹34,623.00 Value (Ex. Re…" at bounding box center [267, 278] width 491 height 492
click at [34, 38] on div "INVOICE PREVIOUS INVOICES" at bounding box center [263, 39] width 474 height 8
click at [36, 39] on link "INVOICE" at bounding box center [44, 38] width 21 height 7
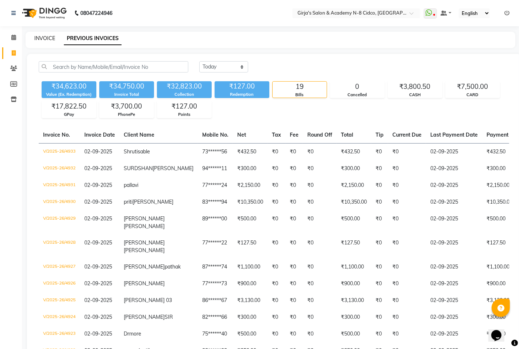
select select "66"
select select "service"
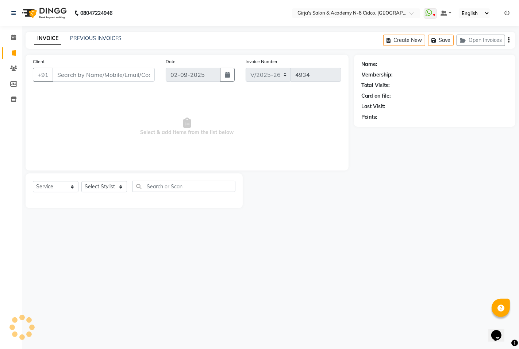
click at [68, 83] on div "Client +91" at bounding box center [93, 73] width 133 height 30
select select "66554"
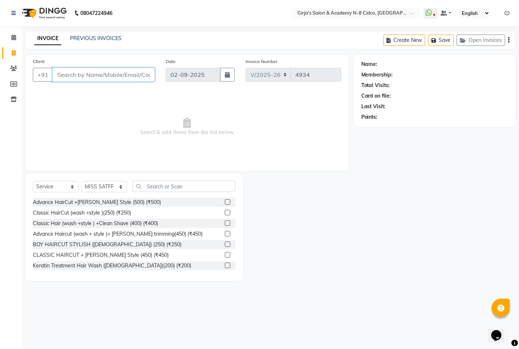
click at [72, 75] on input "Client" at bounding box center [104, 75] width 102 height 14
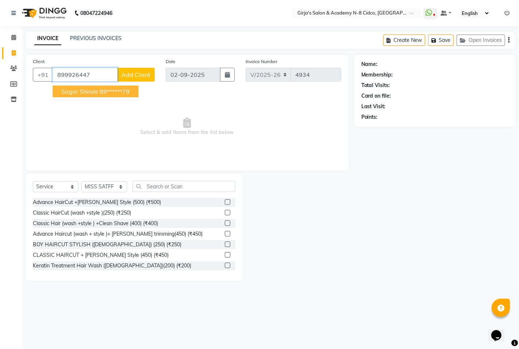
click at [102, 96] on button "Sagar shinde 89******79" at bounding box center [96, 92] width 86 height 12
type input "89******79"
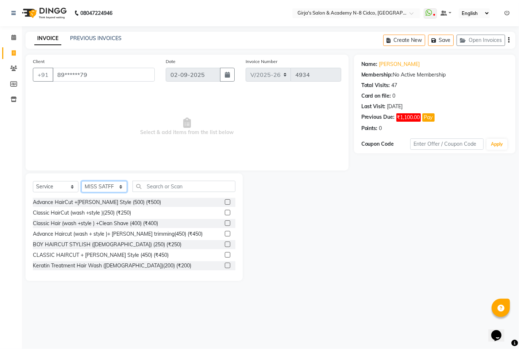
click at [102, 189] on select "Select Stylist ADITYA ANIKET BEAUTY M GIRJAS HANSIKA KOMAL MISS SATFF MONA PATY…" at bounding box center [104, 186] width 46 height 11
click at [389, 63] on link "Sagar Shinde" at bounding box center [399, 65] width 41 height 8
click at [109, 191] on select "Select Stylist ADITYA ANIKET BEAUTY M GIRJAS HANSIKA KOMAL MISS SATFF MONA PATY…" at bounding box center [104, 186] width 46 height 11
click at [81, 182] on select "Select Stylist ADITYA ANIKET BEAUTY M GIRJAS HANSIKA KOMAL MISS SATFF MONA PATY…" at bounding box center [104, 186] width 46 height 11
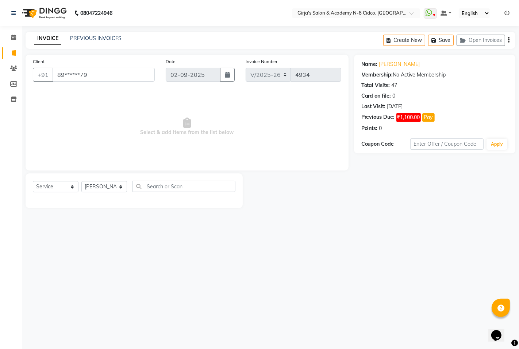
drag, startPoint x: 103, startPoint y: 194, endPoint x: 103, endPoint y: 188, distance: 5.8
click at [103, 192] on div "Select Service Product Membership Package Voucher Prepaid Gift Card Select Styl…" at bounding box center [134, 189] width 202 height 17
click at [103, 188] on select "Select Stylist ADITYA ANIKET BEAUTY M GIRJAS HANSIKA KOMAL MISS SATFF MONA PATY…" at bounding box center [104, 186] width 46 height 11
select select "34069"
click at [81, 182] on select "Select Stylist ADITYA ANIKET BEAUTY M GIRJAS HANSIKA KOMAL MISS SATFF MONA PATY…" at bounding box center [104, 186] width 46 height 11
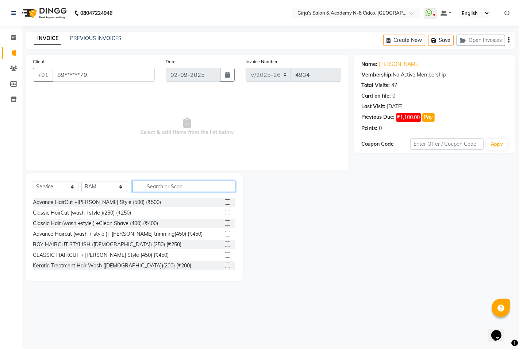
click at [165, 191] on input "text" at bounding box center [183, 186] width 103 height 11
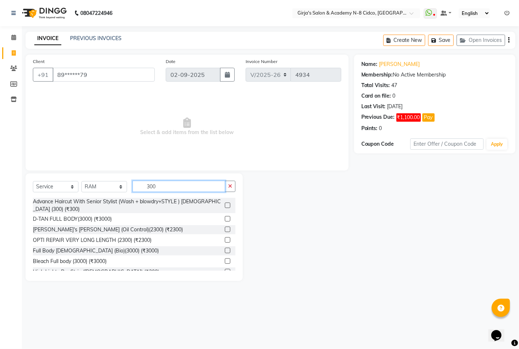
type input "300"
click at [225, 201] on div at bounding box center [230, 205] width 11 height 9
click at [225, 204] on label at bounding box center [227, 205] width 5 height 5
click at [225, 204] on input "checkbox" at bounding box center [227, 206] width 5 height 5
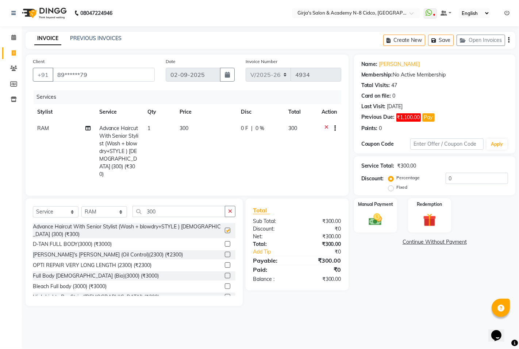
checkbox input "false"
drag, startPoint x: 360, startPoint y: 213, endPoint x: 428, endPoint y: 234, distance: 70.9
click at [361, 213] on div "Manual Payment" at bounding box center [375, 216] width 45 height 36
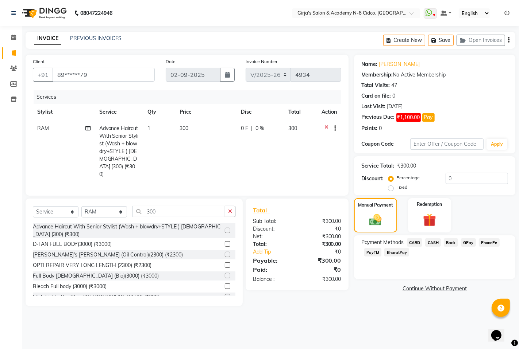
drag, startPoint x: 468, startPoint y: 242, endPoint x: 467, endPoint y: 259, distance: 16.8
click at [468, 243] on span "GPay" at bounding box center [468, 243] width 15 height 8
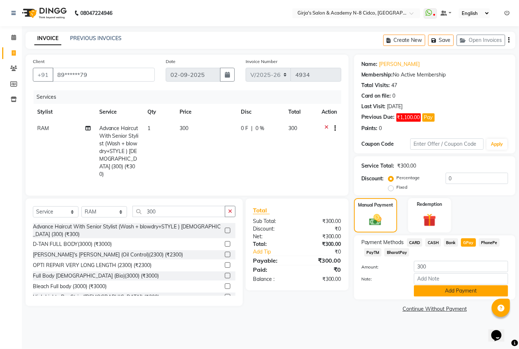
drag, startPoint x: 467, startPoint y: 259, endPoint x: 464, endPoint y: 290, distance: 31.1
click at [464, 290] on button "Add Payment" at bounding box center [461, 291] width 94 height 11
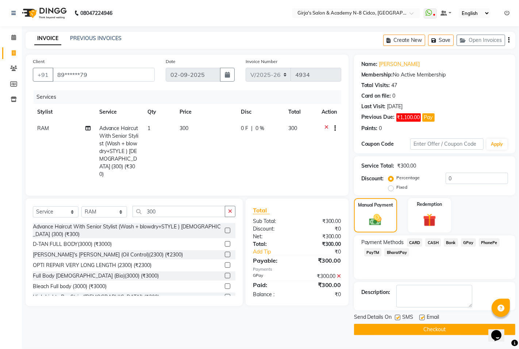
click at [466, 322] on div "Send Details On SMS Email" at bounding box center [434, 318] width 161 height 9
drag, startPoint x: 466, startPoint y: 325, endPoint x: 468, endPoint y: 329, distance: 4.3
click at [466, 327] on button "Checkout" at bounding box center [434, 329] width 161 height 11
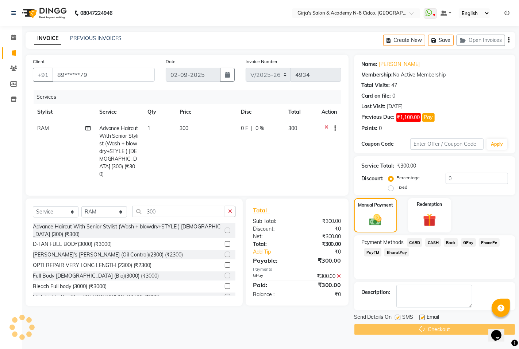
click at [468, 330] on div "Checkout" at bounding box center [434, 329] width 161 height 11
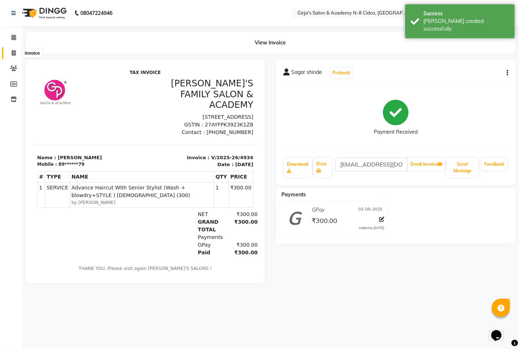
click at [12, 52] on icon at bounding box center [14, 52] width 4 height 5
select select "service"
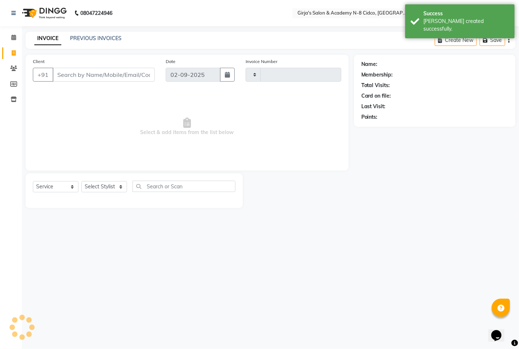
type input "4935"
select select "66"
click at [105, 37] on link "PREVIOUS INVOICES" at bounding box center [95, 38] width 51 height 7
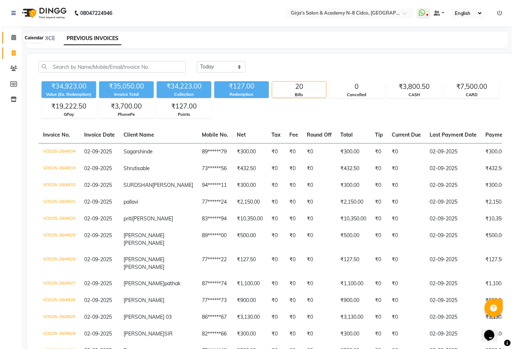
click at [13, 39] on icon at bounding box center [13, 37] width 5 height 5
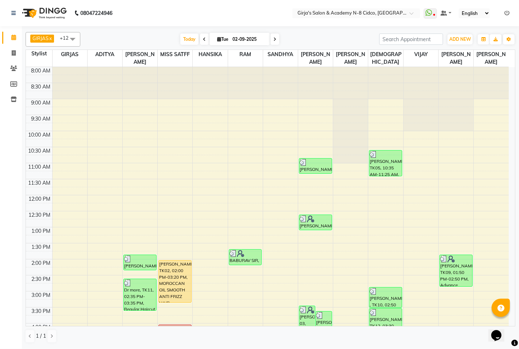
click at [274, 38] on span at bounding box center [274, 39] width 9 height 11
type input "03-09-2025"
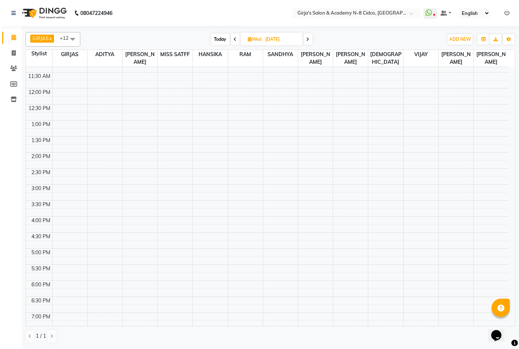
scroll to position [62, 0]
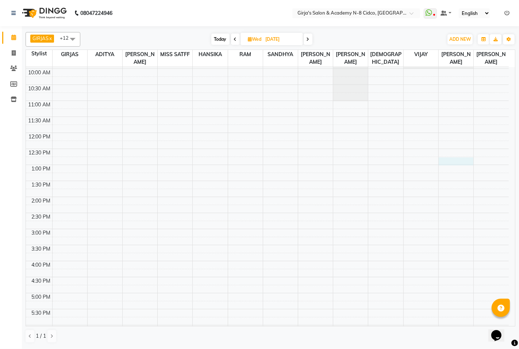
click at [450, 165] on div "8:00 AM 8:30 AM 9:00 AM 9:30 AM 10:00 AM 10:30 AM 11:00 AM 11:30 AM 12:00 PM 12…" at bounding box center [267, 245] width 483 height 481
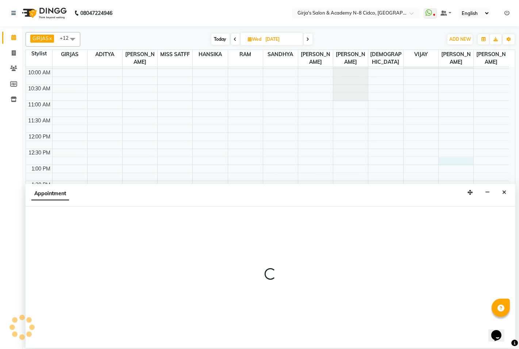
select select "27236"
select select "tentative"
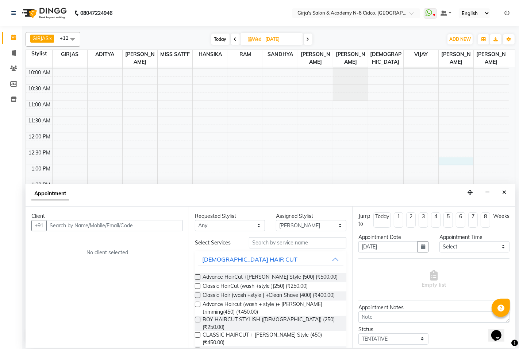
drag, startPoint x: 92, startPoint y: 232, endPoint x: 96, endPoint y: 230, distance: 4.3
click at [93, 232] on div "Client +91 No client selected" at bounding box center [107, 278] width 163 height 142
click at [97, 229] on input "text" at bounding box center [114, 225] width 136 height 11
click at [110, 228] on input "text" at bounding box center [114, 225] width 136 height 11
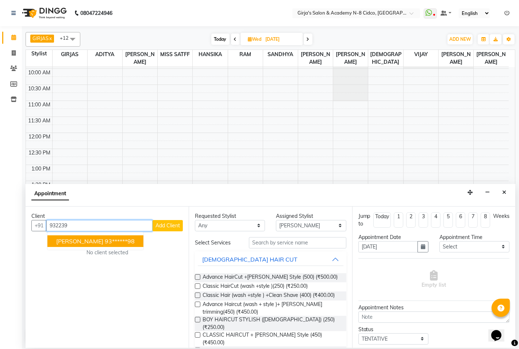
click at [127, 241] on ngb-highlight "93******98" at bounding box center [120, 241] width 30 height 7
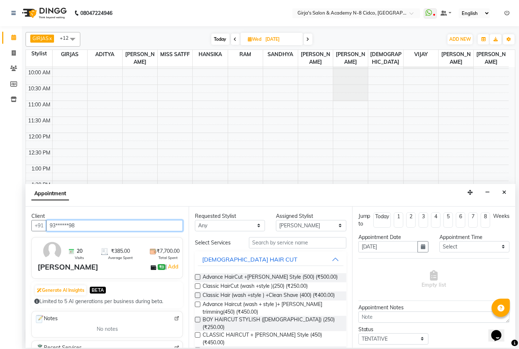
type input "93******98"
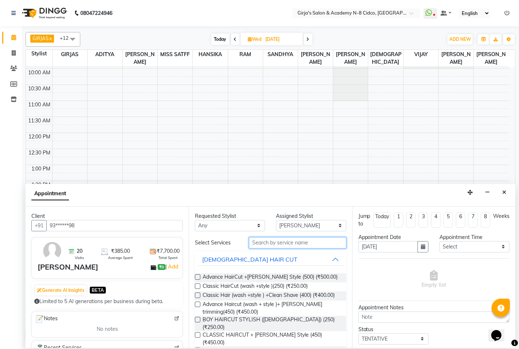
click at [316, 247] on input "text" at bounding box center [297, 242] width 97 height 11
click at [294, 243] on input "text" at bounding box center [297, 242] width 97 height 11
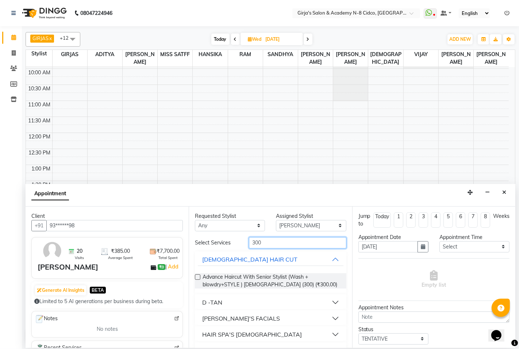
type input "300"
click at [196, 275] on label at bounding box center [197, 277] width 5 height 5
click at [196, 276] on input "checkbox" at bounding box center [197, 278] width 5 height 5
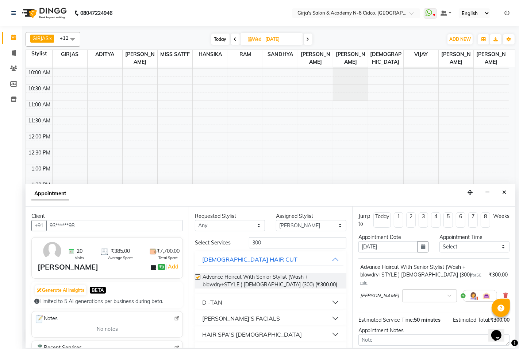
checkbox input "false"
click at [461, 249] on select "Select 09:00 AM 09:30 AM 10:00 AM 10:30 AM 11:00 AM 11:30 AM 12:00 PM 12:30 PM …" at bounding box center [474, 246] width 70 height 11
select select "810"
click at [439, 241] on select "Select 09:00 AM 09:30 AM 10:00 AM 10:30 AM 11:00 AM 11:30 AM 12:00 PM 12:30 PM …" at bounding box center [474, 246] width 70 height 11
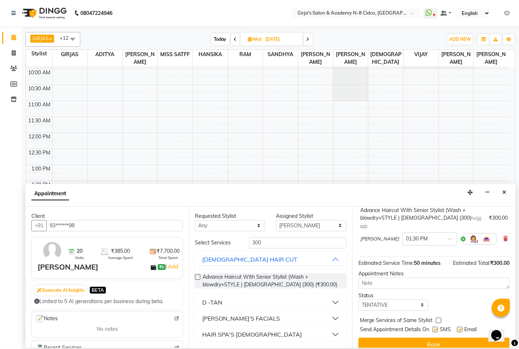
scroll to position [58, 0]
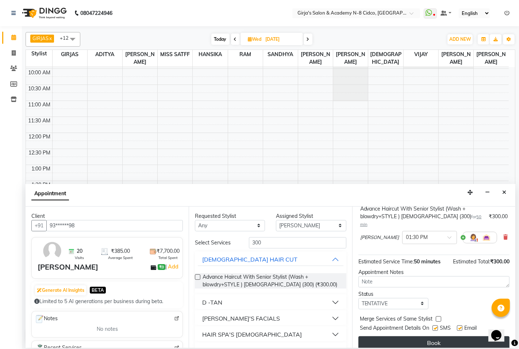
click at [432, 337] on button "Book" at bounding box center [433, 343] width 151 height 13
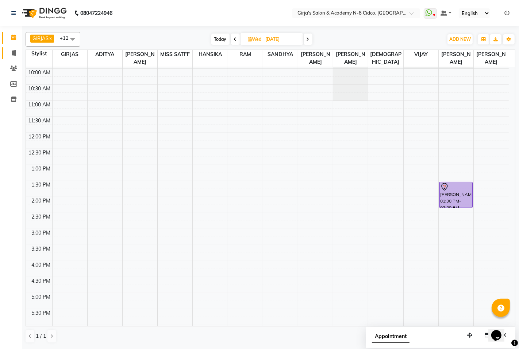
drag, startPoint x: 5, startPoint y: 53, endPoint x: 10, endPoint y: 51, distance: 5.2
click at [5, 53] on link "Invoice" at bounding box center [11, 53] width 18 height 12
select select "service"
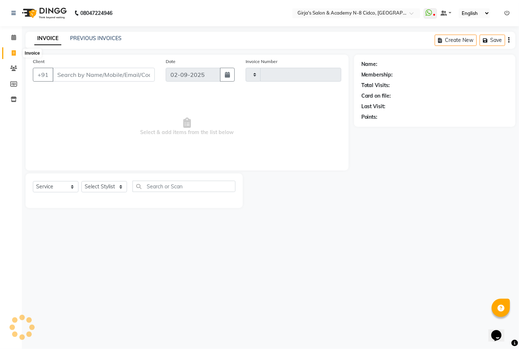
click at [10, 51] on span at bounding box center [13, 53] width 13 height 8
select select "service"
type input "4935"
select select "66"
click at [109, 35] on link "PREVIOUS INVOICES" at bounding box center [95, 38] width 51 height 7
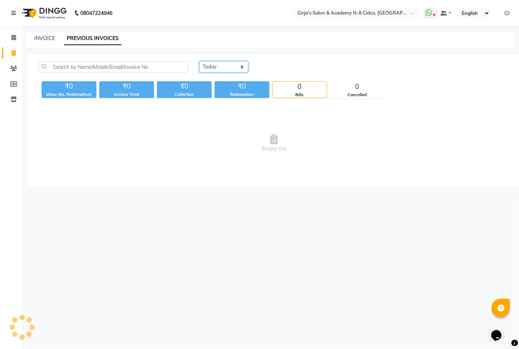
drag, startPoint x: 229, startPoint y: 67, endPoint x: 230, endPoint y: 72, distance: 5.0
click at [229, 67] on select "Today Yesterday Custom Range" at bounding box center [223, 66] width 49 height 11
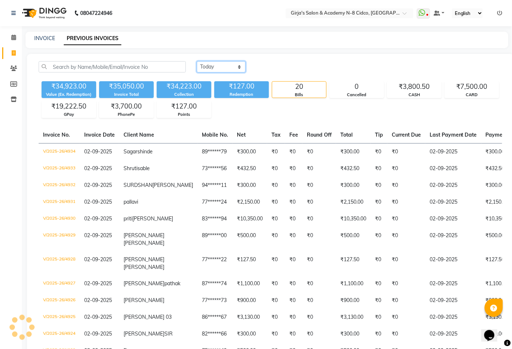
click at [197, 61] on select "Today Yesterday Custom Range" at bounding box center [221, 66] width 49 height 11
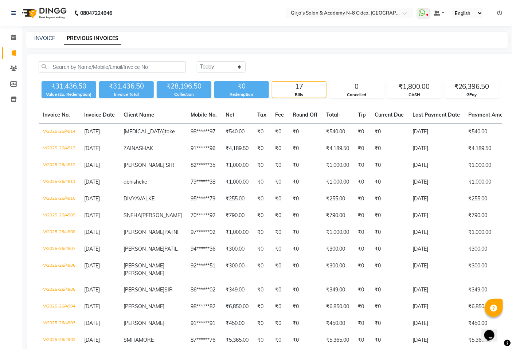
drag, startPoint x: 216, startPoint y: 59, endPoint x: 225, endPoint y: 70, distance: 13.4
click at [219, 64] on div "Today Yesterday Custom Range ₹31,436.50 Value (Ex. Redemption) ₹31,436.50 Invoi…" at bounding box center [270, 282] width 487 height 456
click at [225, 70] on select "Today Yesterday Custom Range" at bounding box center [221, 66] width 49 height 11
click at [197, 61] on select "Today Yesterday Custom Range" at bounding box center [221, 66] width 49 height 11
click at [230, 64] on select "Today Yesterday Custom Range" at bounding box center [221, 66] width 49 height 11
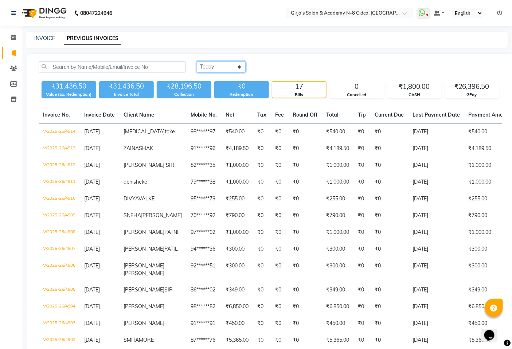
select select "today"
click at [197, 61] on select "Today Yesterday Custom Range" at bounding box center [221, 66] width 49 height 11
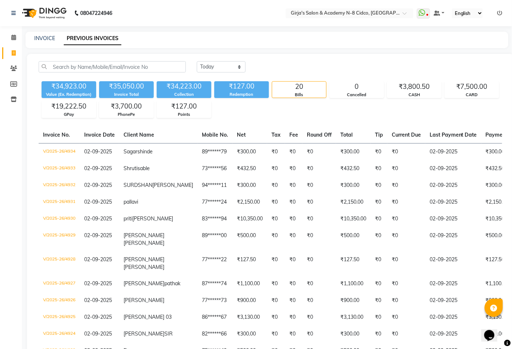
click at [505, 11] on ul "WhatsApp Status ✕ Status: Disconnected Most Recent Message: 29-08-2025 09:56 PM…" at bounding box center [461, 13] width 89 height 10
drag, startPoint x: 504, startPoint y: 12, endPoint x: 377, endPoint y: 27, distance: 127.1
click at [503, 12] on ul "WhatsApp Status ✕ Status: Disconnected Most Recent Message: 29-08-2025 09:56 PM…" at bounding box center [461, 13] width 89 height 10
drag, startPoint x: 508, startPoint y: 8, endPoint x: 499, endPoint y: 15, distance: 11.2
click at [500, 15] on nav "08047224946 Select Location × Girja's Salon & Academy N-8 Cidco, Aurangabad Wha…" at bounding box center [256, 13] width 512 height 26
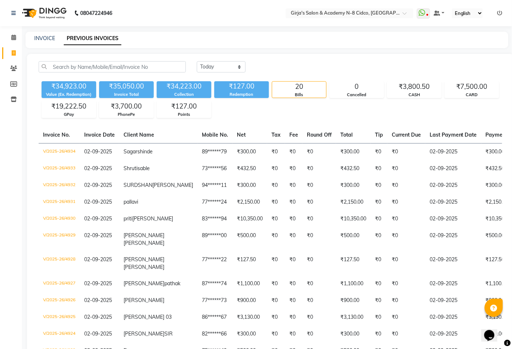
click at [499, 15] on icon at bounding box center [500, 13] width 5 height 5
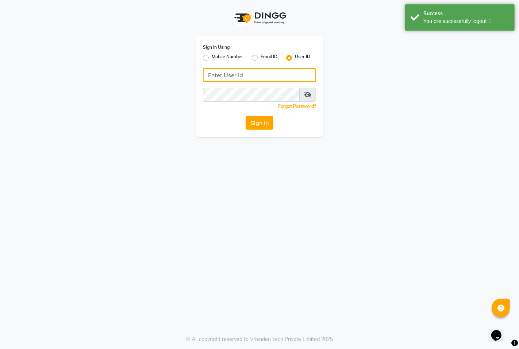
type input "8767730198"
drag, startPoint x: 184, startPoint y: 53, endPoint x: 189, endPoint y: 57, distance: 6.2
click at [184, 54] on div "Sign In Using: Mobile Number Email ID User ID 8767730198 Remember me Forgot Pas…" at bounding box center [259, 68] width 416 height 137
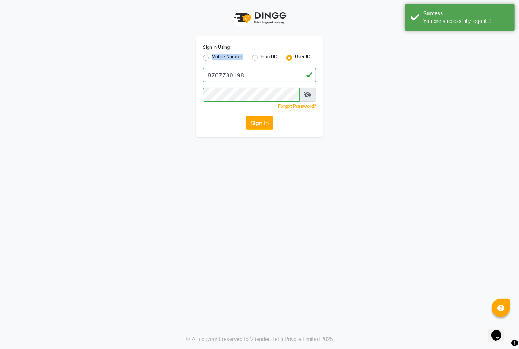
click at [209, 55] on div "Mobile Number" at bounding box center [223, 58] width 40 height 9
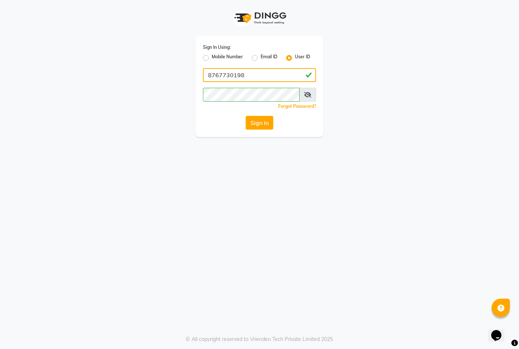
click at [242, 74] on input "8767730198" at bounding box center [259, 75] width 113 height 14
click at [212, 59] on label "Mobile Number" at bounding box center [227, 58] width 31 height 9
click at [212, 58] on input "Mobile Number" at bounding box center [214, 56] width 5 height 5
radio input "true"
radio input "false"
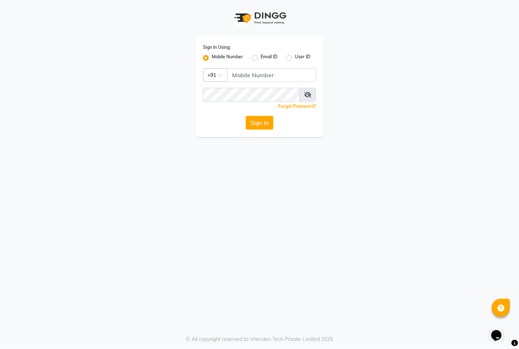
click at [212, 59] on label "Mobile Number" at bounding box center [227, 58] width 31 height 9
click at [212, 58] on input "Mobile Number" at bounding box center [214, 56] width 5 height 5
click at [242, 71] on input "Username" at bounding box center [271, 75] width 89 height 14
type input "8830807545"
click at [201, 140] on div "Sign In Using: Mobile Number Email ID User ID Country Code × +91 8830807545 Rem…" at bounding box center [259, 174] width 519 height 349
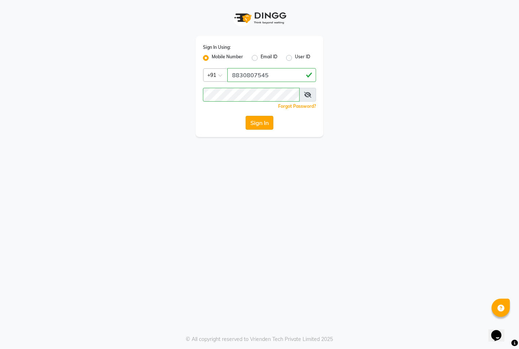
click at [247, 124] on button "Sign In" at bounding box center [259, 123] width 28 height 14
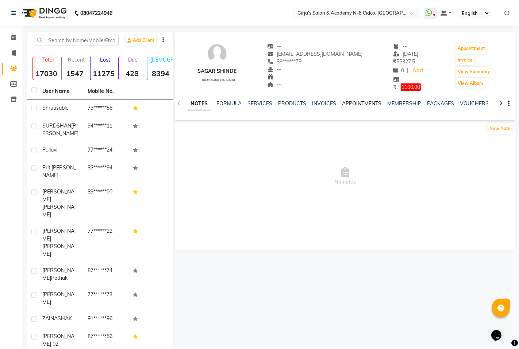
click at [362, 105] on link "APPOINTMENTS" at bounding box center [361, 103] width 39 height 7
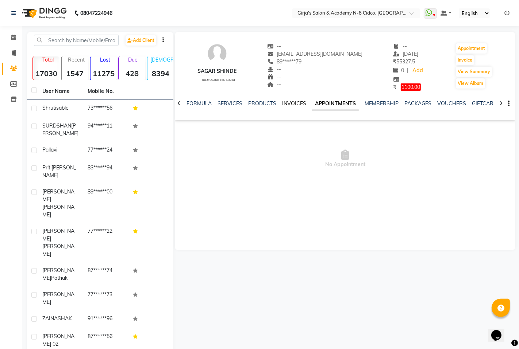
click at [297, 104] on link "INVOICES" at bounding box center [294, 103] width 24 height 7
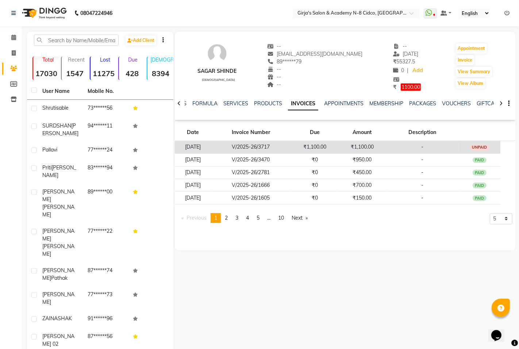
click at [210, 144] on td "[DATE]" at bounding box center [193, 147] width 36 height 13
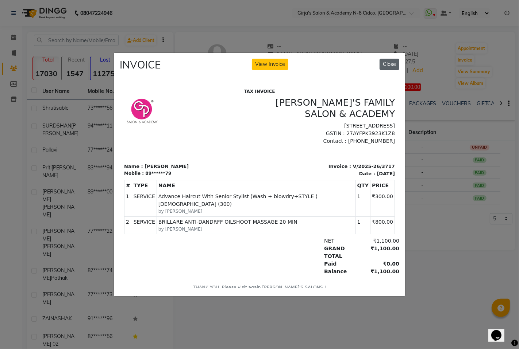
click at [389, 64] on button "Close" at bounding box center [389, 64] width 20 height 11
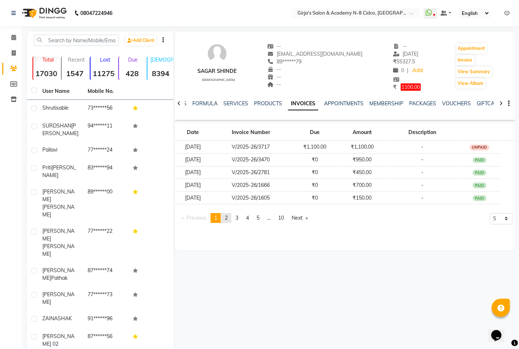
click at [228, 219] on span "2" at bounding box center [226, 218] width 3 height 7
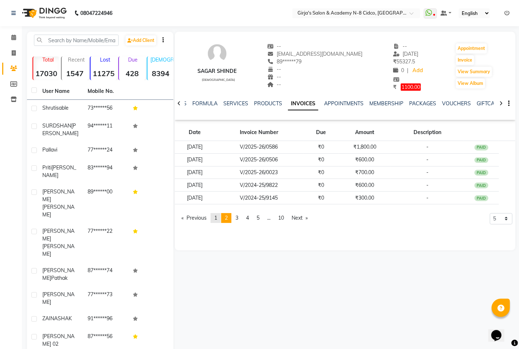
click at [217, 219] on span "1" at bounding box center [215, 218] width 3 height 7
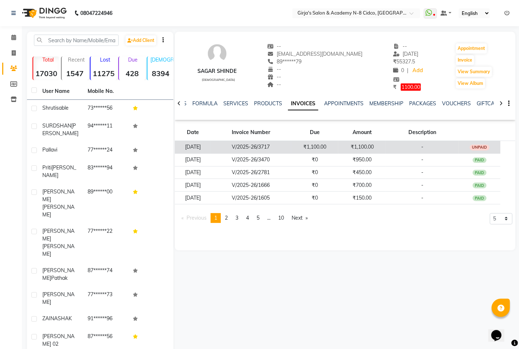
click at [210, 146] on td "[DATE]" at bounding box center [193, 147] width 36 height 13
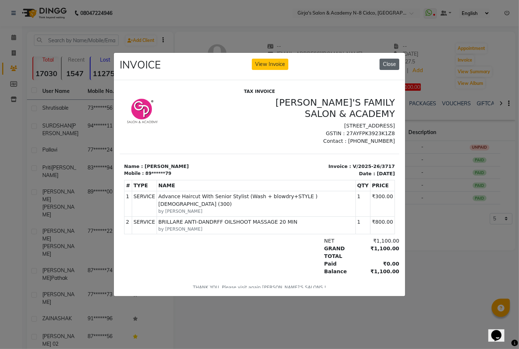
click at [390, 65] on button "Close" at bounding box center [389, 64] width 20 height 11
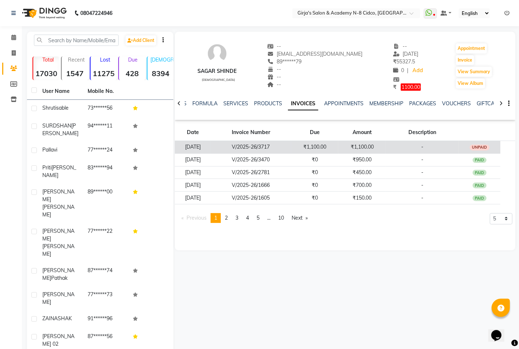
click at [478, 143] on td "UNPAID" at bounding box center [479, 147] width 42 height 13
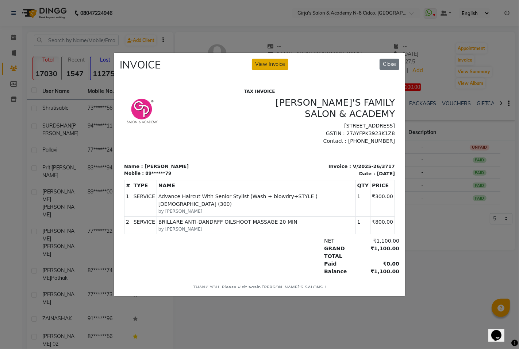
click at [269, 59] on button "View Invoice" at bounding box center [270, 64] width 36 height 11
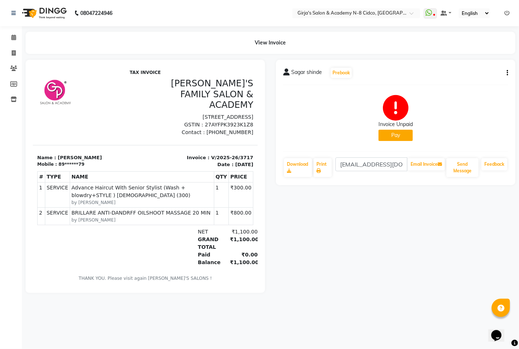
click at [392, 137] on button "Pay" at bounding box center [395, 135] width 34 height 11
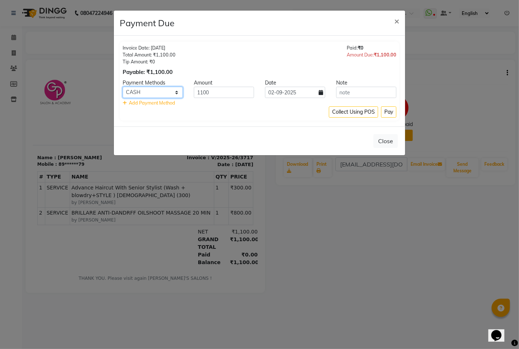
click at [152, 92] on select "CARD CASH Bank GPay PhonePe PayTM BharatPay" at bounding box center [153, 92] width 60 height 11
select select "5"
click at [123, 87] on select "CARD CASH Bank GPay PhonePe PayTM BharatPay" at bounding box center [153, 92] width 60 height 11
click at [389, 113] on button "Pay" at bounding box center [388, 111] width 15 height 11
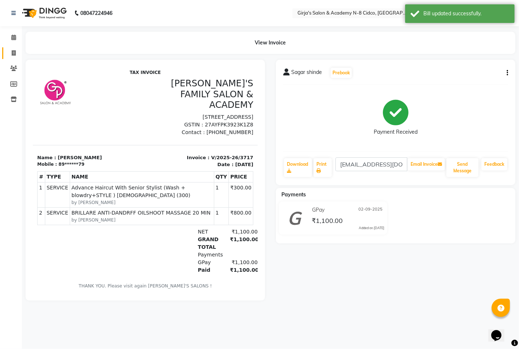
click at [5, 55] on link "Invoice" at bounding box center [11, 53] width 18 height 12
select select "service"
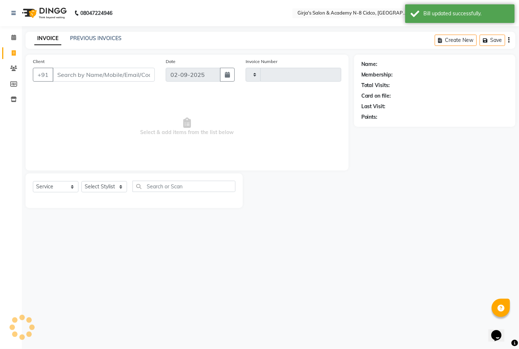
type input "4934"
select select "66"
select select "66554"
